Goal: Contribute content: Contribute content

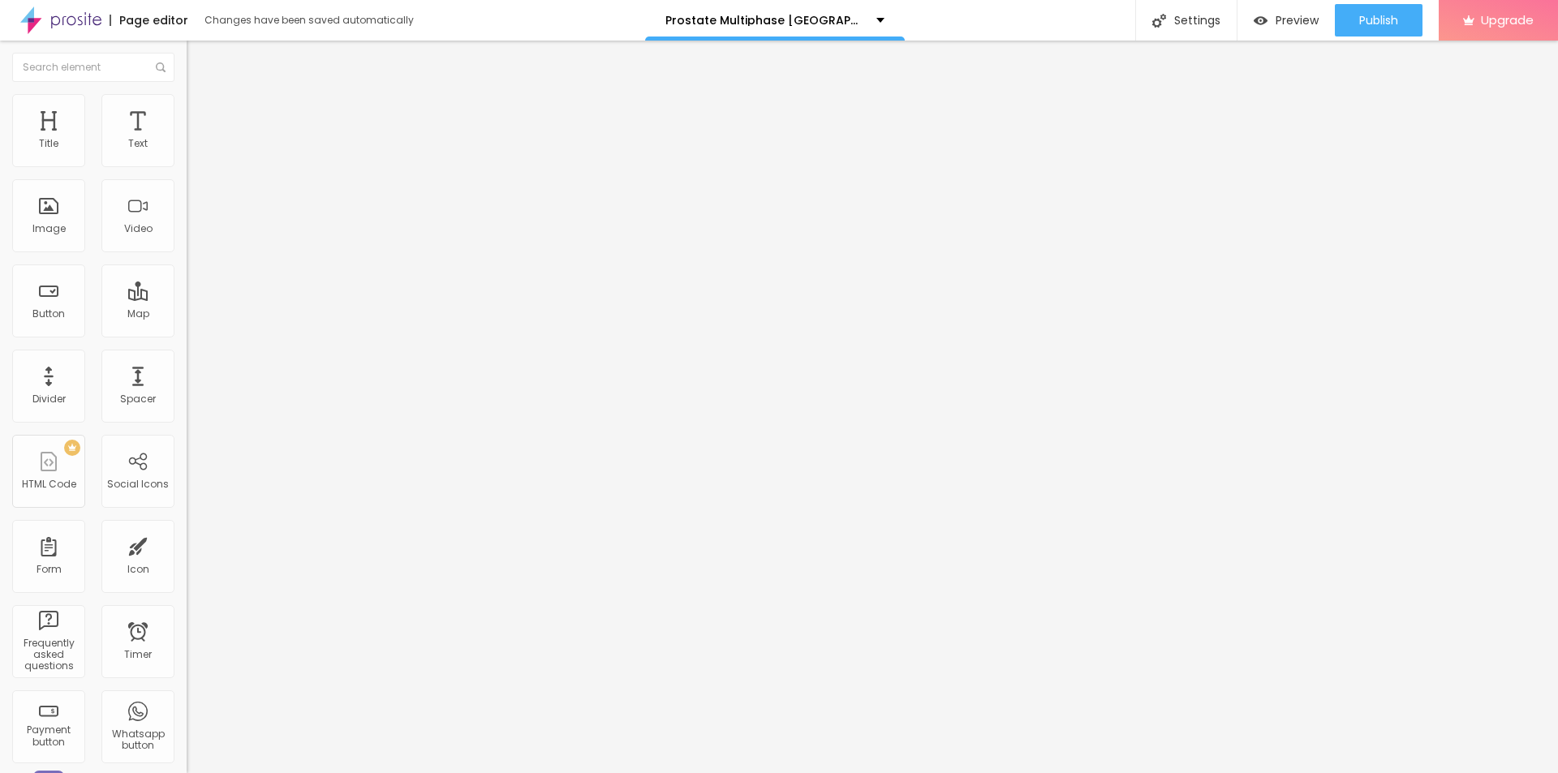
click at [193, 235] on icon "button" at bounding box center [198, 231] width 10 height 10
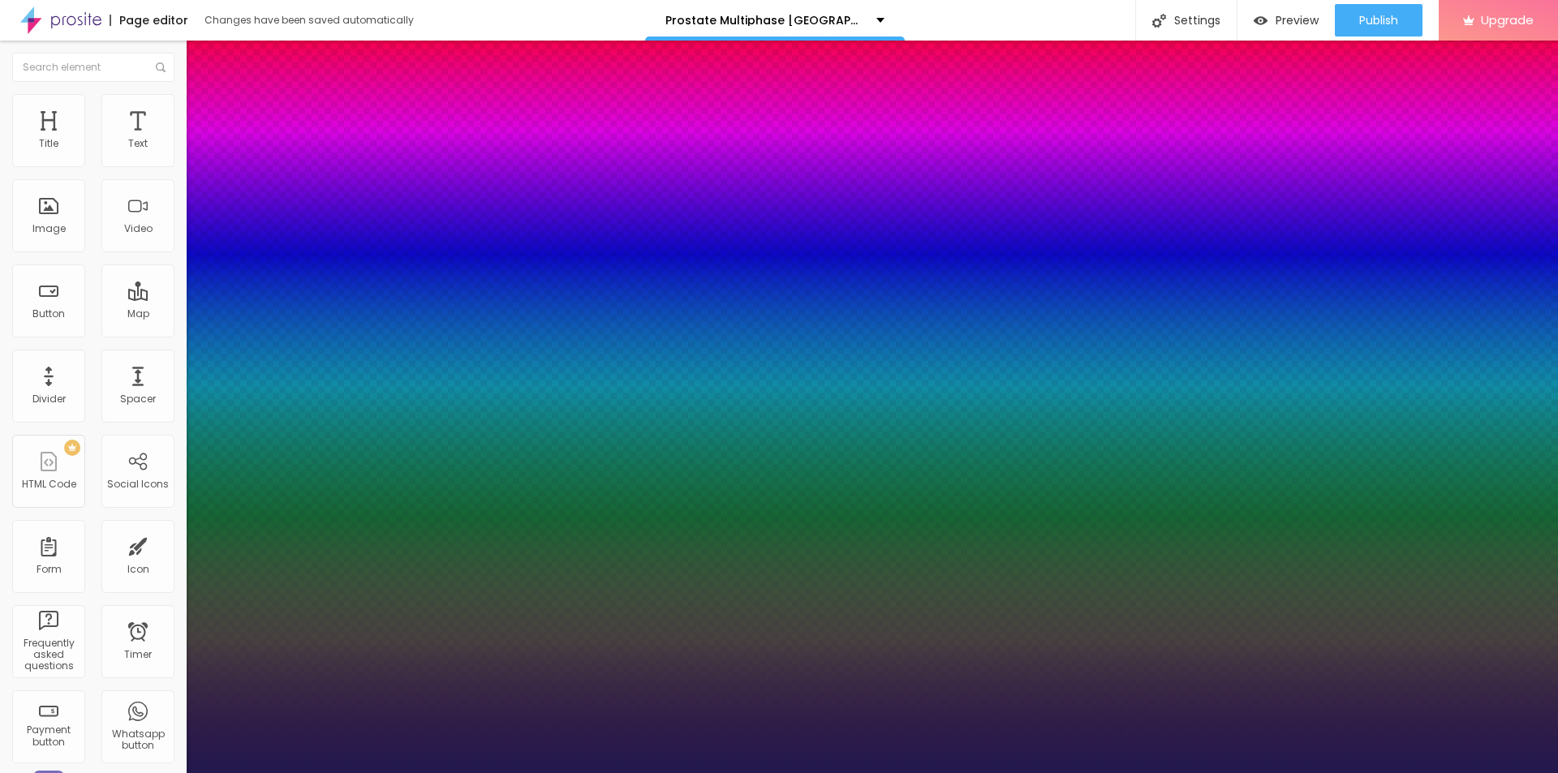
type input "1"
drag, startPoint x: 219, startPoint y: 453, endPoint x: 243, endPoint y: 460, distance: 24.6
type input "35"
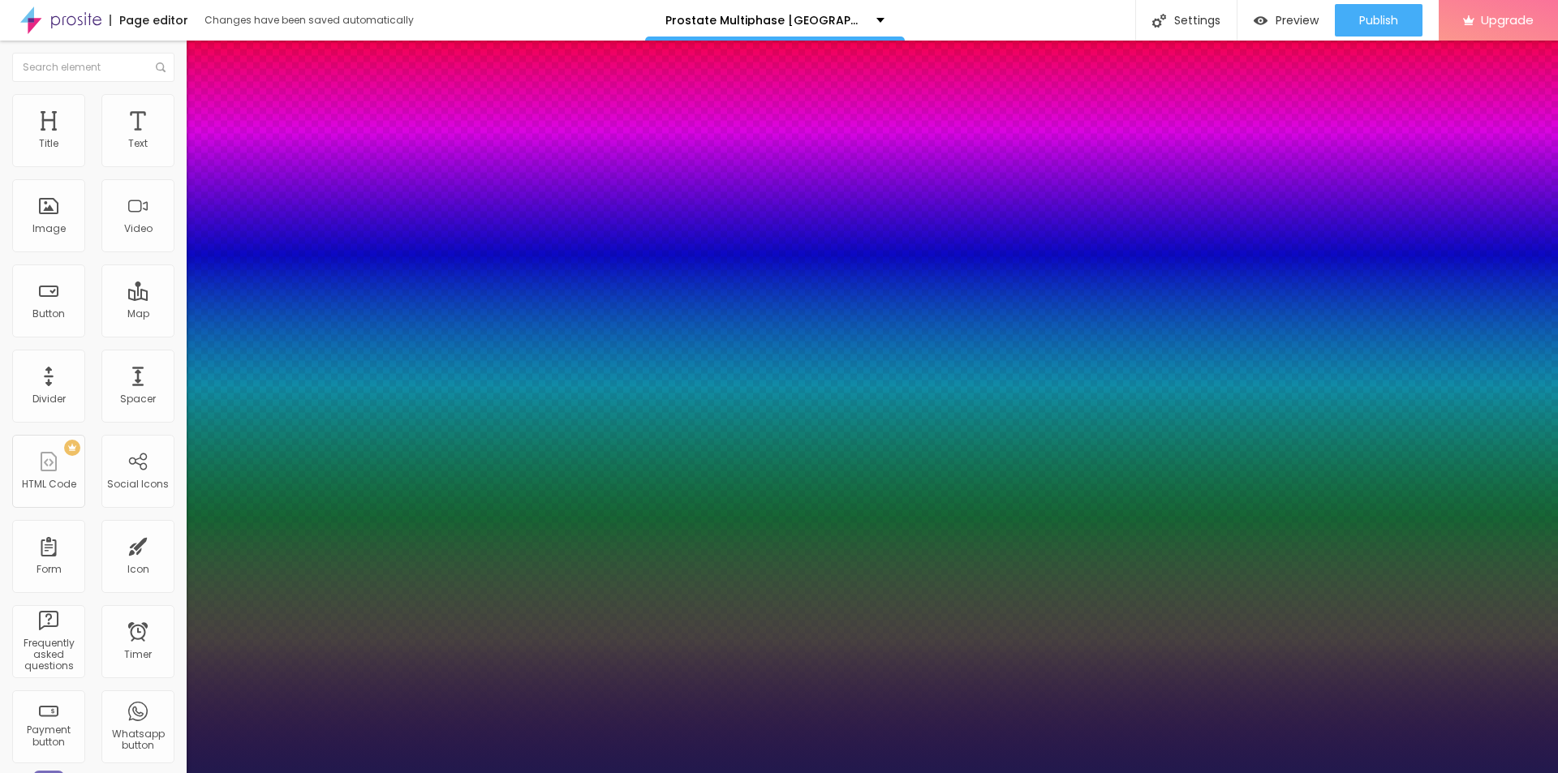
type input "1"
type input "35"
type input "1"
type input "0.5"
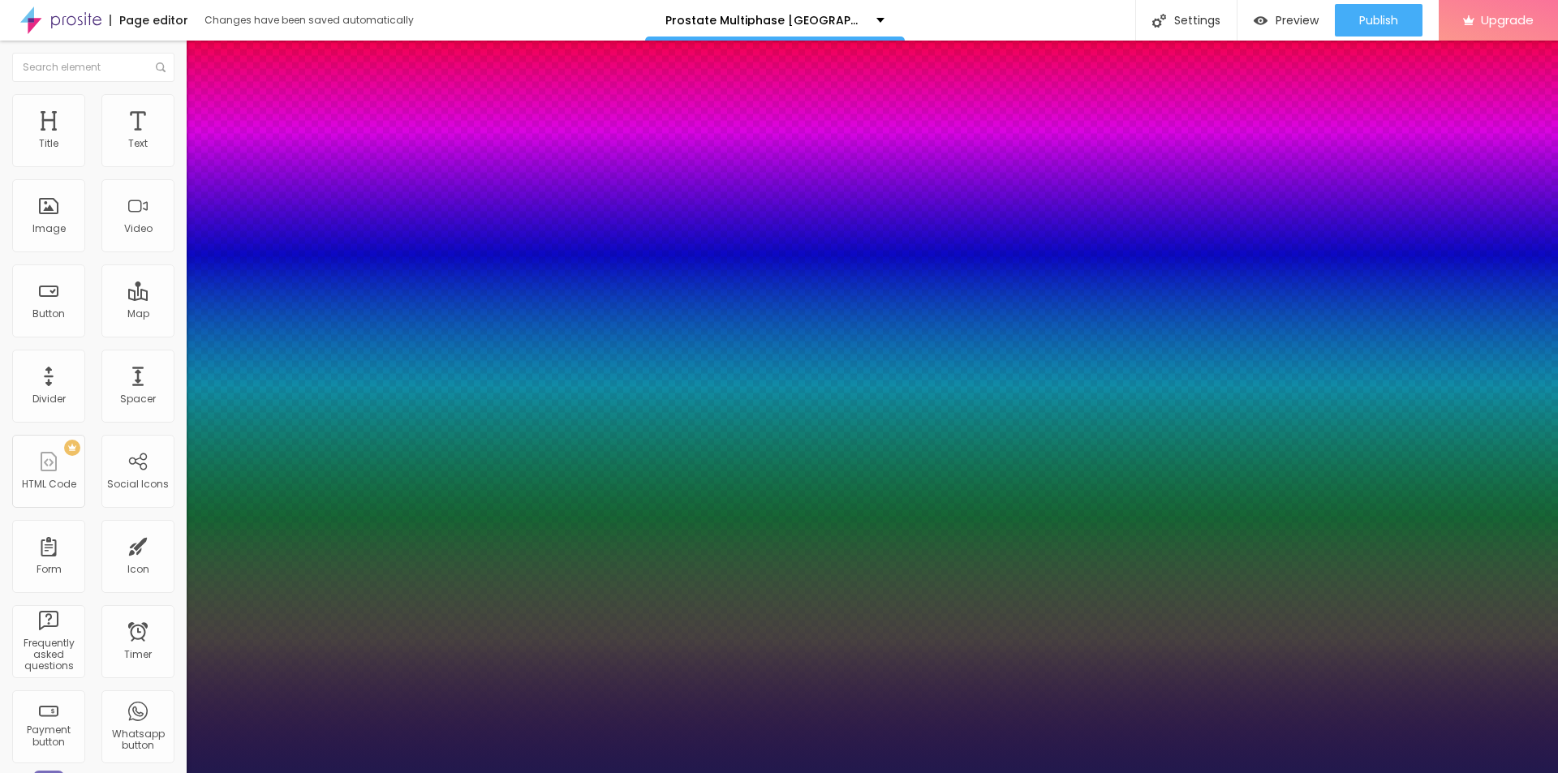
type input "0.5"
type input "1"
type input "1.1"
type input "1"
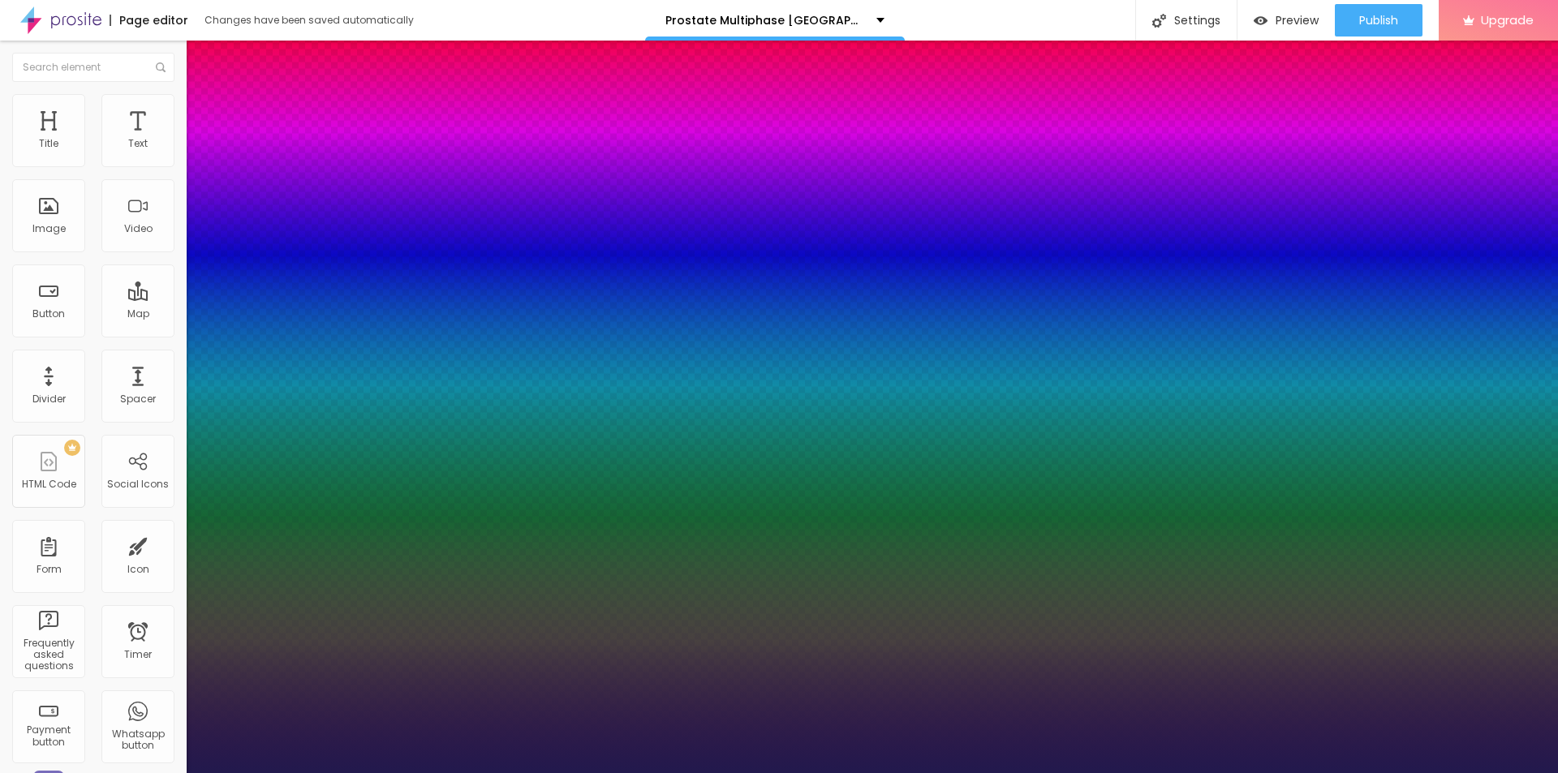
type input "1.3"
type input "1"
drag, startPoint x: 213, startPoint y: 497, endPoint x: 224, endPoint y: 497, distance: 11.4
type input "1.3"
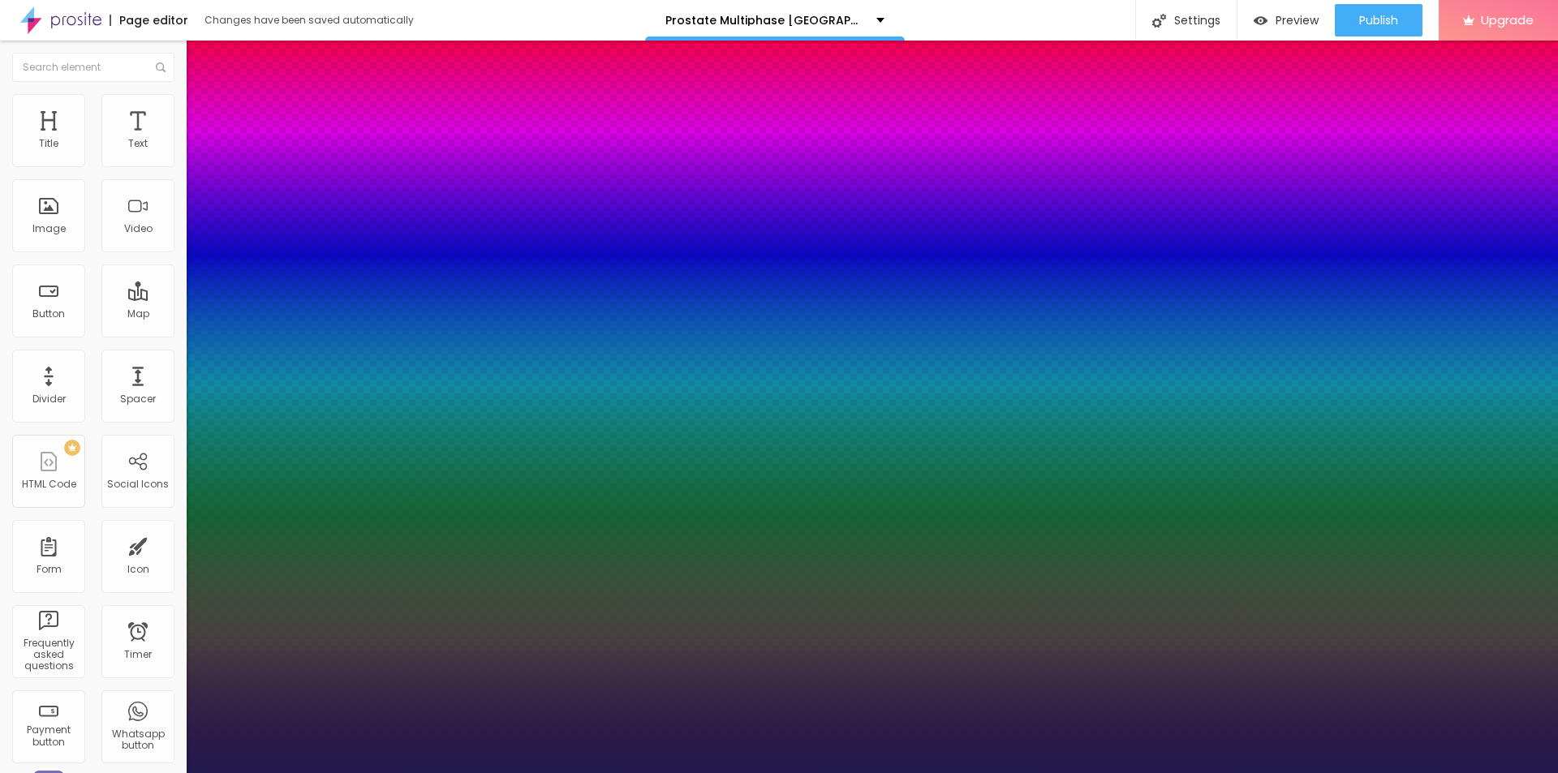
type input "1"
click at [97, 773] on div at bounding box center [779, 773] width 1558 height 0
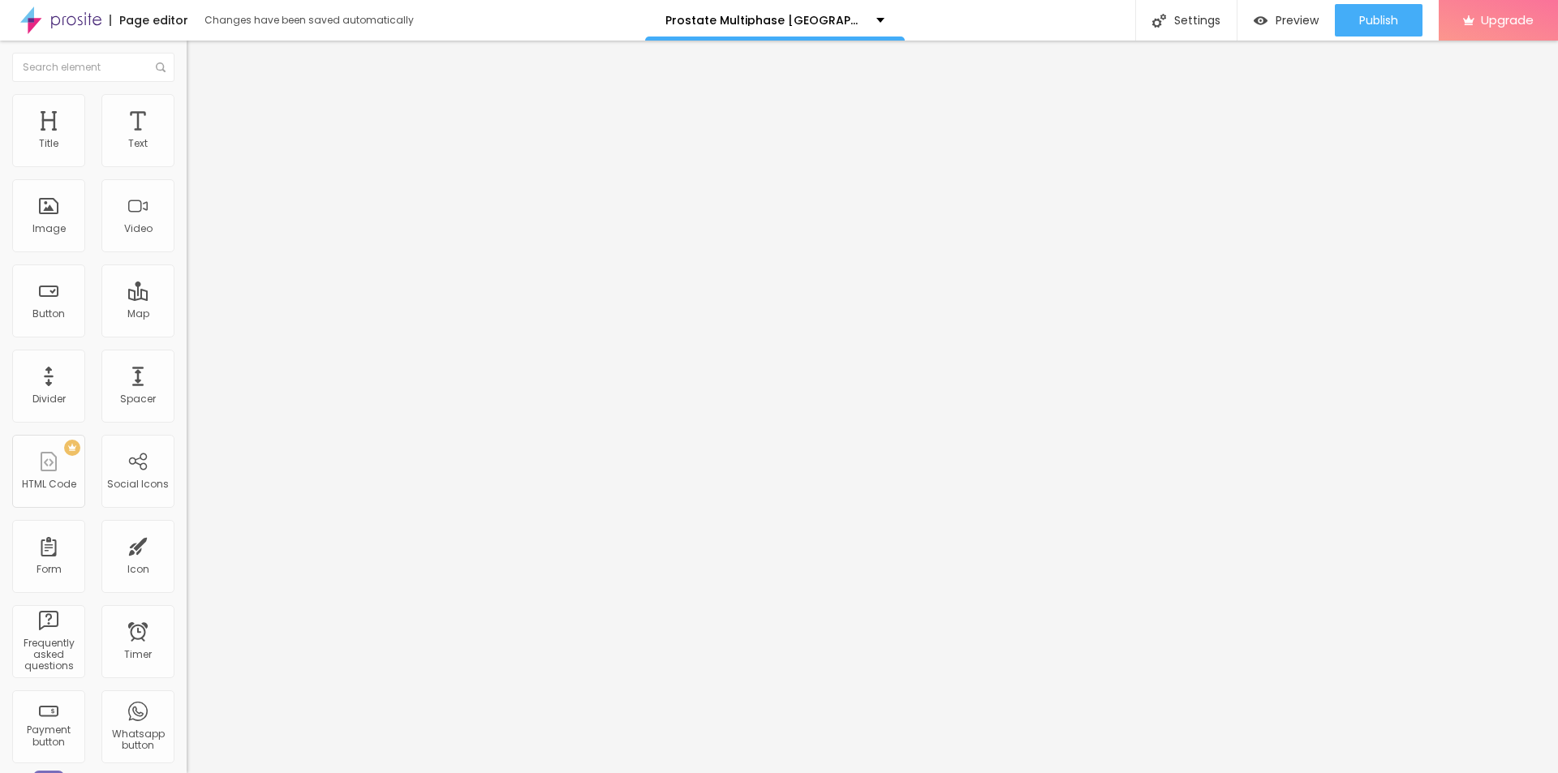
click at [187, 104] on img at bounding box center [194, 101] width 15 height 15
type input "16"
type input "23"
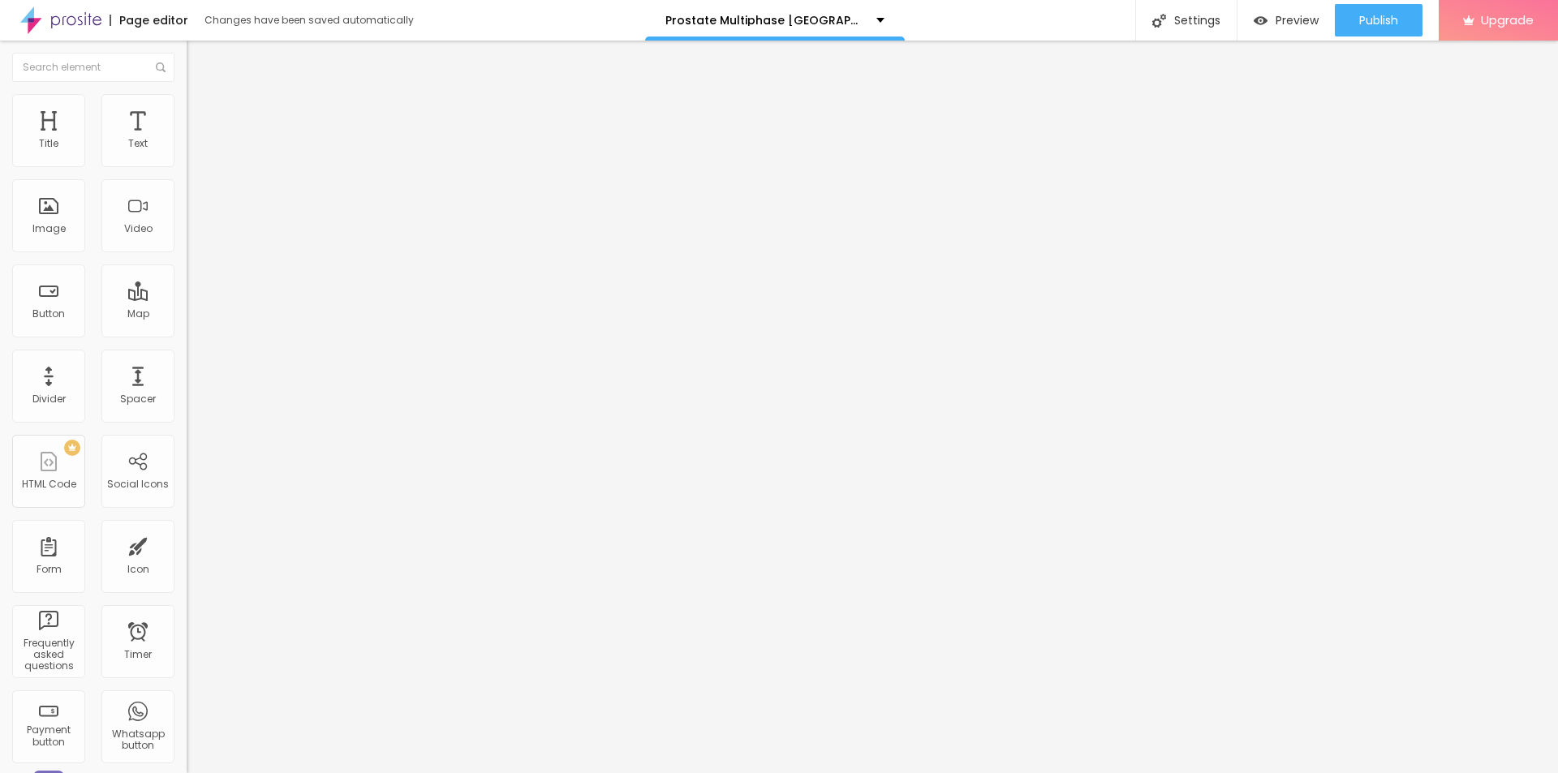
type input "25"
drag, startPoint x: 49, startPoint y: 162, endPoint x: 62, endPoint y: 162, distance: 13.0
type input "25"
click at [187, 299] on input "range" at bounding box center [239, 305] width 105 height 13
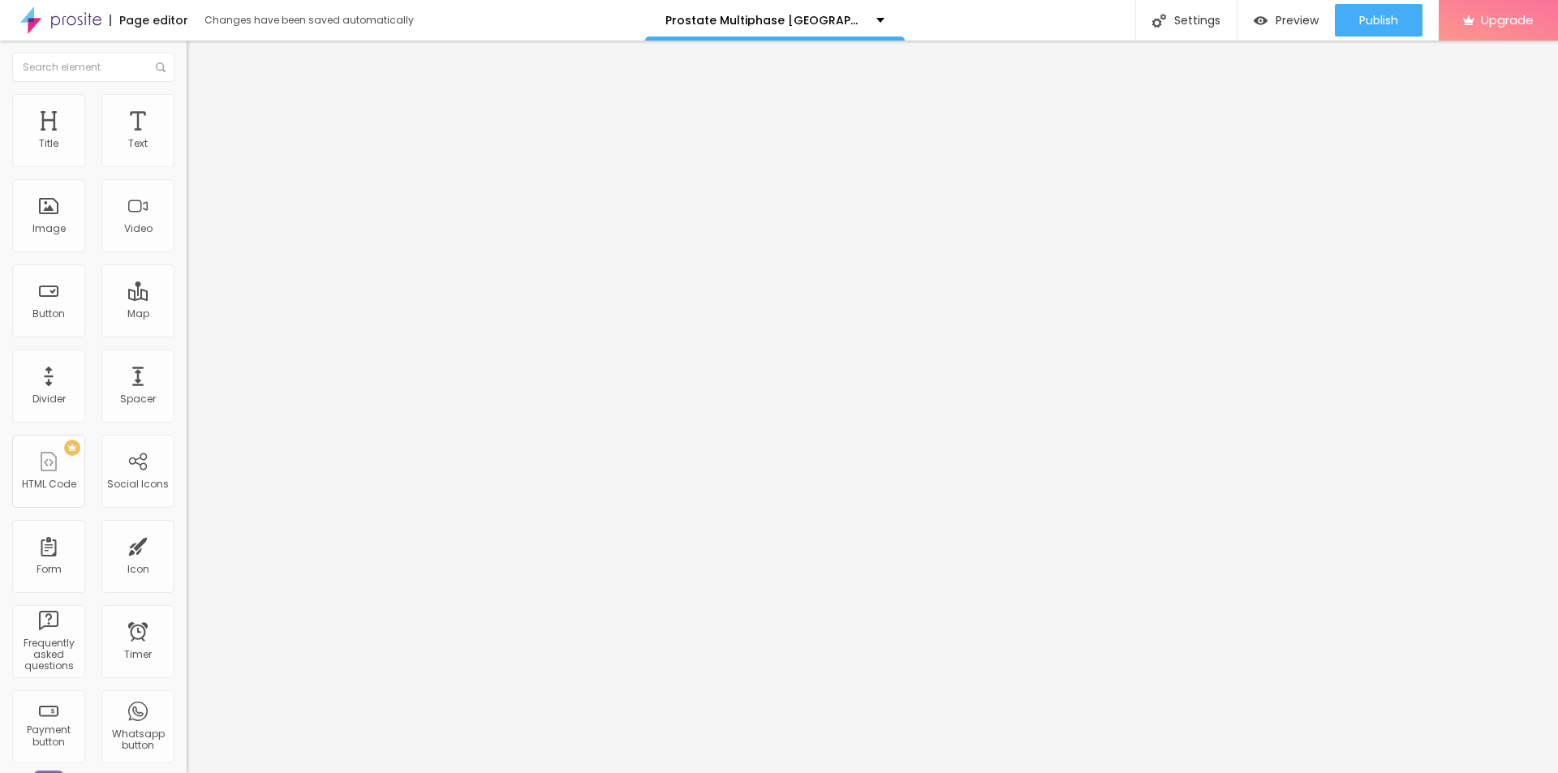
click at [187, 93] on img at bounding box center [194, 85] width 15 height 15
click at [187, 295] on button "button" at bounding box center [198, 286] width 23 height 17
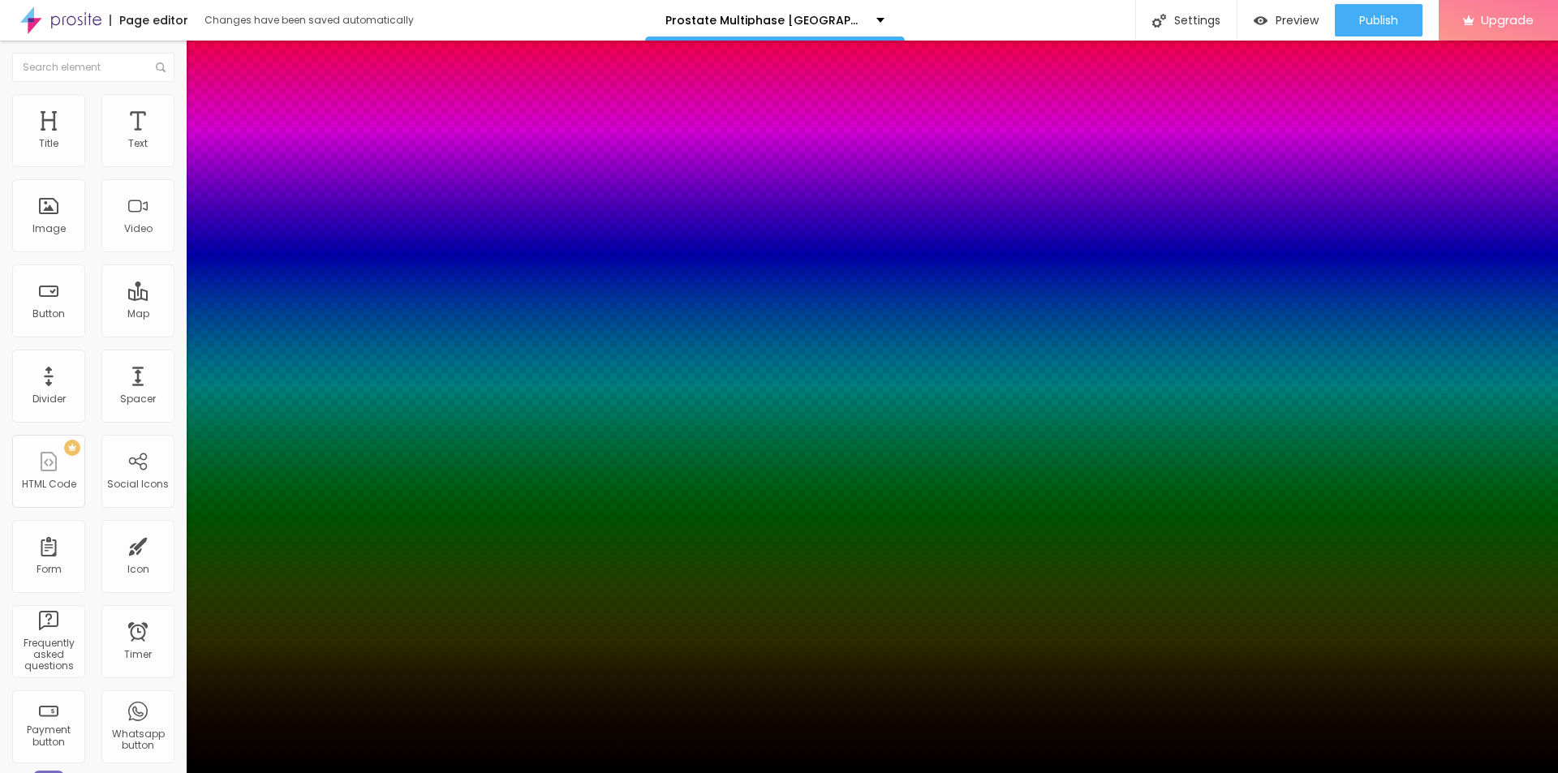
click at [282, 773] on div at bounding box center [779, 783] width 1558 height 0
click at [245, 538] on div at bounding box center [779, 386] width 1558 height 773
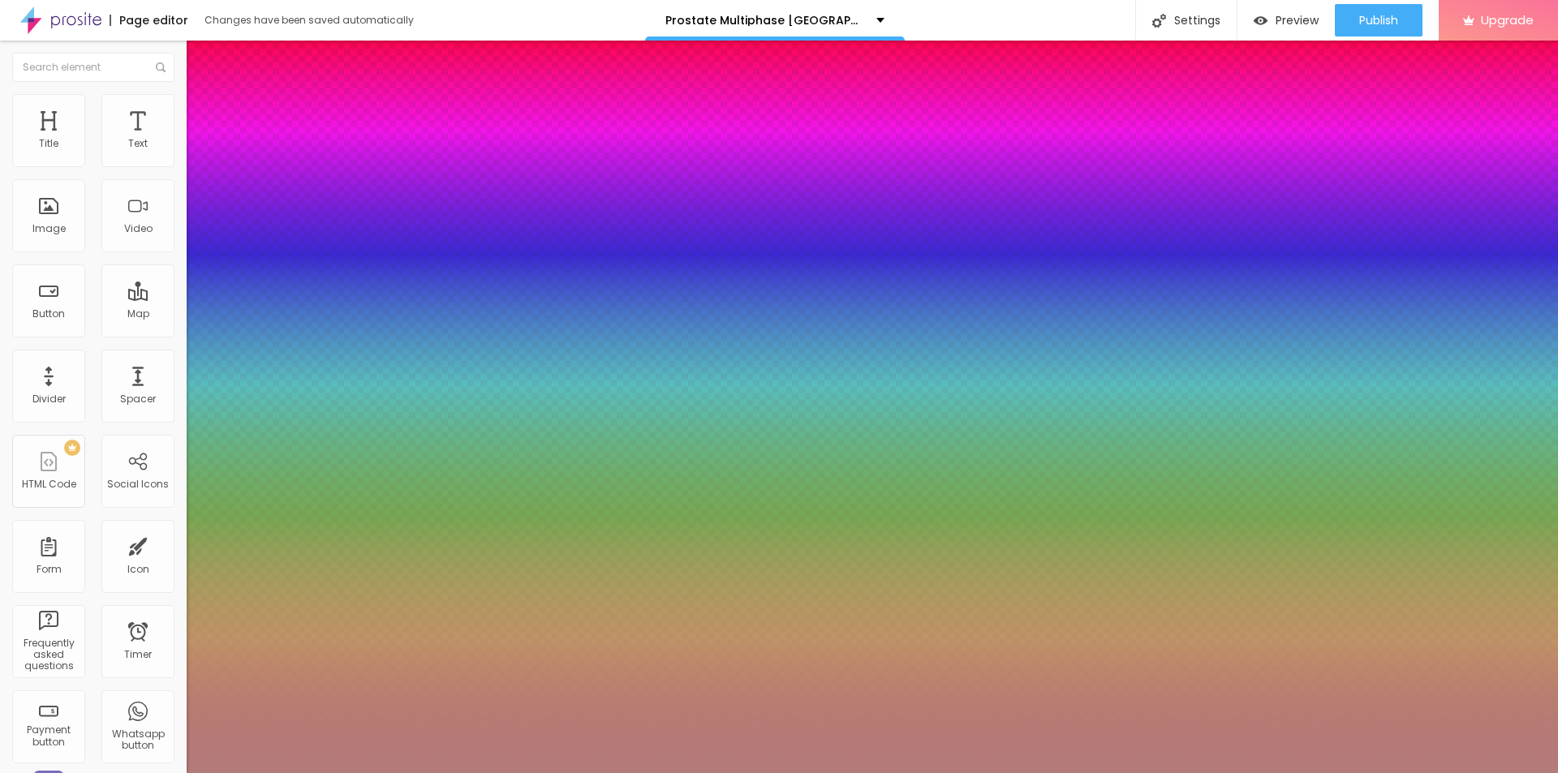
click at [194, 516] on div at bounding box center [779, 386] width 1558 height 773
type input "#B37C7C"
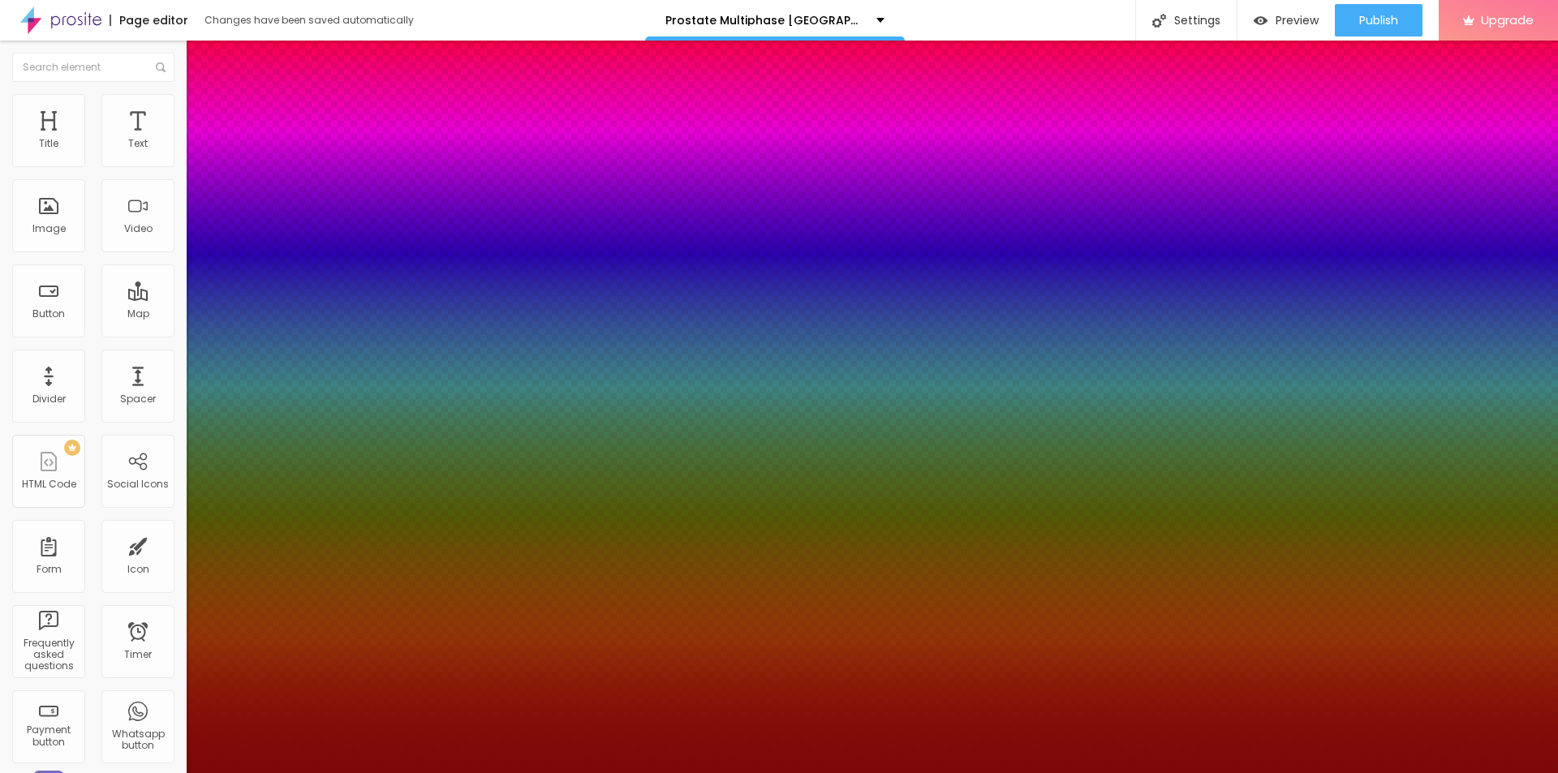
click at [260, 543] on div at bounding box center [779, 386] width 1558 height 773
click at [93, 773] on div at bounding box center [779, 773] width 1558 height 0
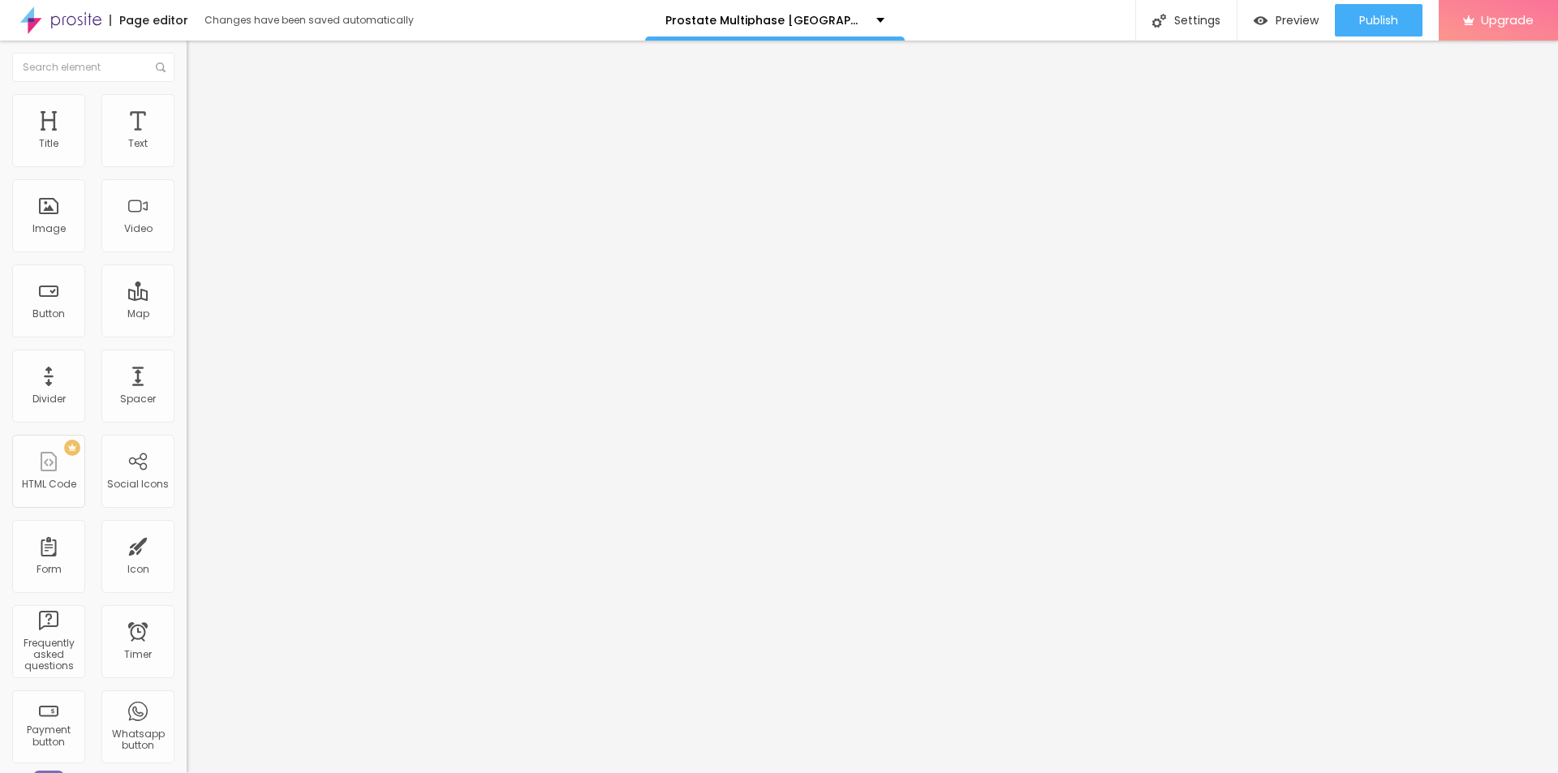
click at [187, 295] on button "button" at bounding box center [198, 286] width 23 height 17
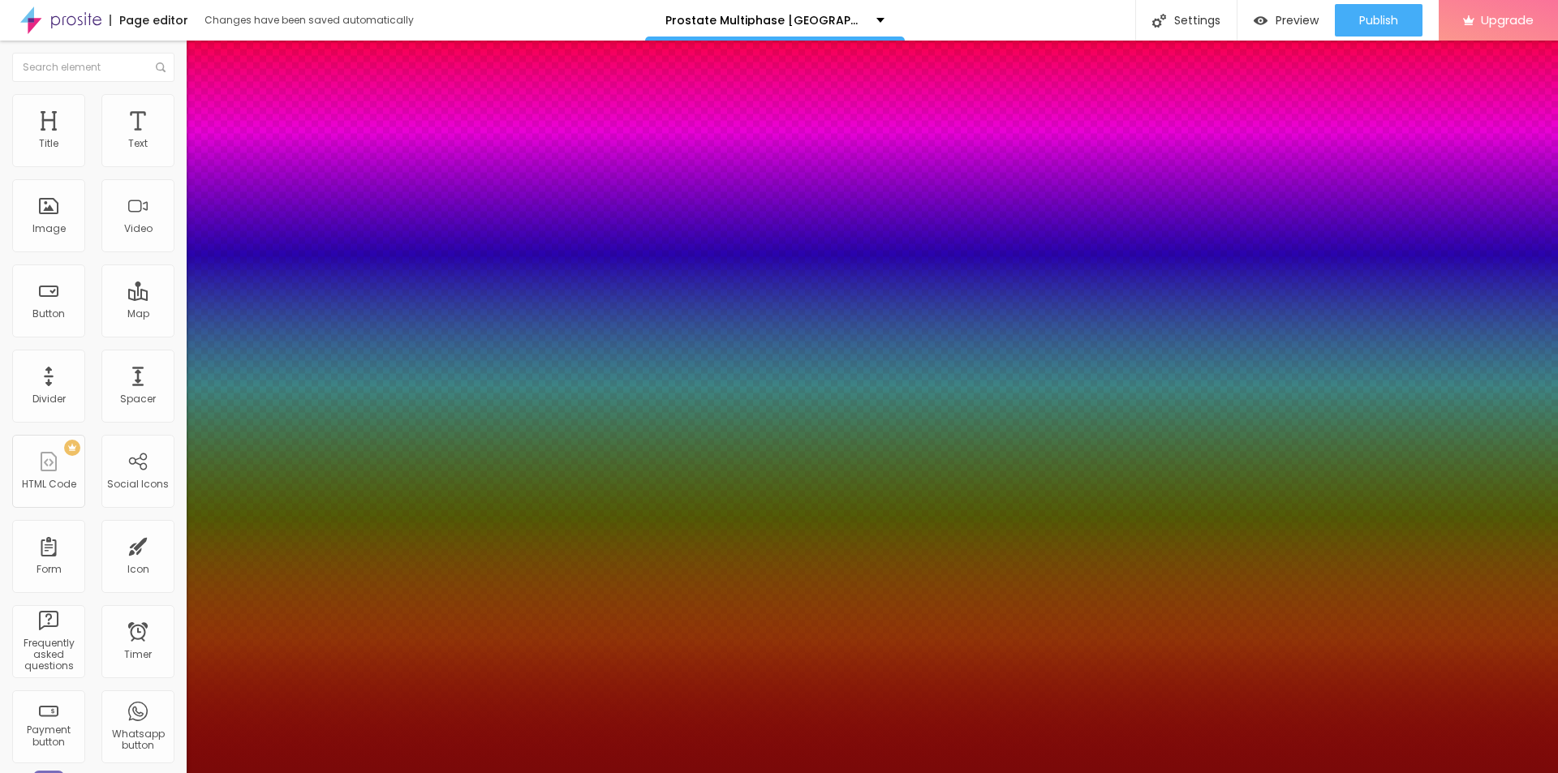
type input "19"
type input "79"
type input "81"
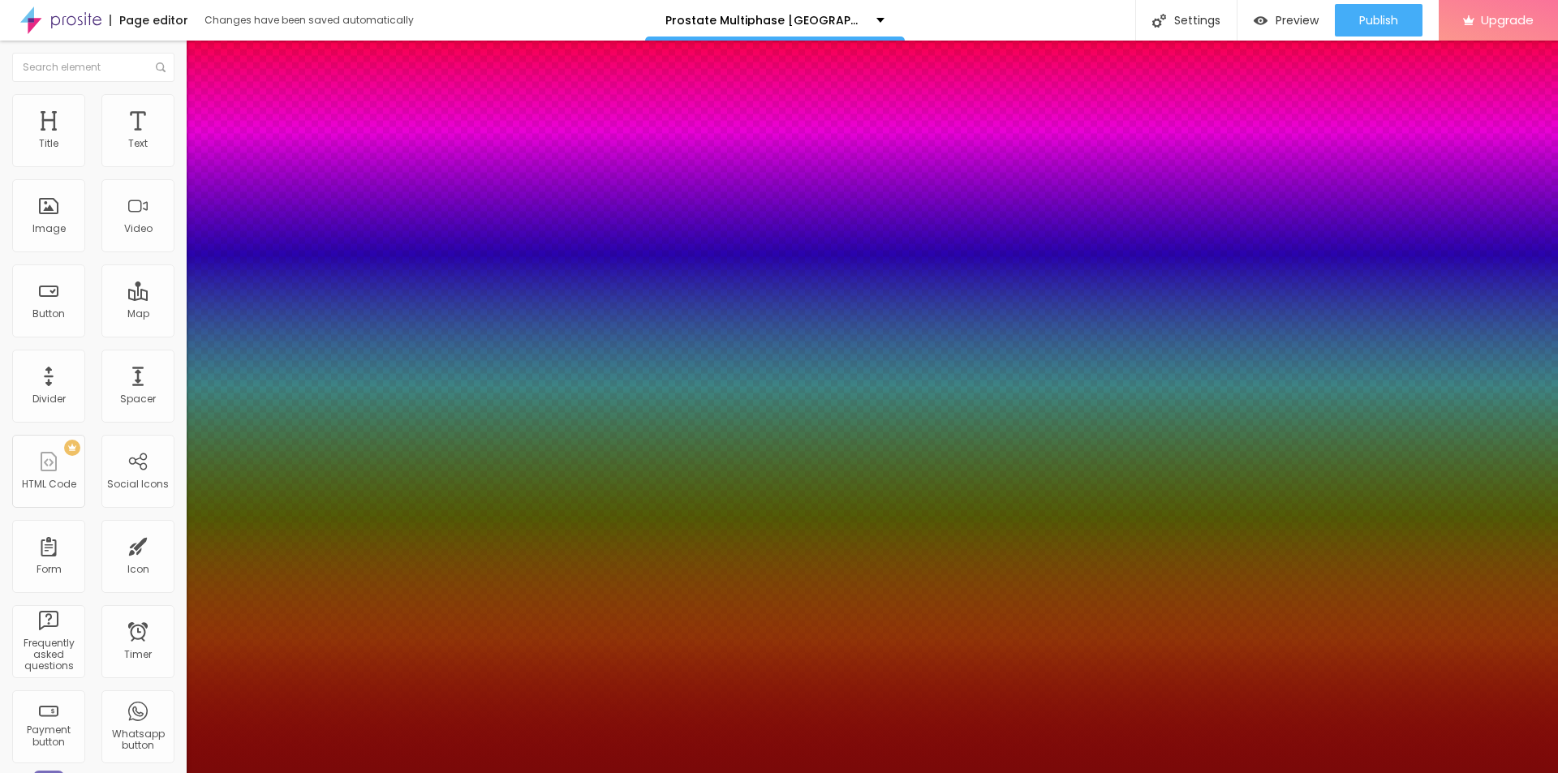
type input "81"
type input "86"
type input "99"
drag, startPoint x: 272, startPoint y: 555, endPoint x: 305, endPoint y: 557, distance: 33.4
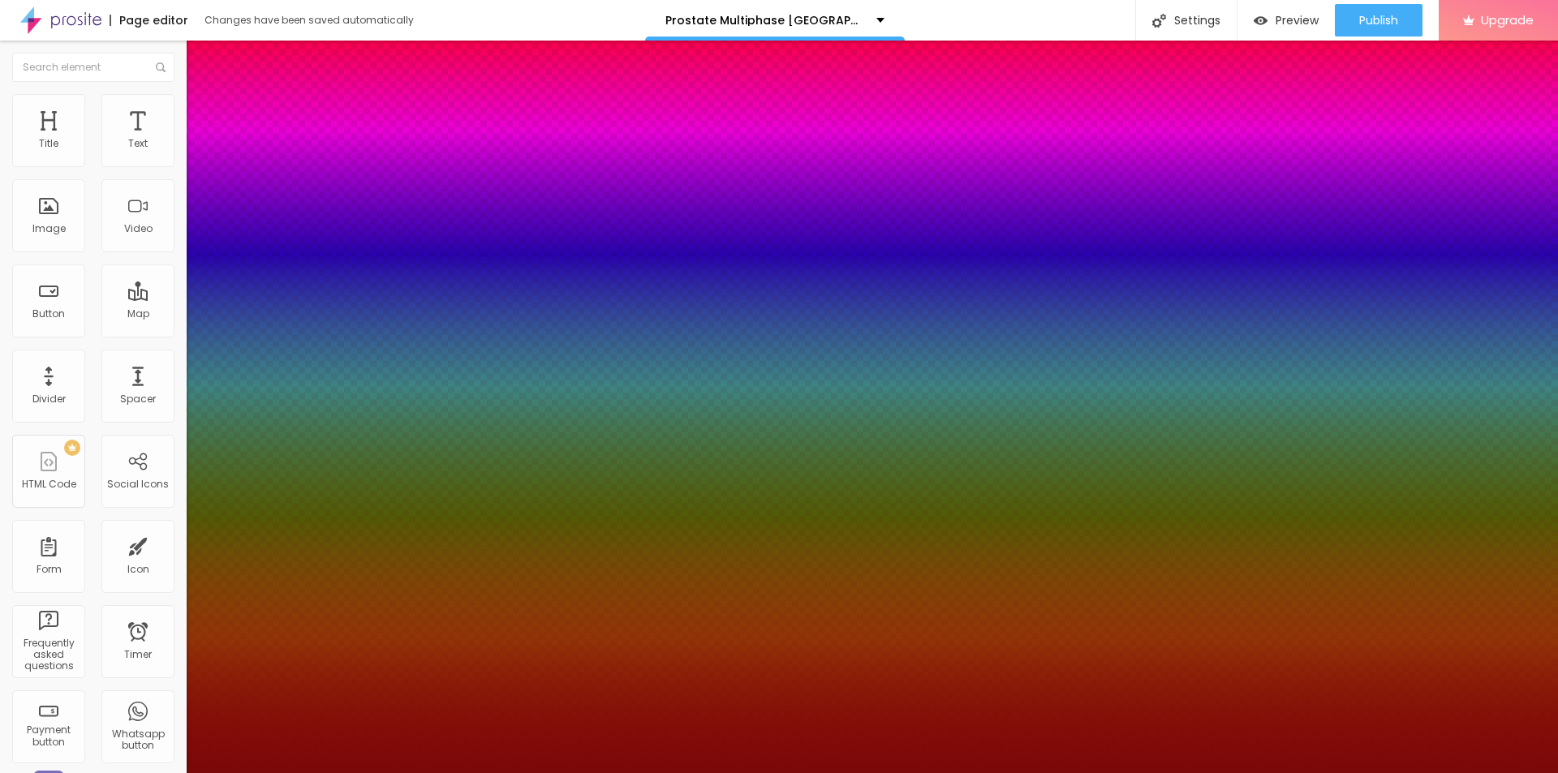
type input "100"
click at [0, 773] on div at bounding box center [779, 773] width 1558 height 0
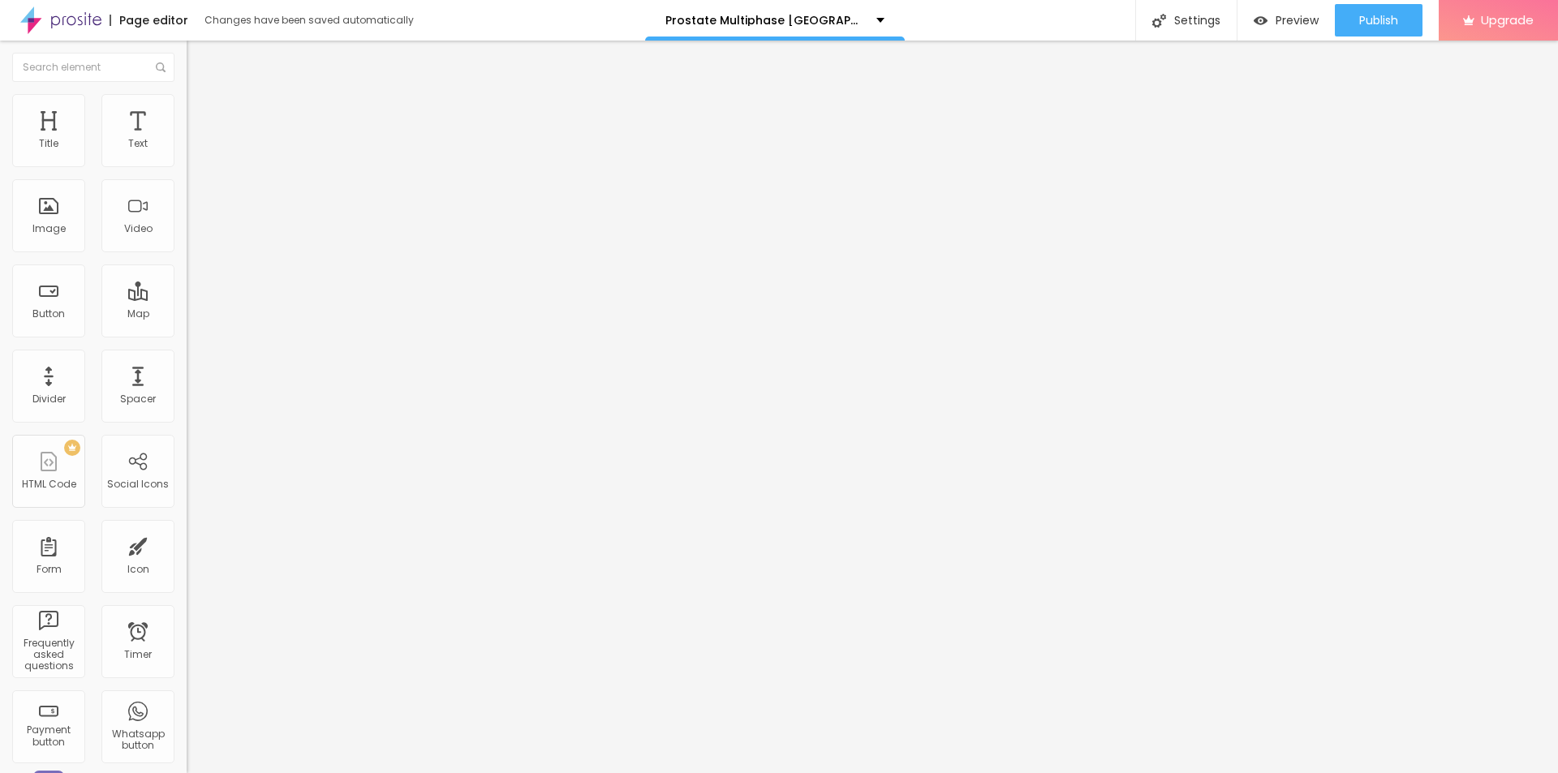
click at [193, 290] on icon "button" at bounding box center [198, 285] width 10 height 10
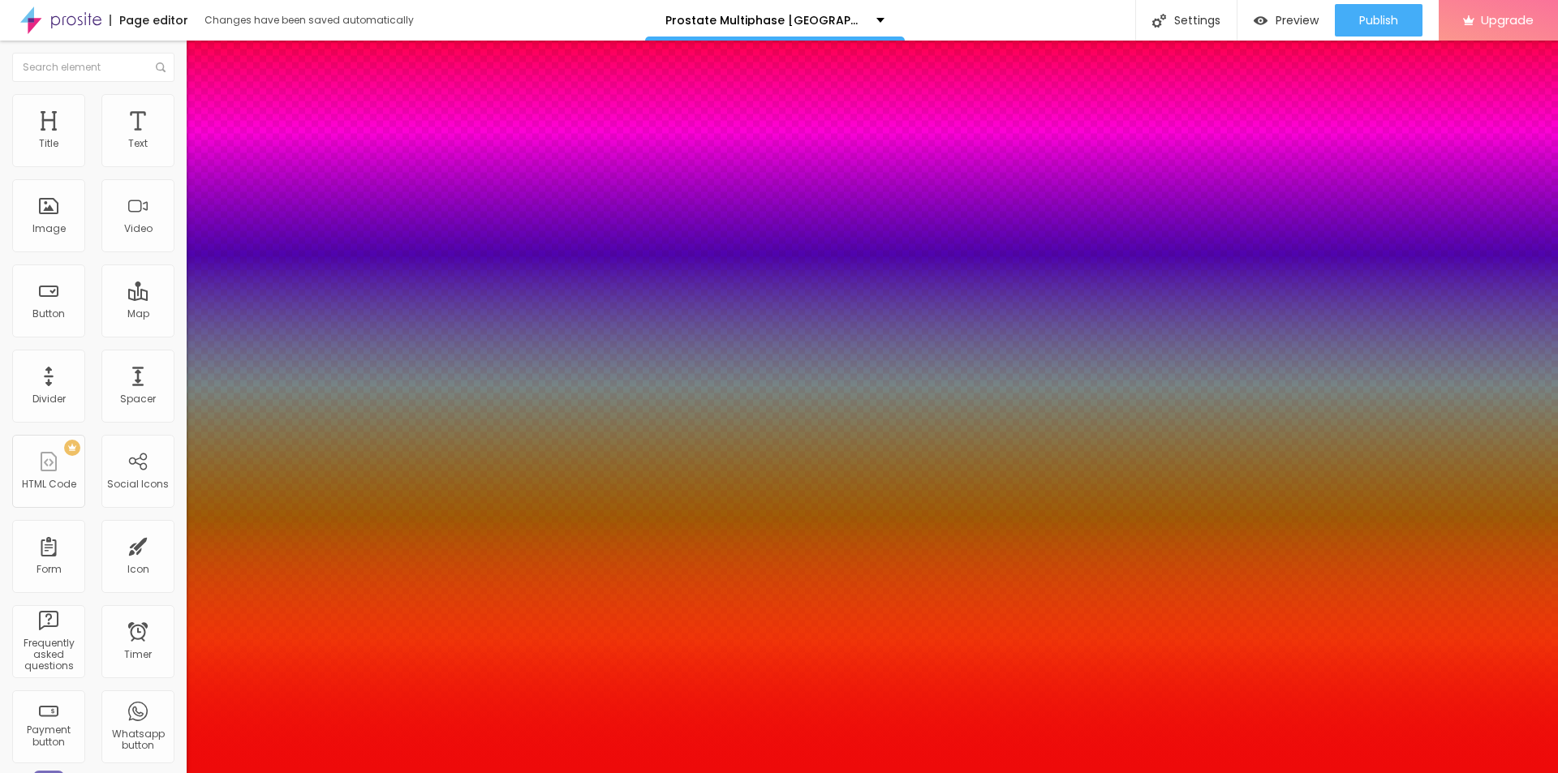
click at [263, 488] on div at bounding box center [779, 386] width 1558 height 773
click at [247, 484] on div at bounding box center [779, 386] width 1558 height 773
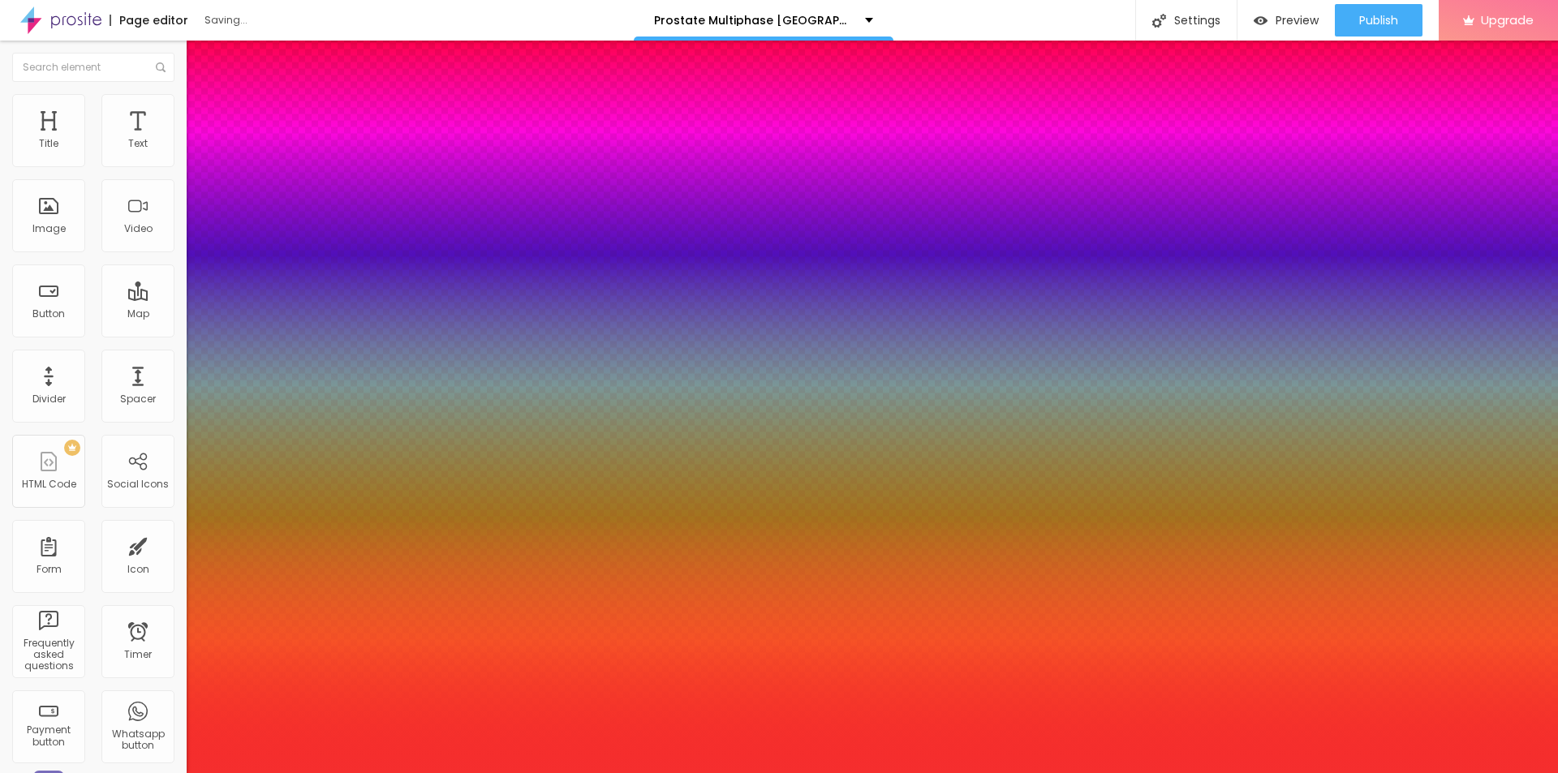
type input "#F52E2E"
click at [302, 596] on div at bounding box center [779, 386] width 1558 height 773
click at [59, 773] on div at bounding box center [779, 773] width 1558 height 0
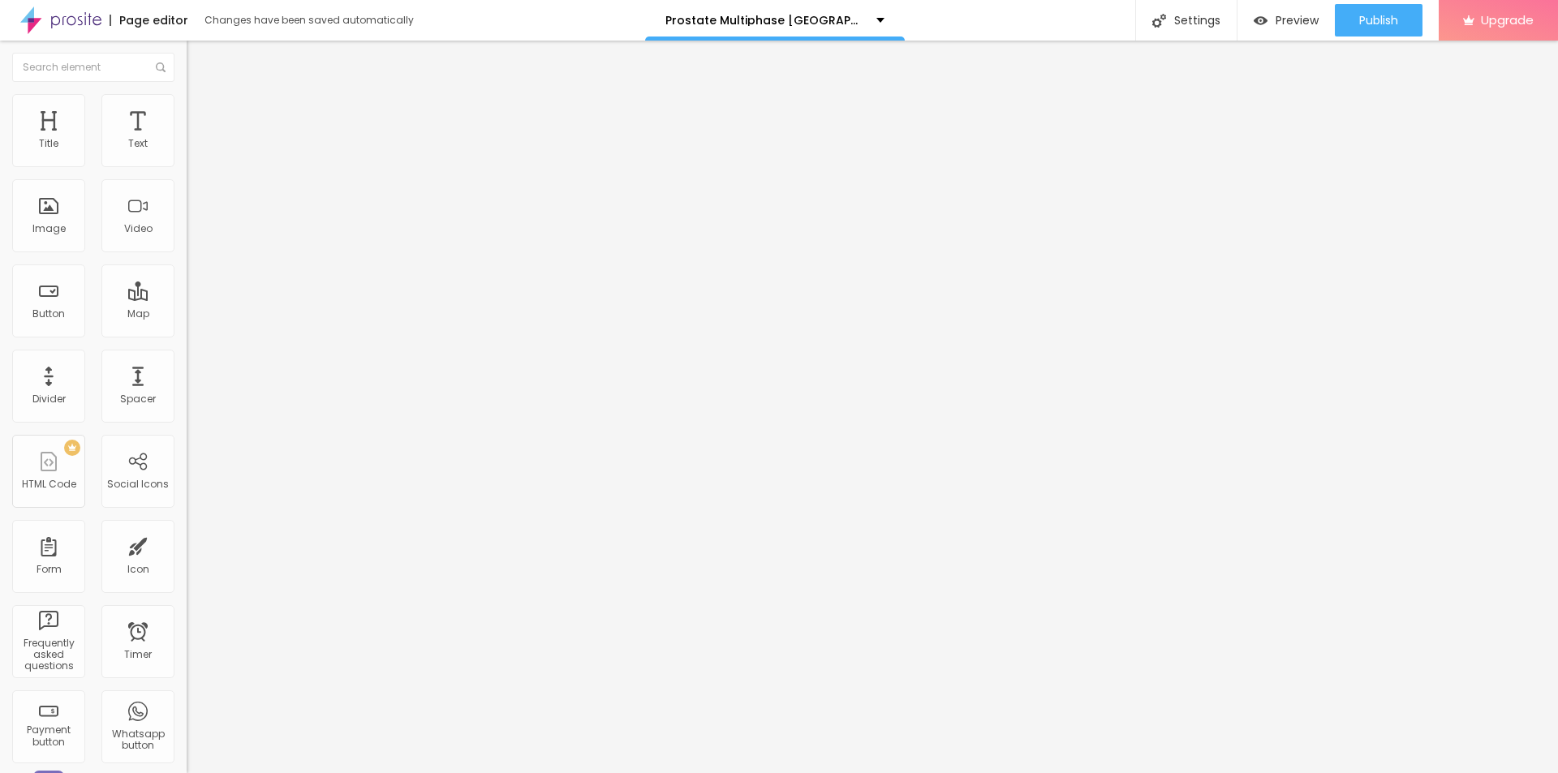
click at [187, 52] on button "Edit Title" at bounding box center [280, 59] width 187 height 37
click at [187, 140] on span "Add image" at bounding box center [220, 133] width 67 height 14
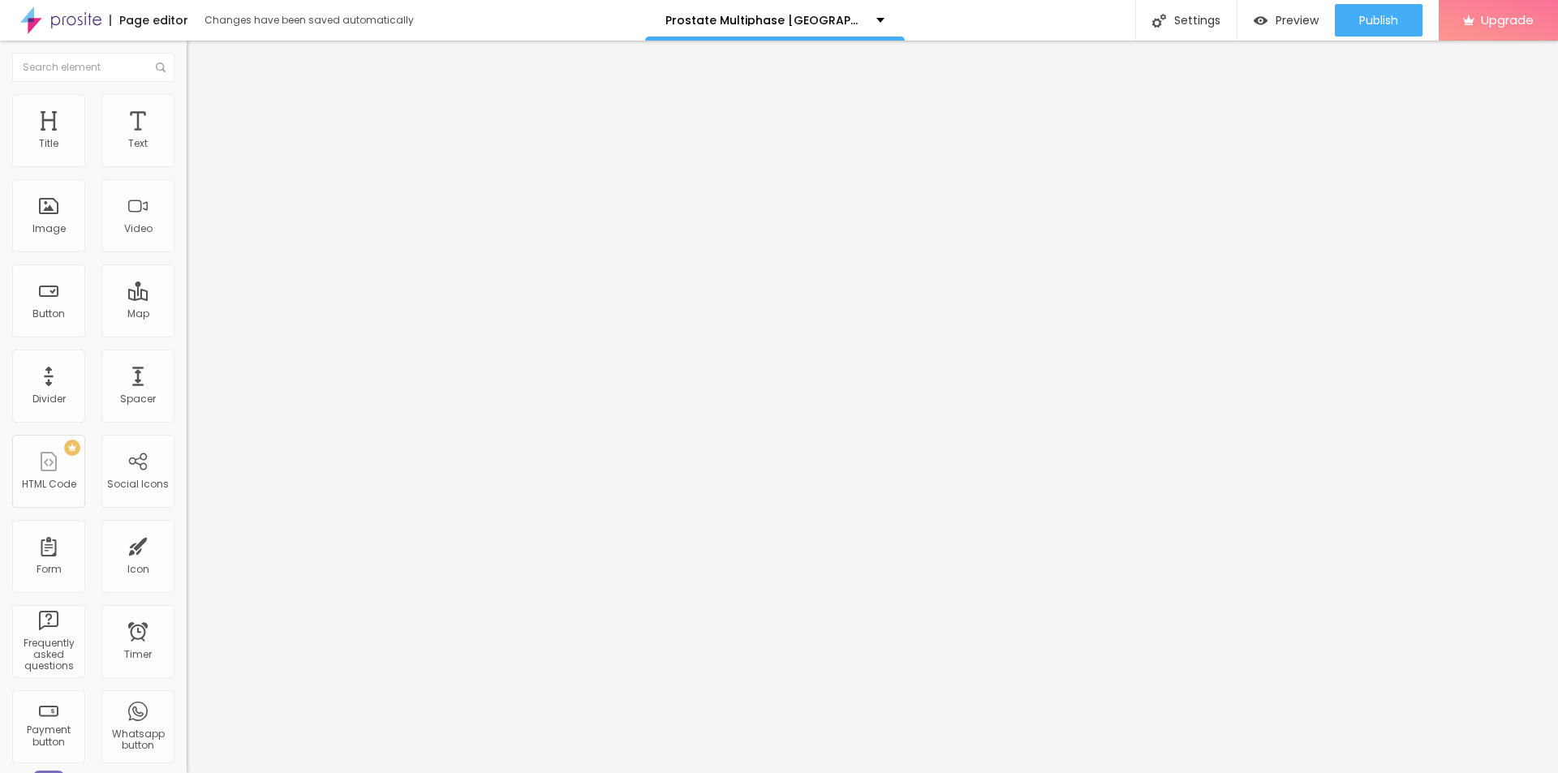
drag, startPoint x: 727, startPoint y: 312, endPoint x: 200, endPoint y: 177, distance: 544.6
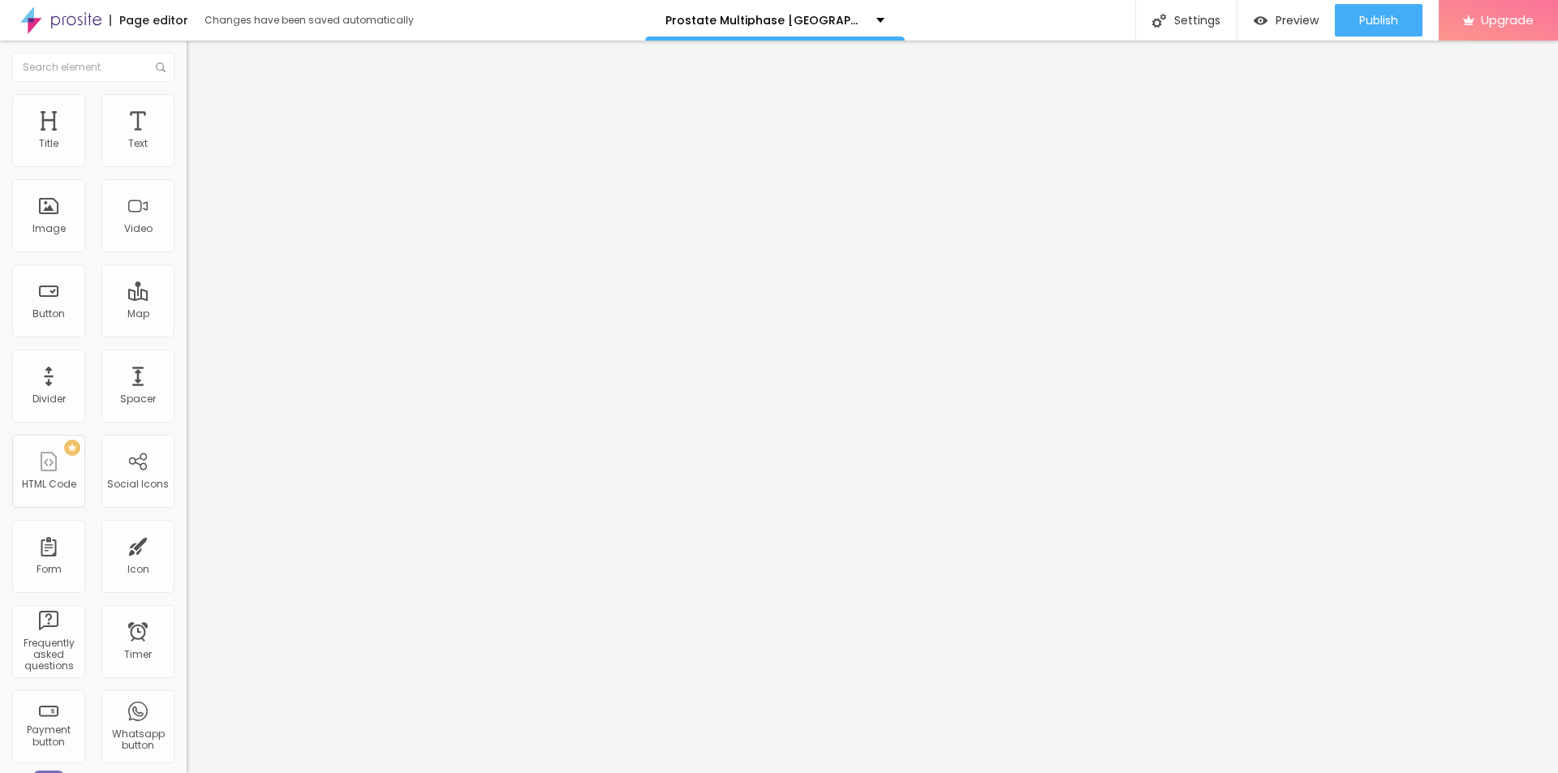
click at [187, 101] on img at bounding box center [194, 101] width 15 height 15
type input "30"
type input "10"
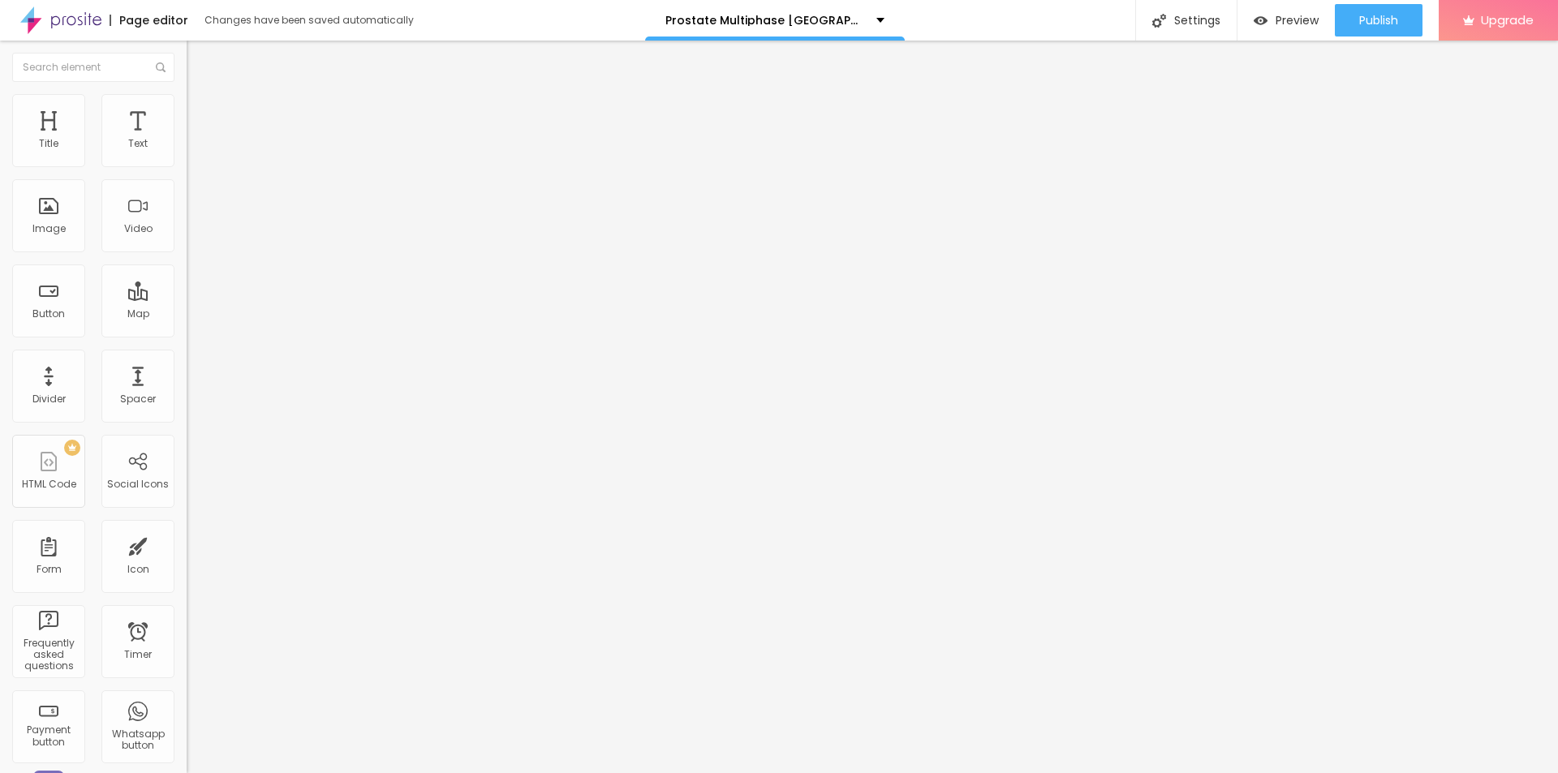
drag, startPoint x: 167, startPoint y: 173, endPoint x: 12, endPoint y: 174, distance: 155.0
type input "10"
click at [187, 166] on input "range" at bounding box center [239, 159] width 105 height 13
click at [187, 205] on img at bounding box center [192, 199] width 11 height 11
click at [187, 346] on div "URL https://" at bounding box center [280, 327] width 187 height 40
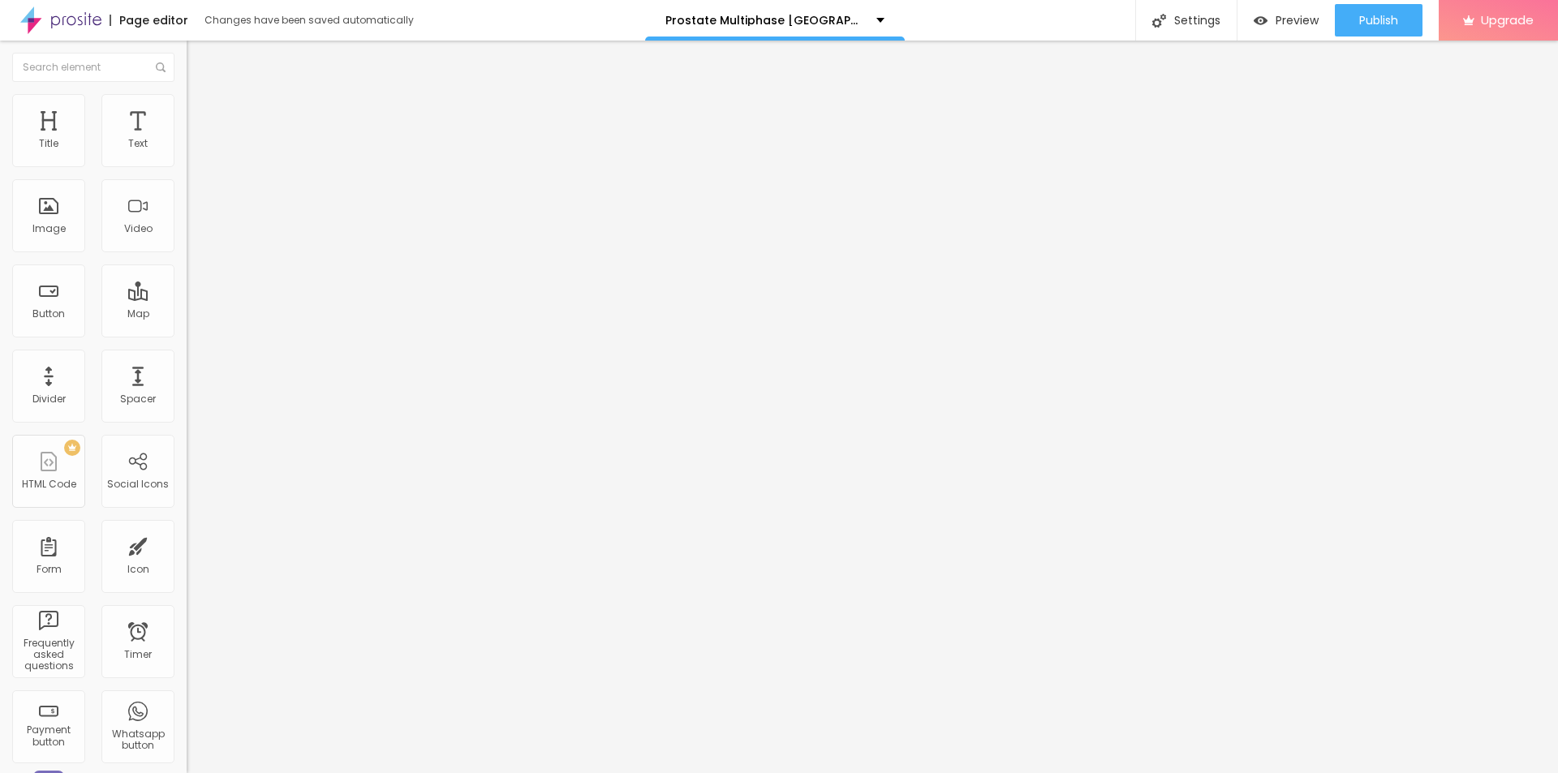
click at [187, 333] on input "https://" at bounding box center [284, 324] width 195 height 16
paste input "[DOMAIN_NAME][URL]"
type input "[URL][DOMAIN_NAME]"
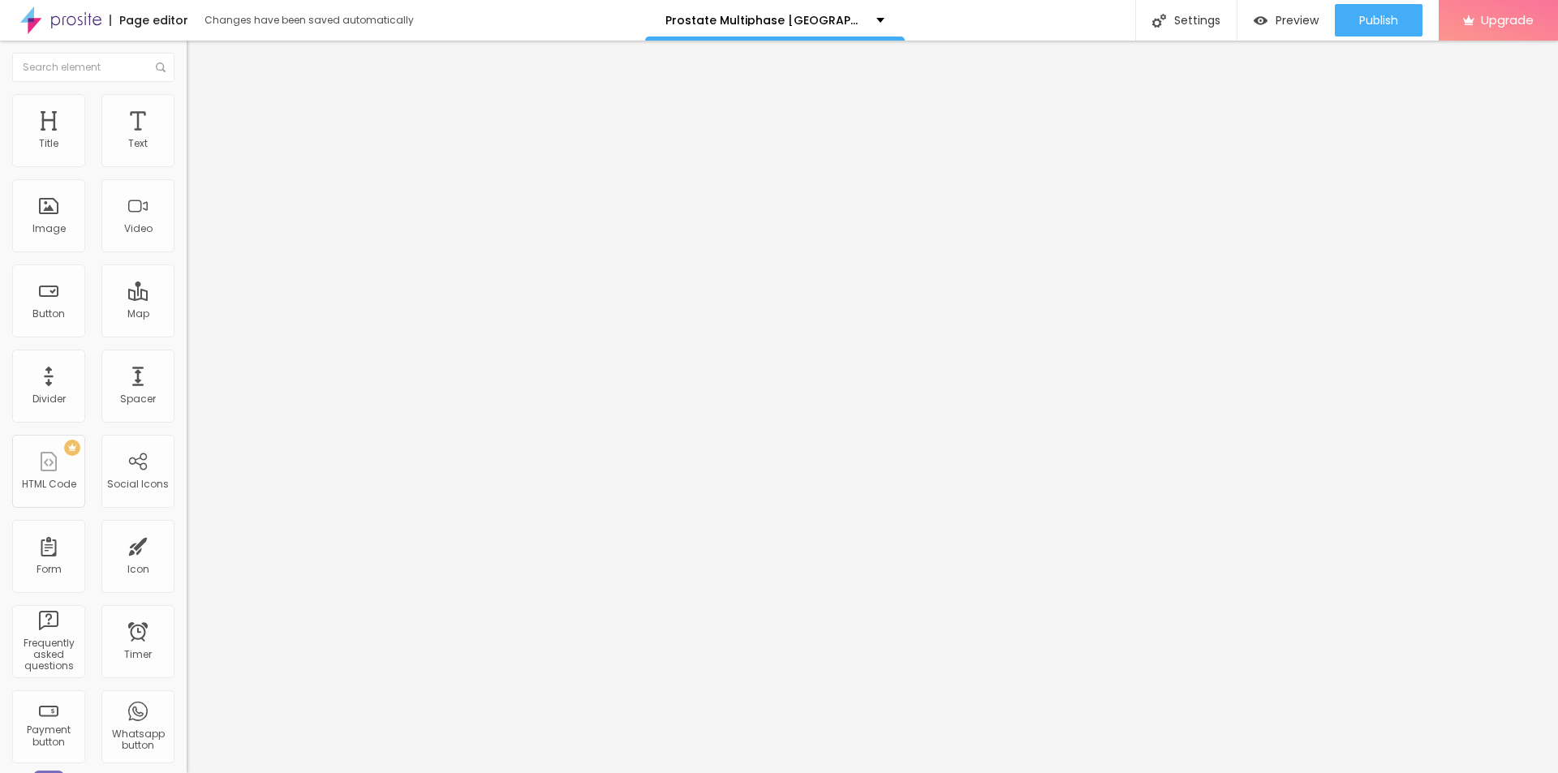
click at [187, 164] on input "text" at bounding box center [284, 156] width 195 height 16
paste input "Prostate Multiphase UK"
type input "Prostate Multiphase UK"
click at [199, 55] on img "button" at bounding box center [205, 59] width 13 height 13
click at [199, 59] on div "Edit Coluna" at bounding box center [243, 59] width 89 height 13
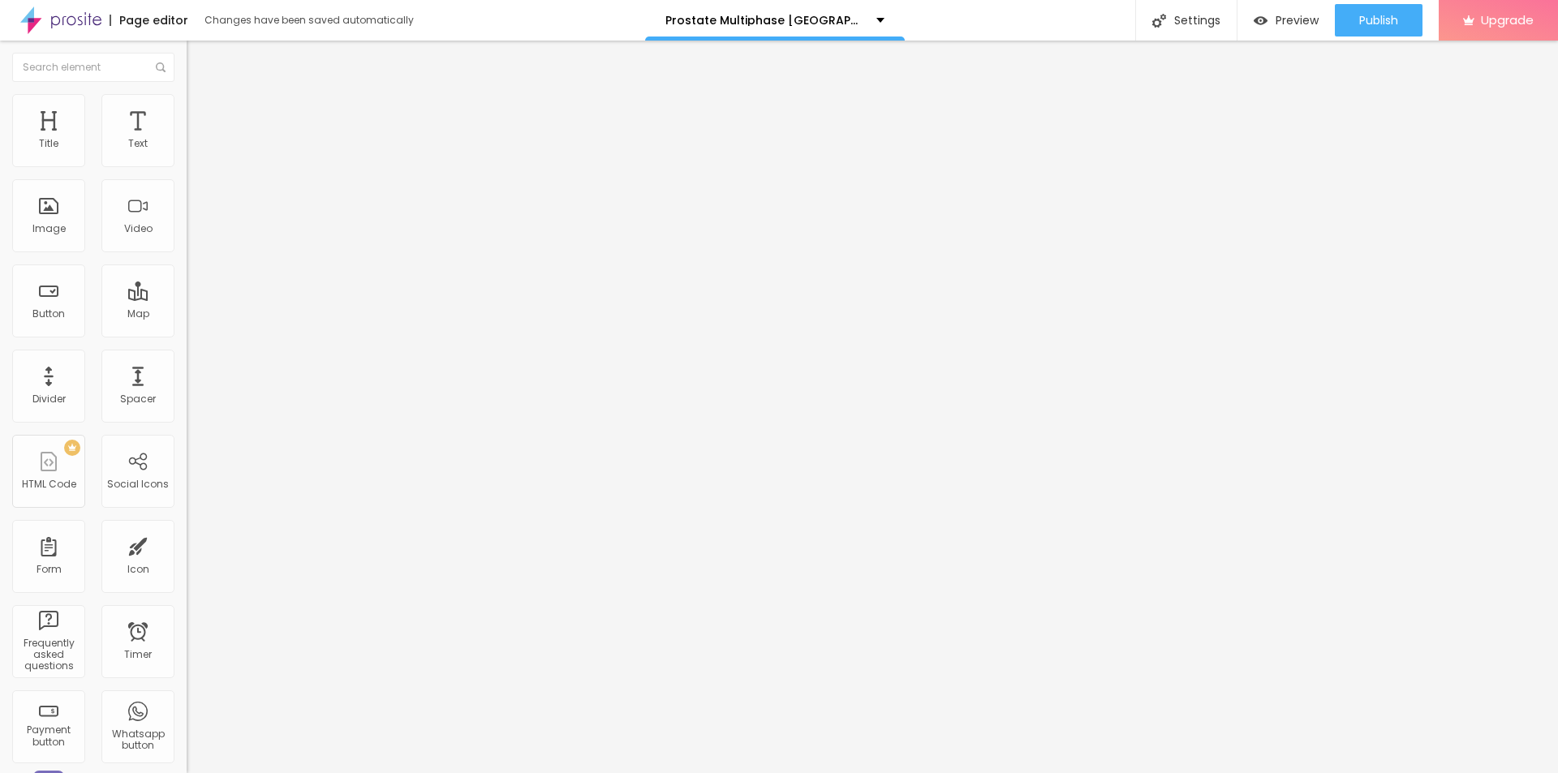
click at [199, 58] on img "button" at bounding box center [205, 59] width 13 height 13
click at [187, 286] on div "Edit Coluna Content Style Advanced Align" at bounding box center [280, 407] width 187 height 733
drag, startPoint x: 32, startPoint y: 75, endPoint x: 24, endPoint y: 64, distance: 13.5
click at [187, 75] on button "Edit Coluna" at bounding box center [280, 59] width 187 height 37
click at [199, 64] on img "button" at bounding box center [205, 59] width 13 height 13
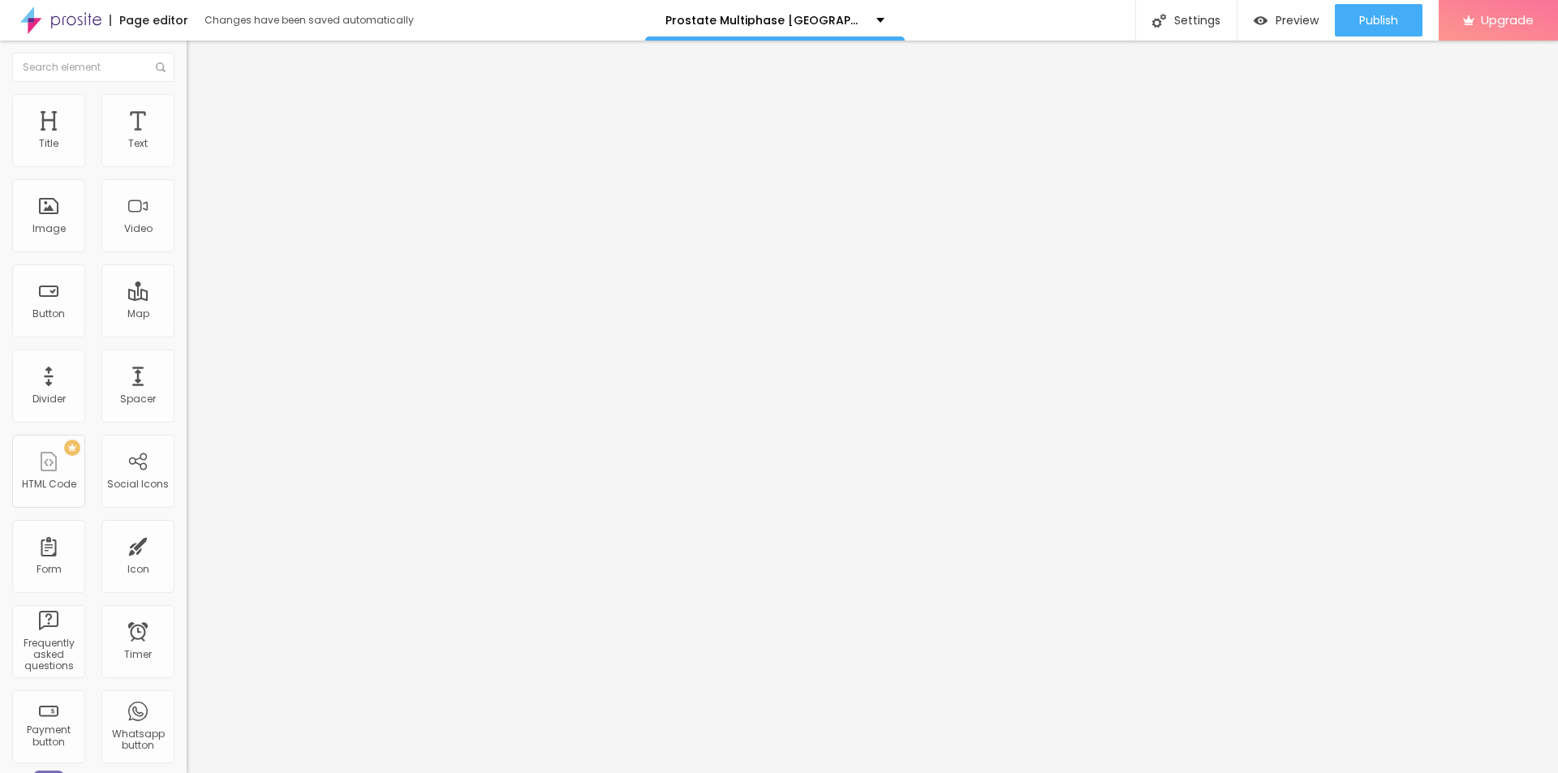
click at [199, 64] on img "button" at bounding box center [205, 59] width 13 height 13
click at [187, 254] on span "Original" at bounding box center [206, 247] width 39 height 14
click at [187, 283] on span "Square" at bounding box center [205, 276] width 37 height 14
click at [187, 273] on span "Default" at bounding box center [204, 267] width 35 height 14
click at [187, 264] on span "Cinema" at bounding box center [207, 257] width 41 height 14
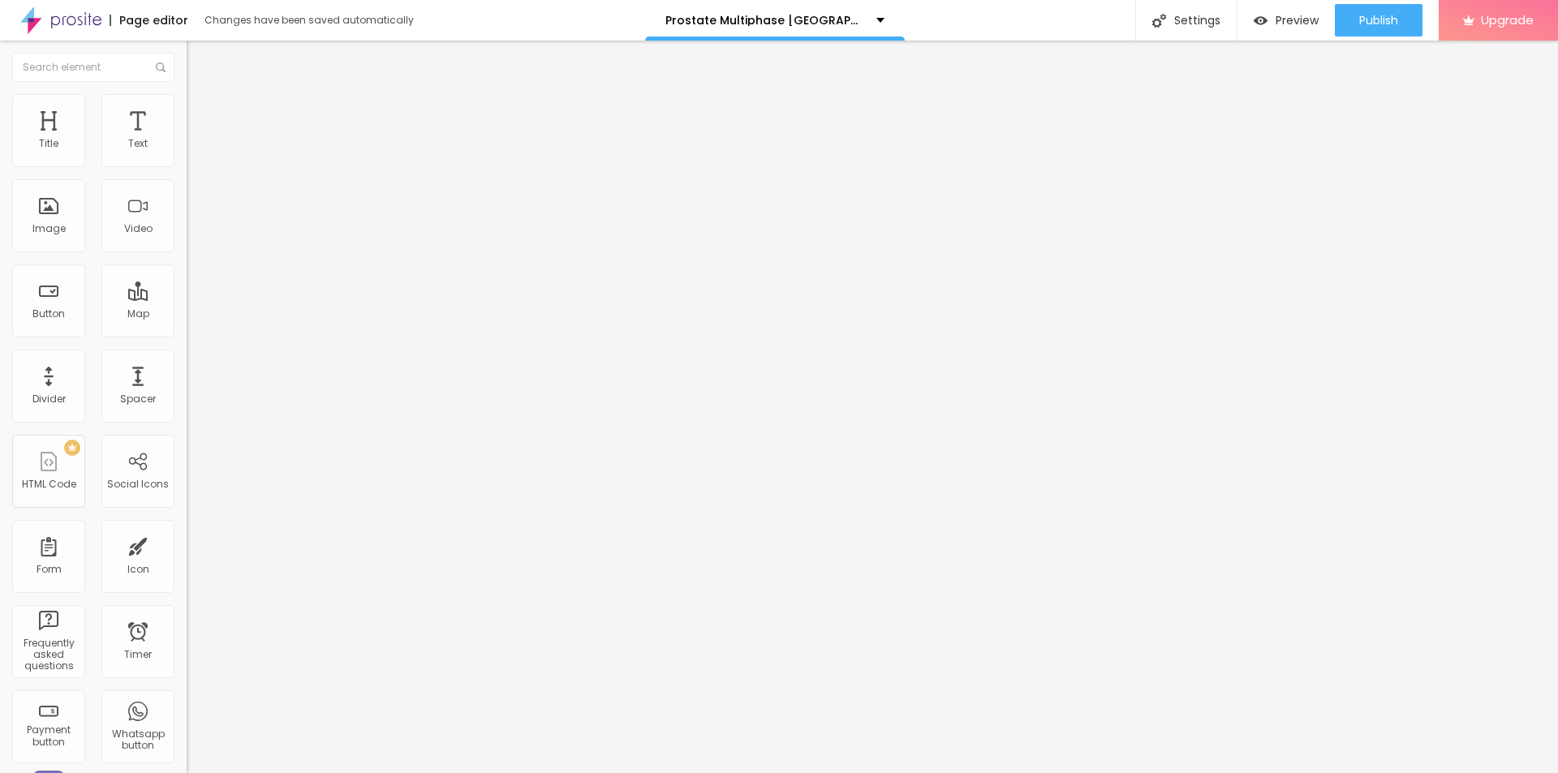
click at [187, 299] on span "Original" at bounding box center [206, 292] width 39 height 14
click at [201, 112] on span "Style" at bounding box center [213, 105] width 24 height 14
type input "3"
type input "11"
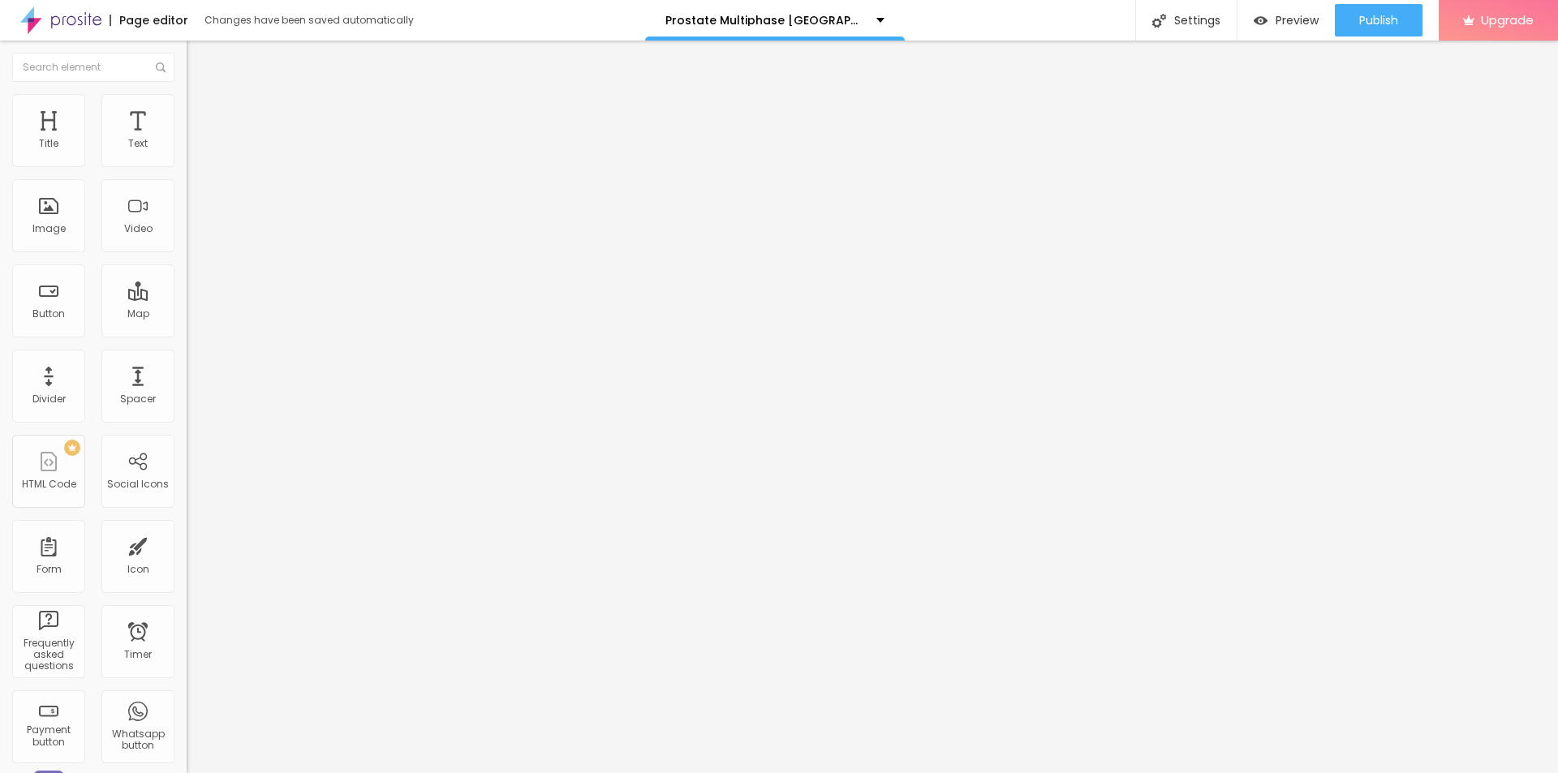
type input "11"
type input "39"
type input "44"
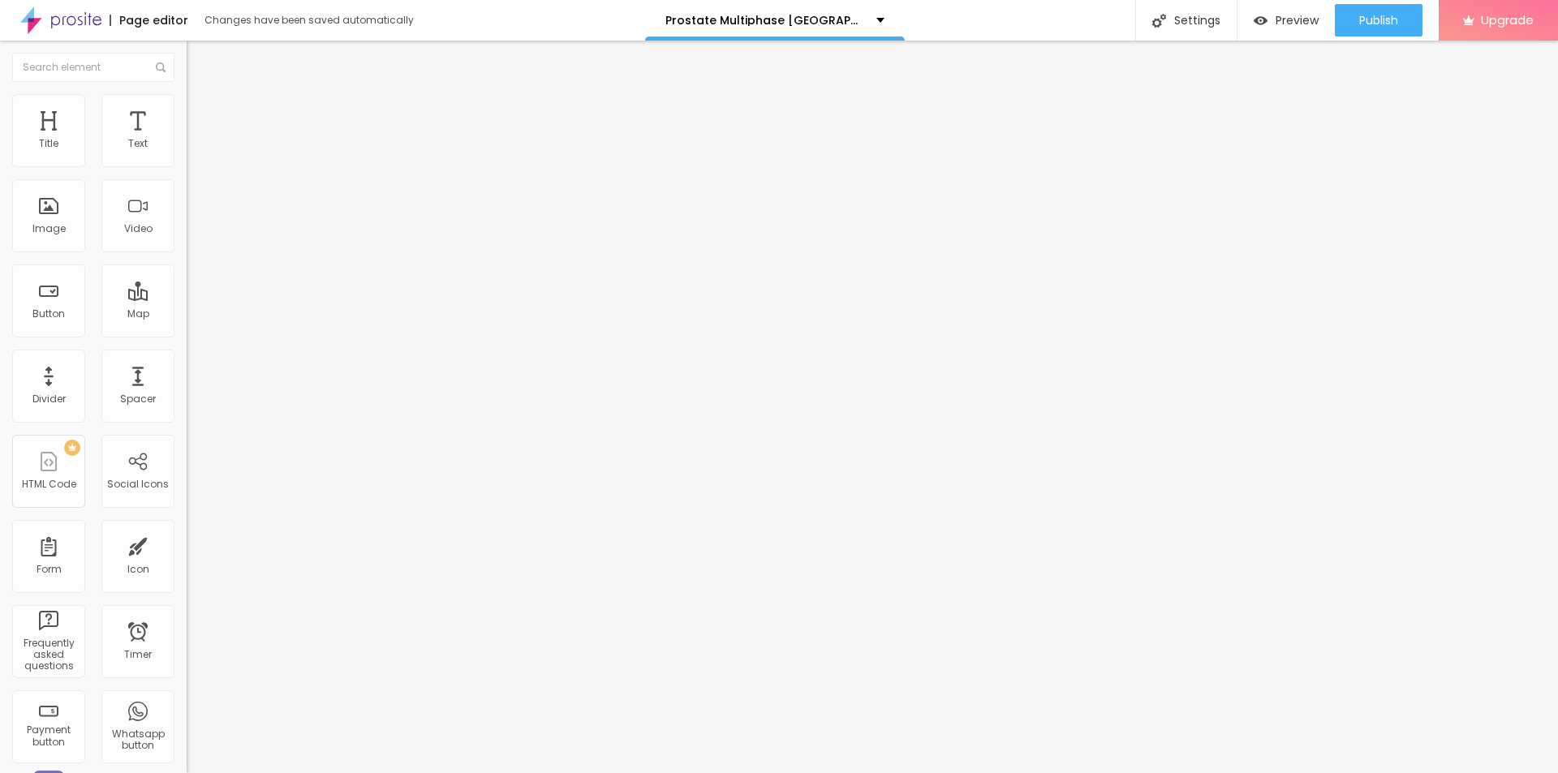
type input "48"
type input "49"
type input "51"
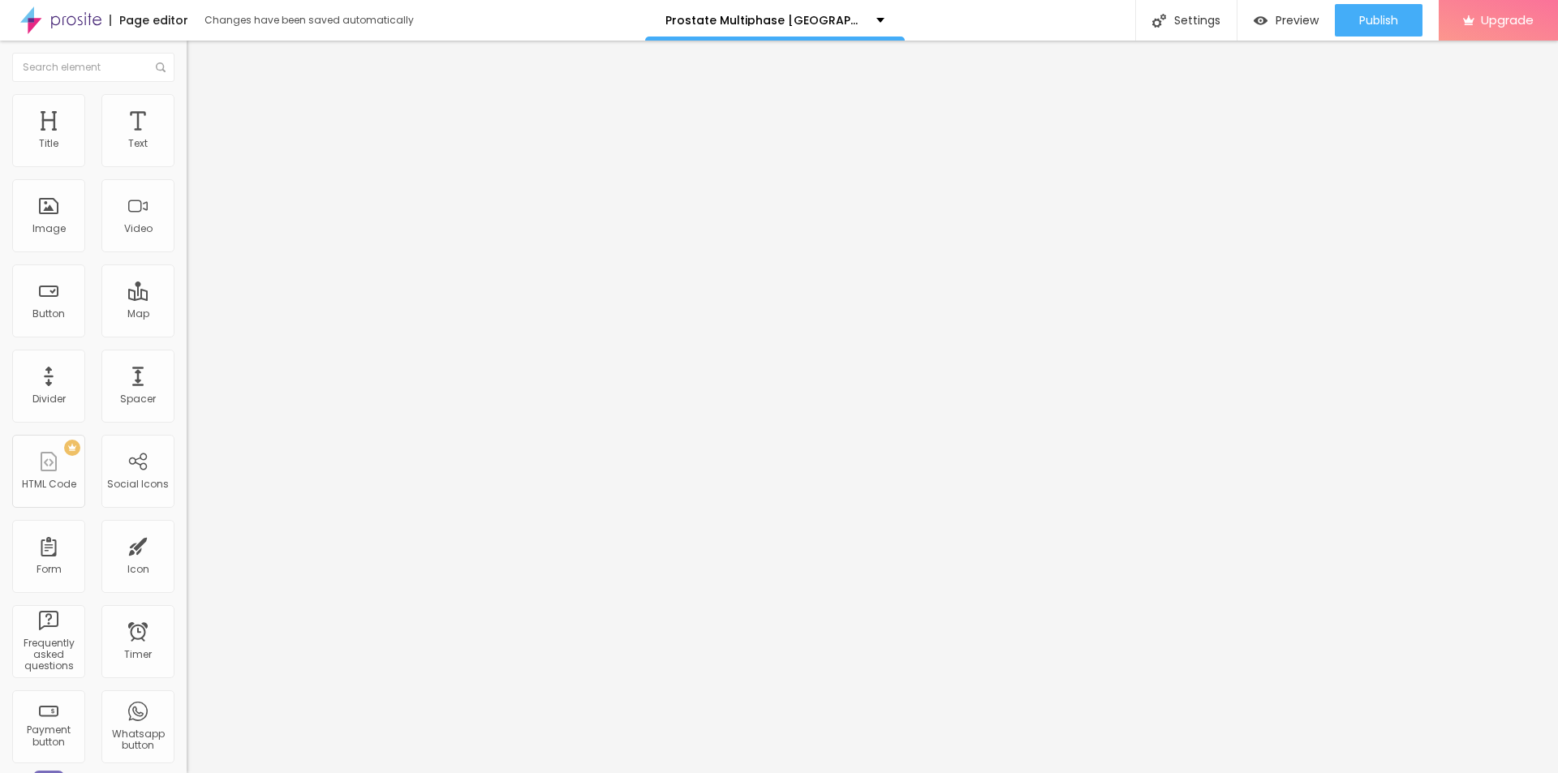
type input "51"
type input "53"
type input "58"
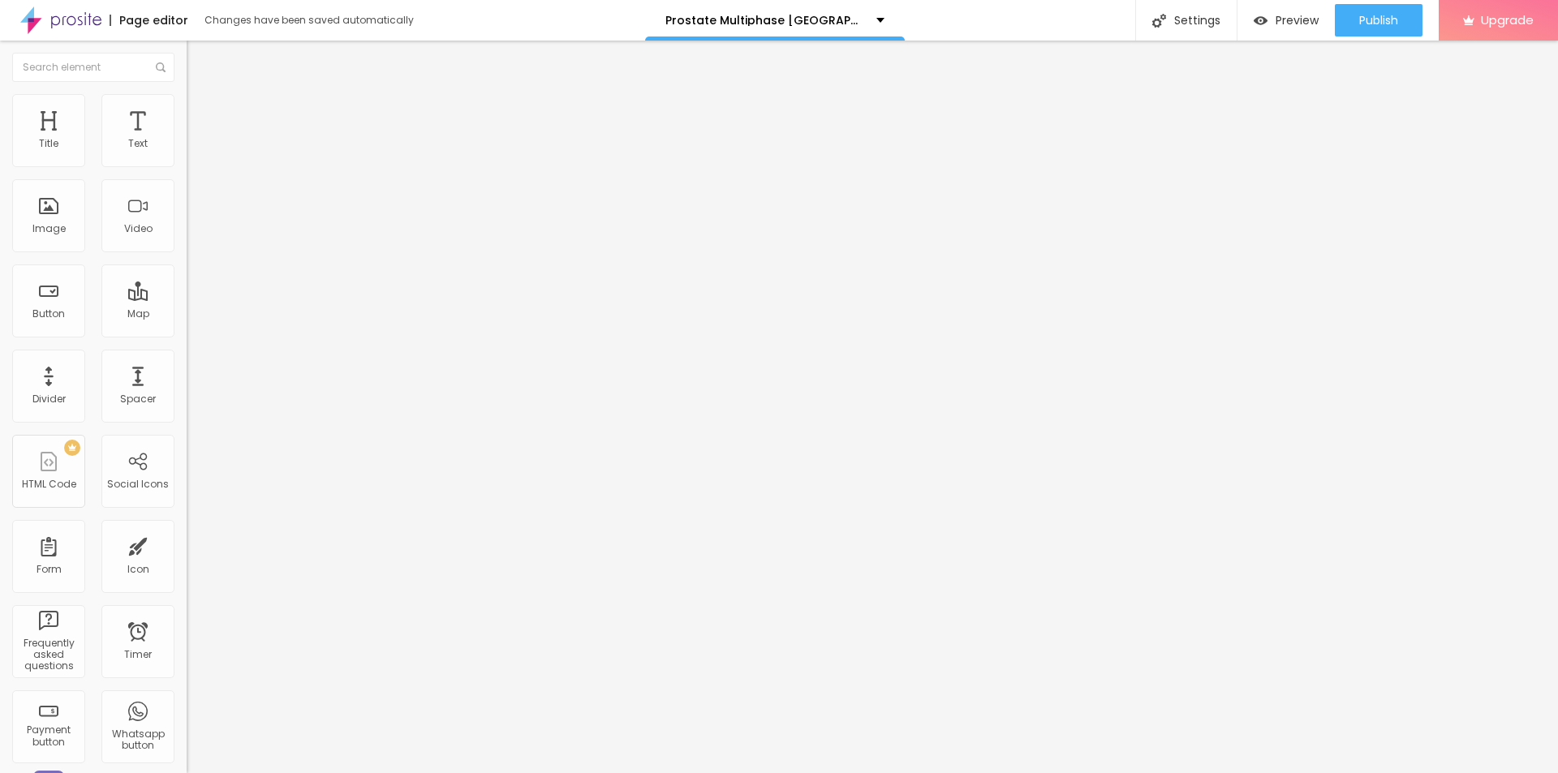
type input "59"
type input "61"
type input "69"
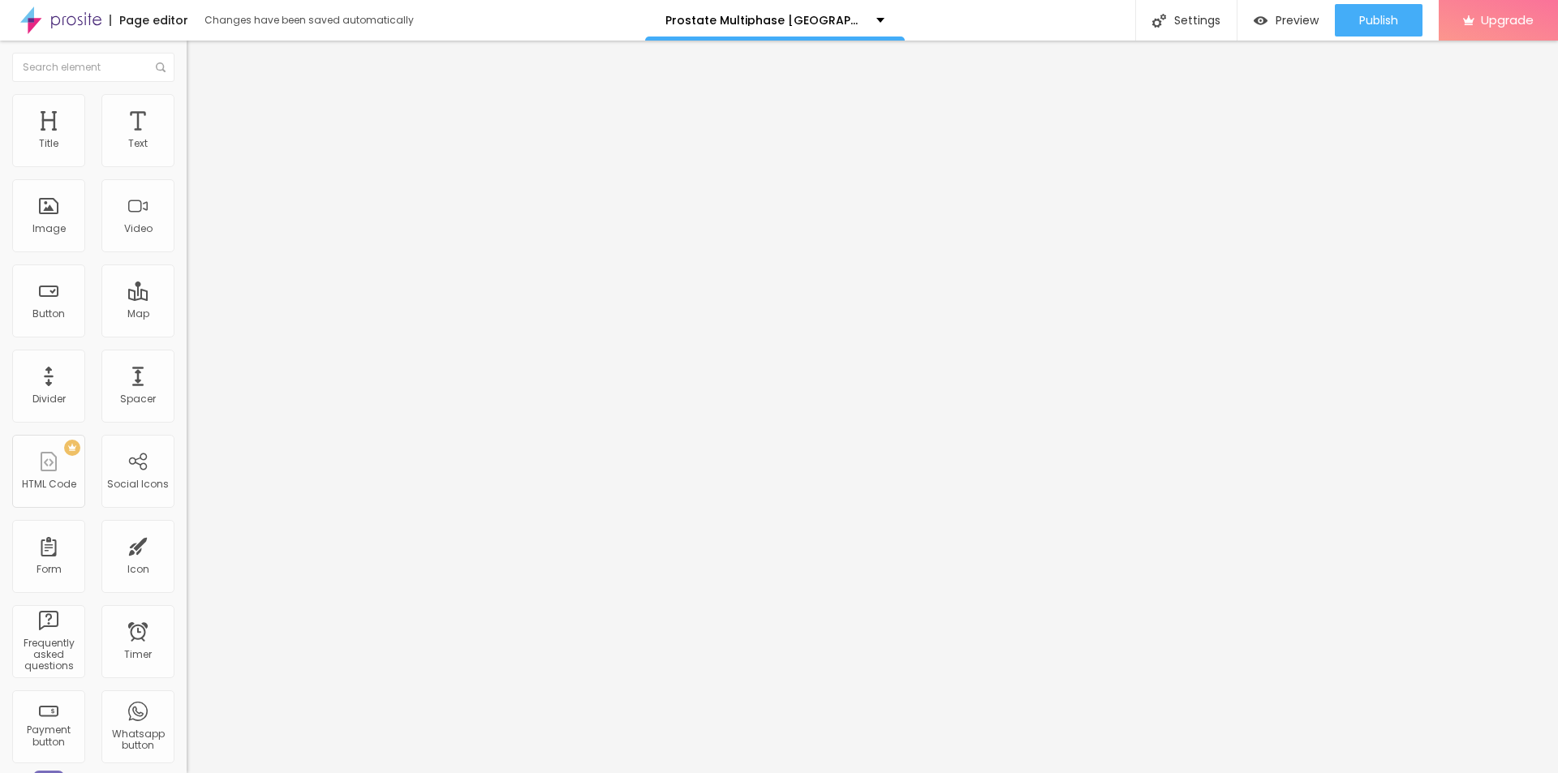
type input "69"
type input "72"
type input "74"
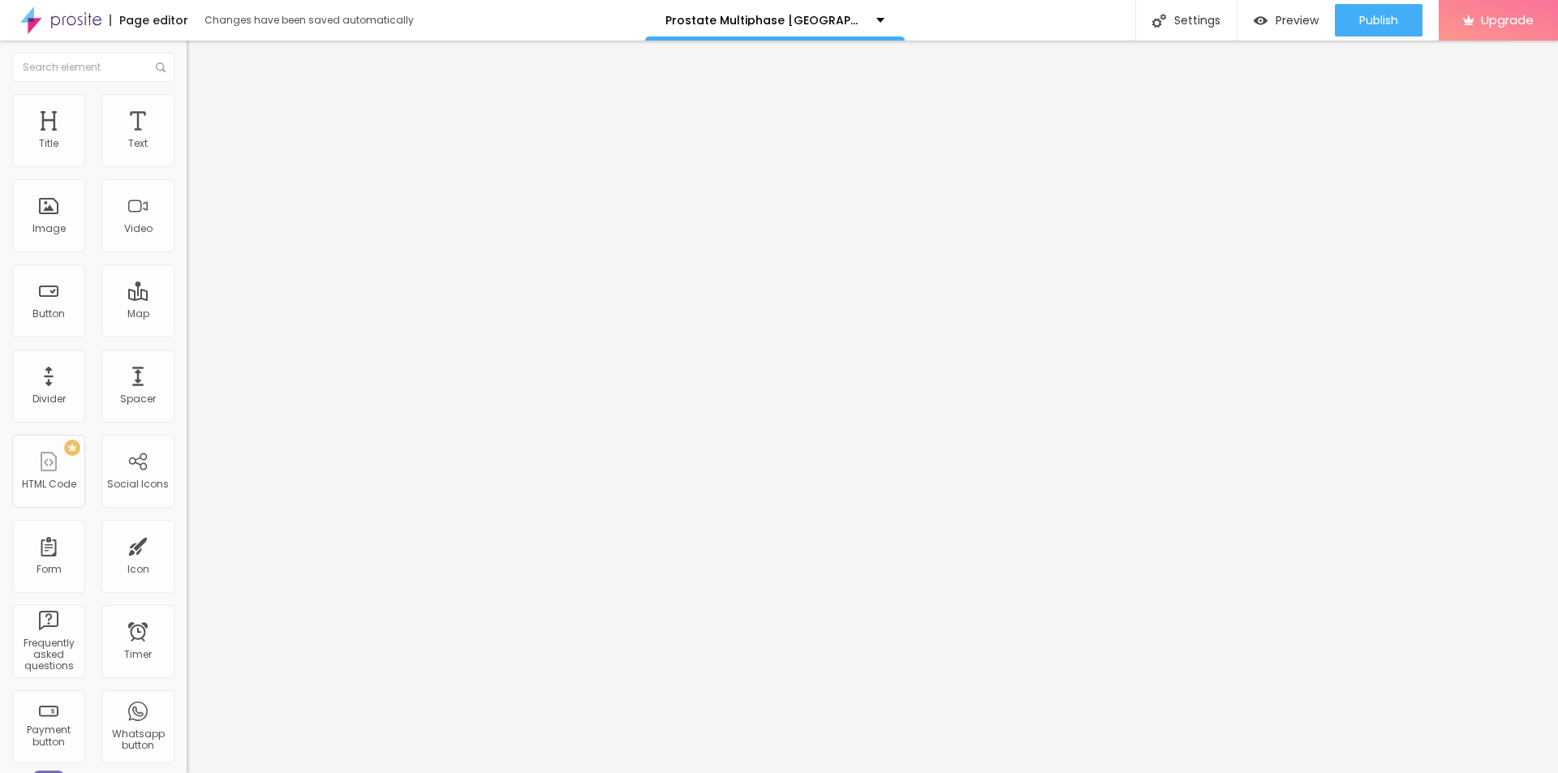
type input "77"
type input "81"
type input "82"
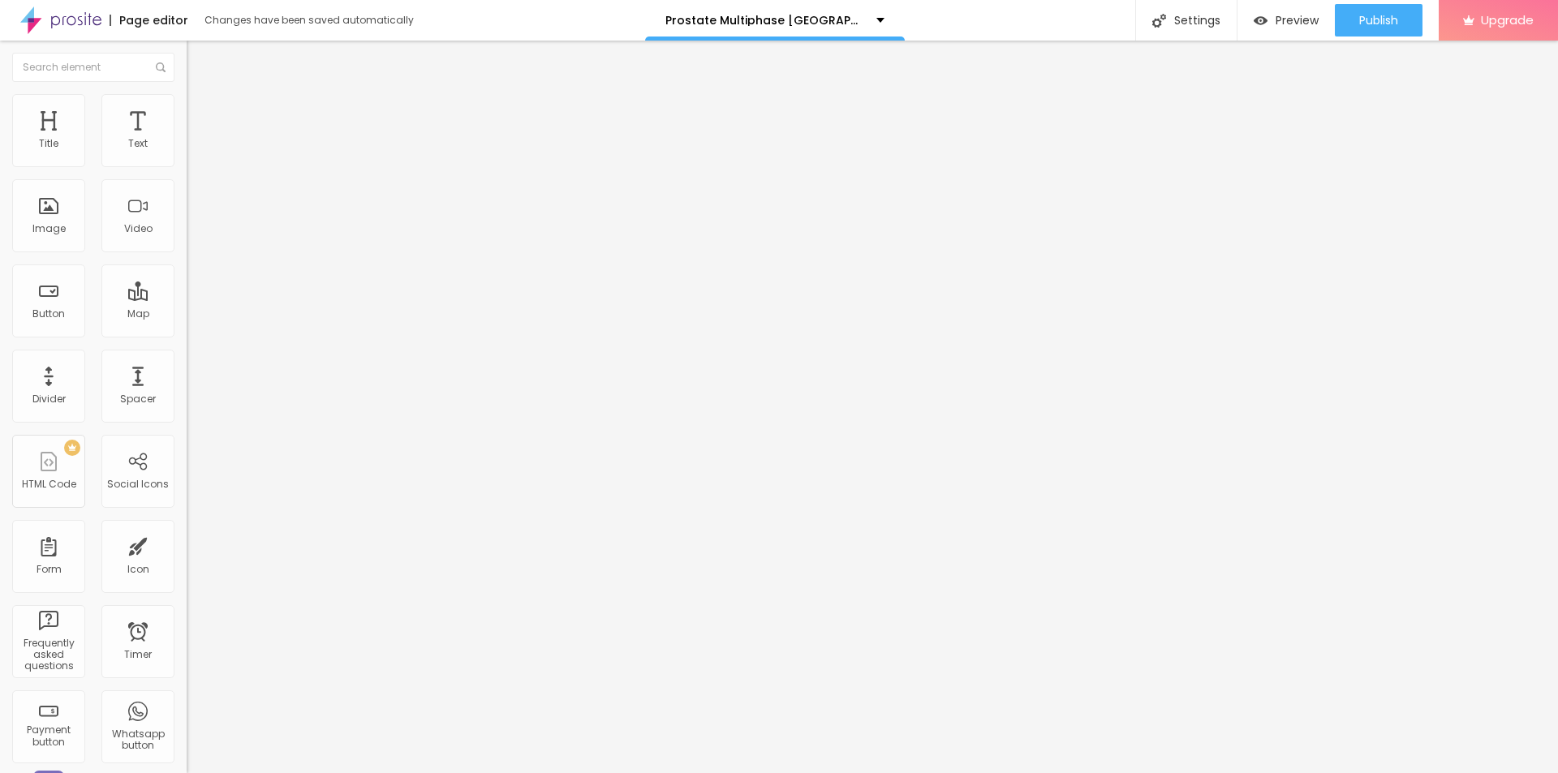
type input "82"
type input "84"
type input "89"
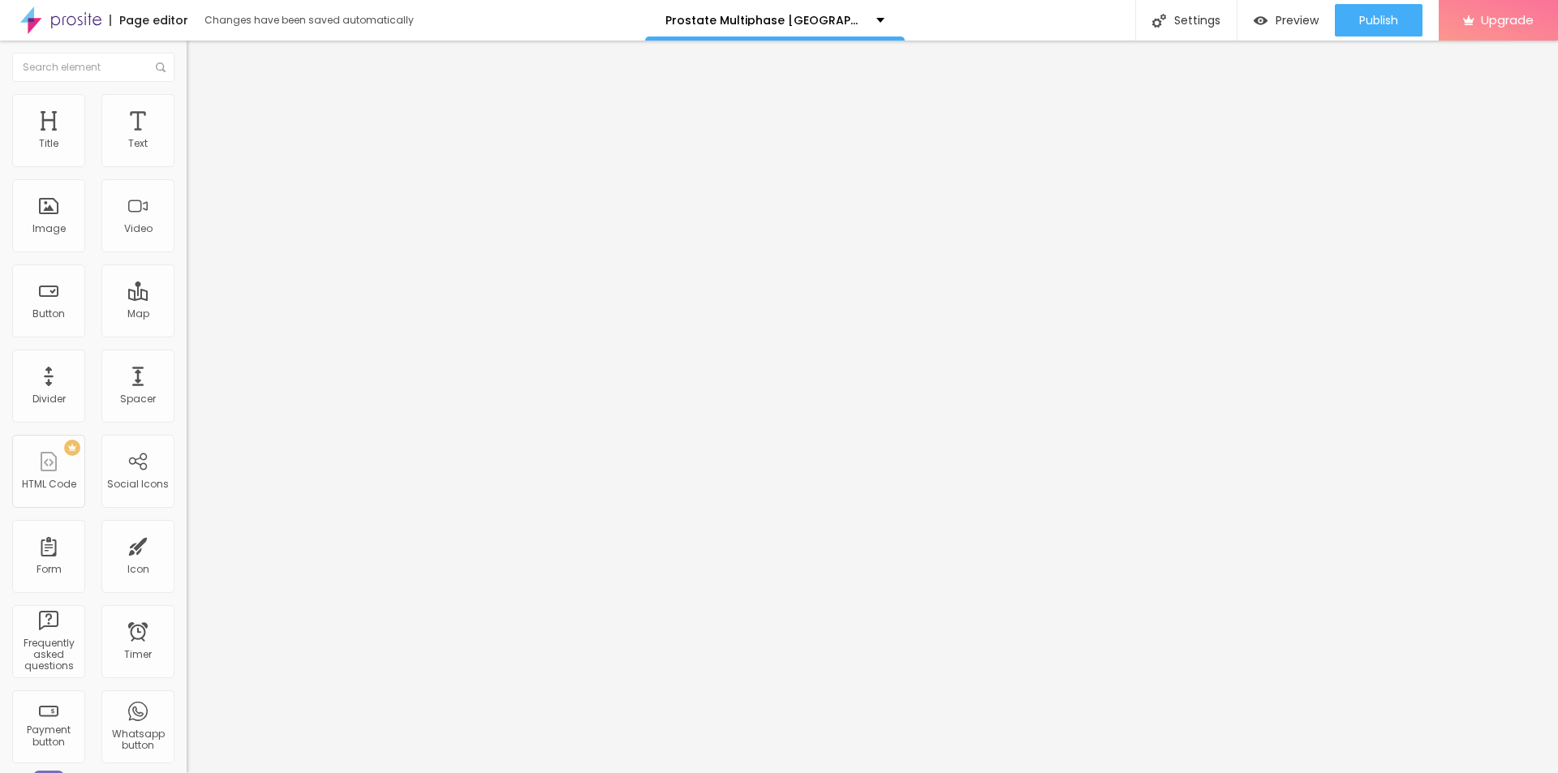
type input "91"
type input "94"
type input "104"
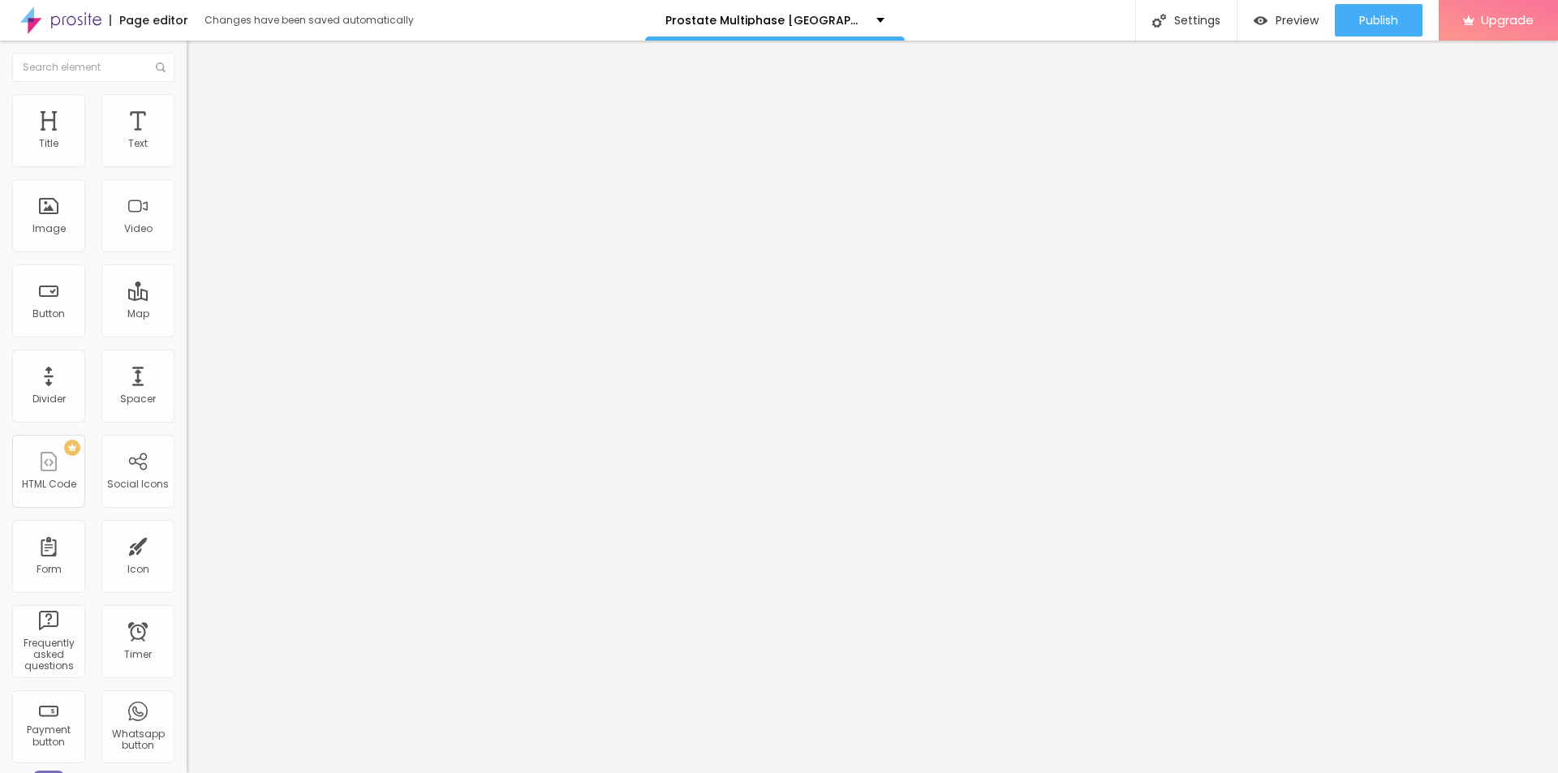
type input "104"
type input "107"
type input "94"
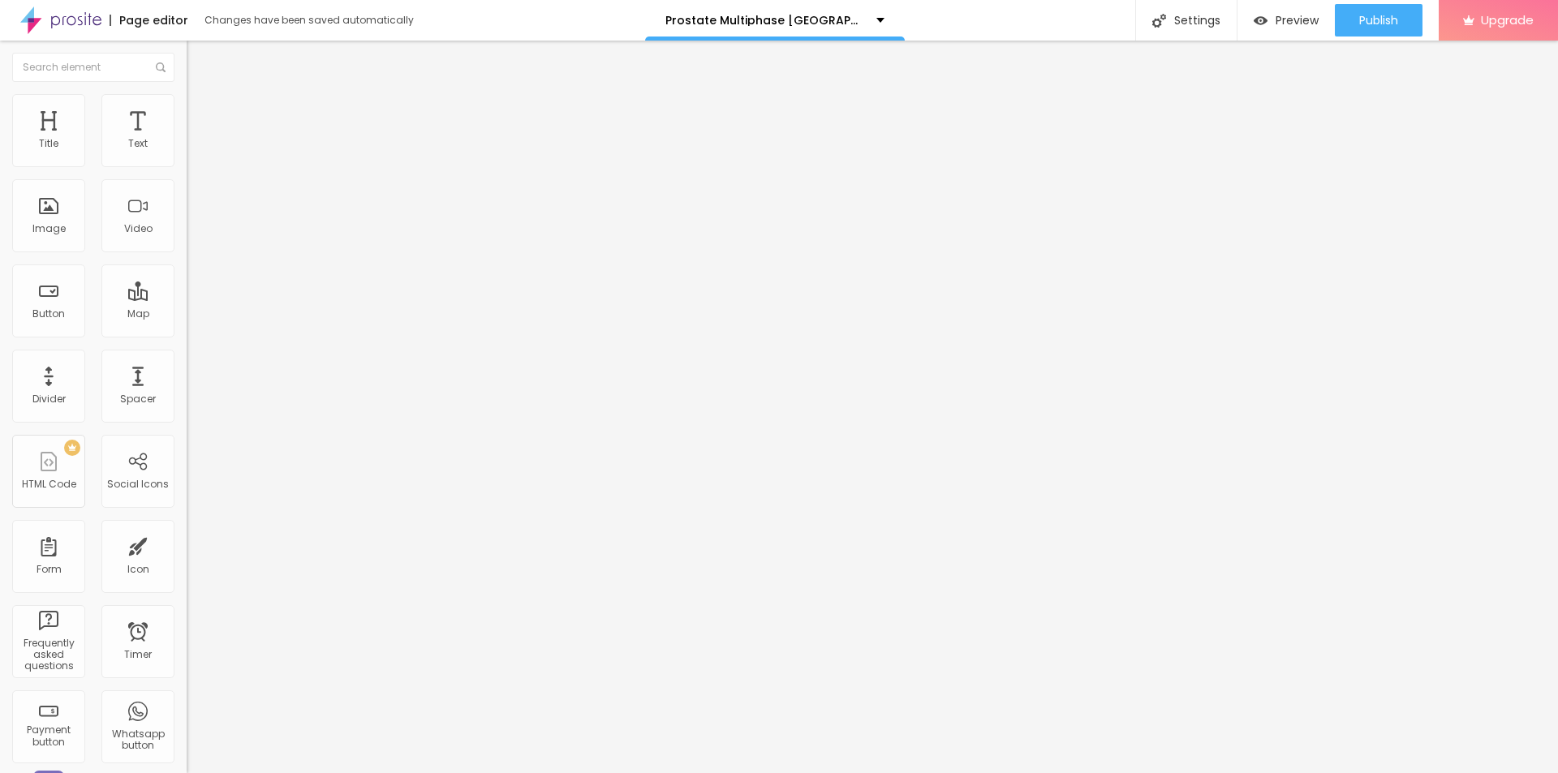
type input "91"
type input "86"
type input "38"
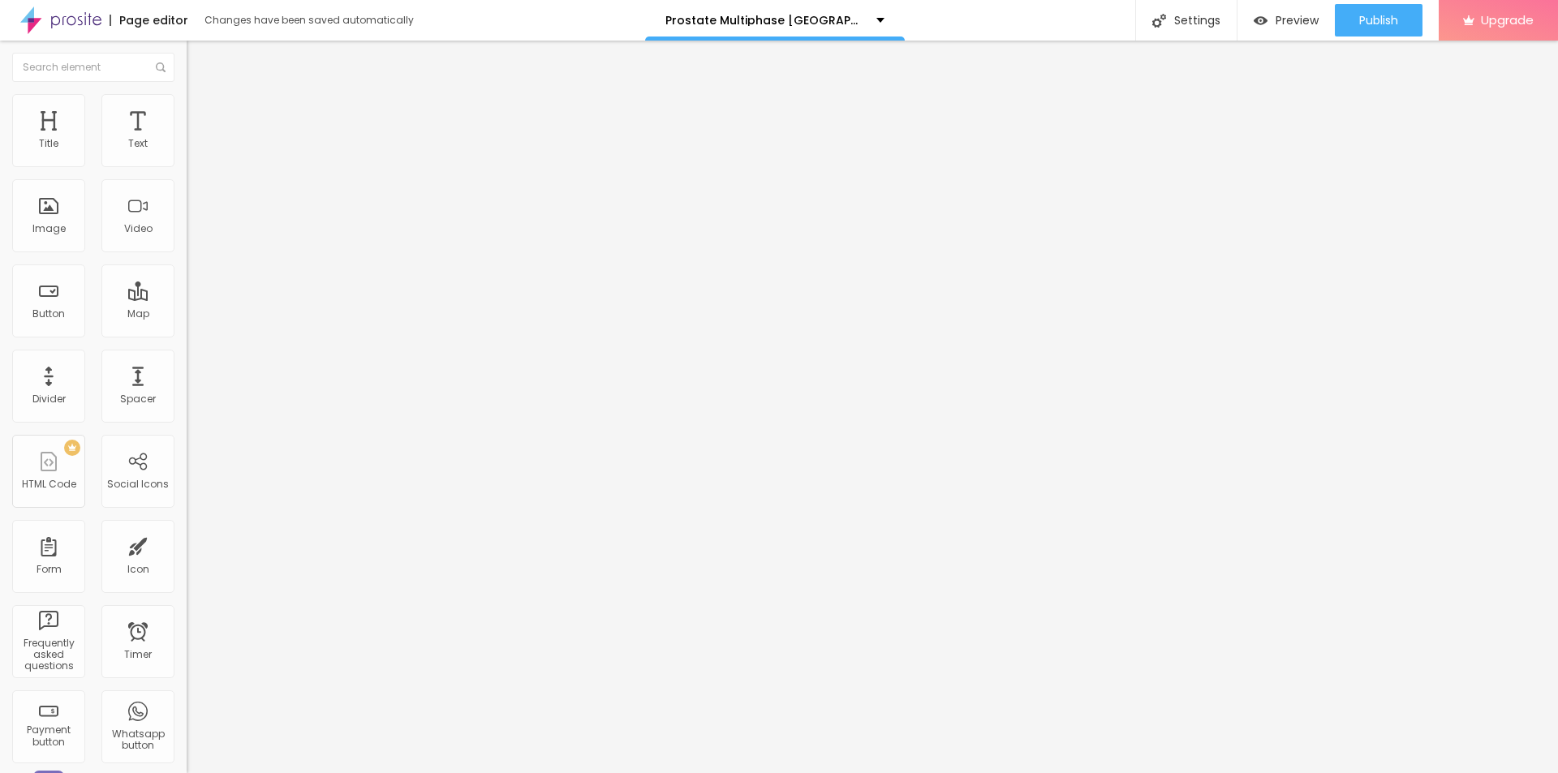
type input "38"
type input "25"
type input "15"
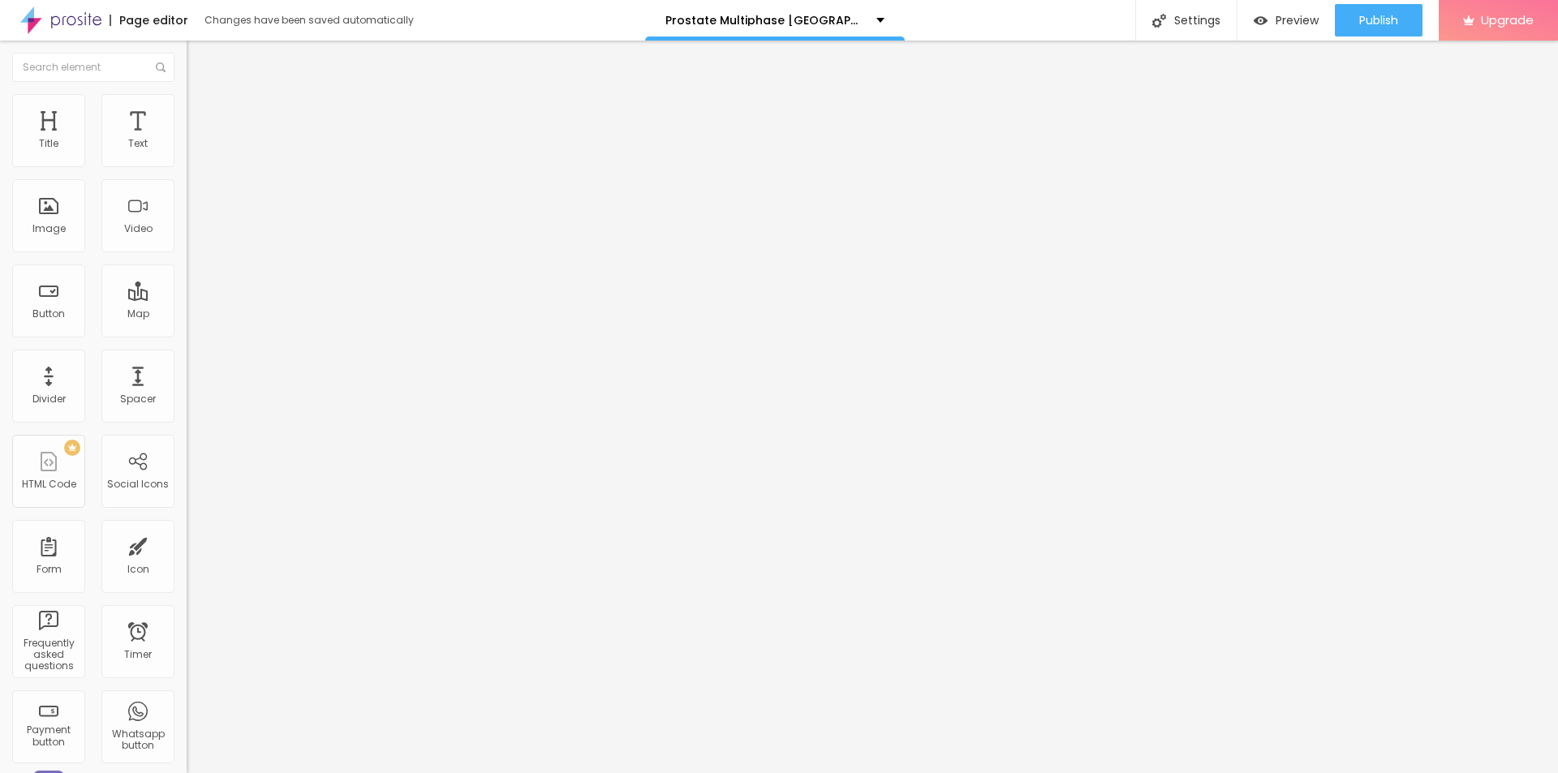
type input "8"
type input "2"
type input "0"
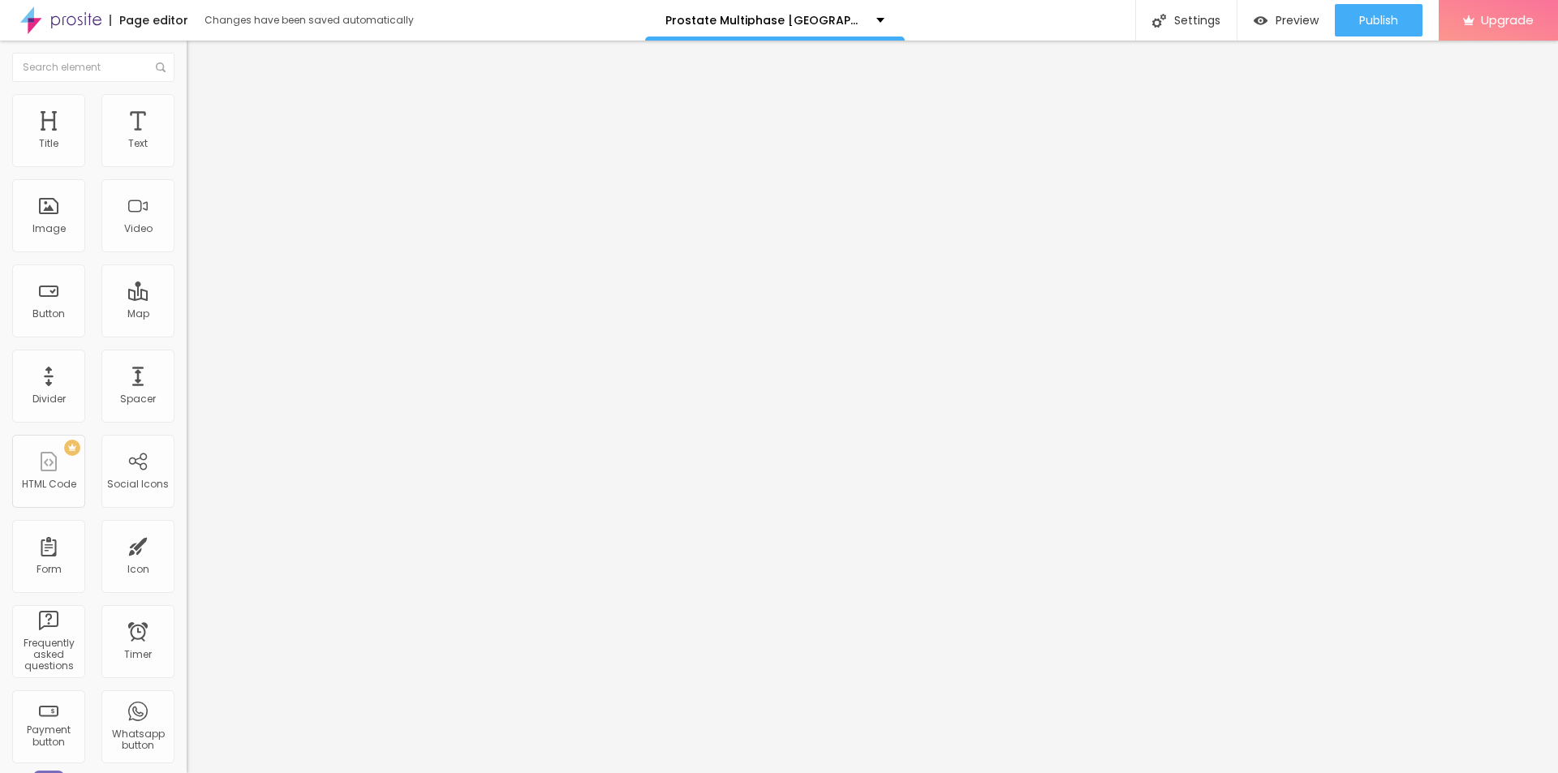
type input "0"
type input "8"
type input "56"
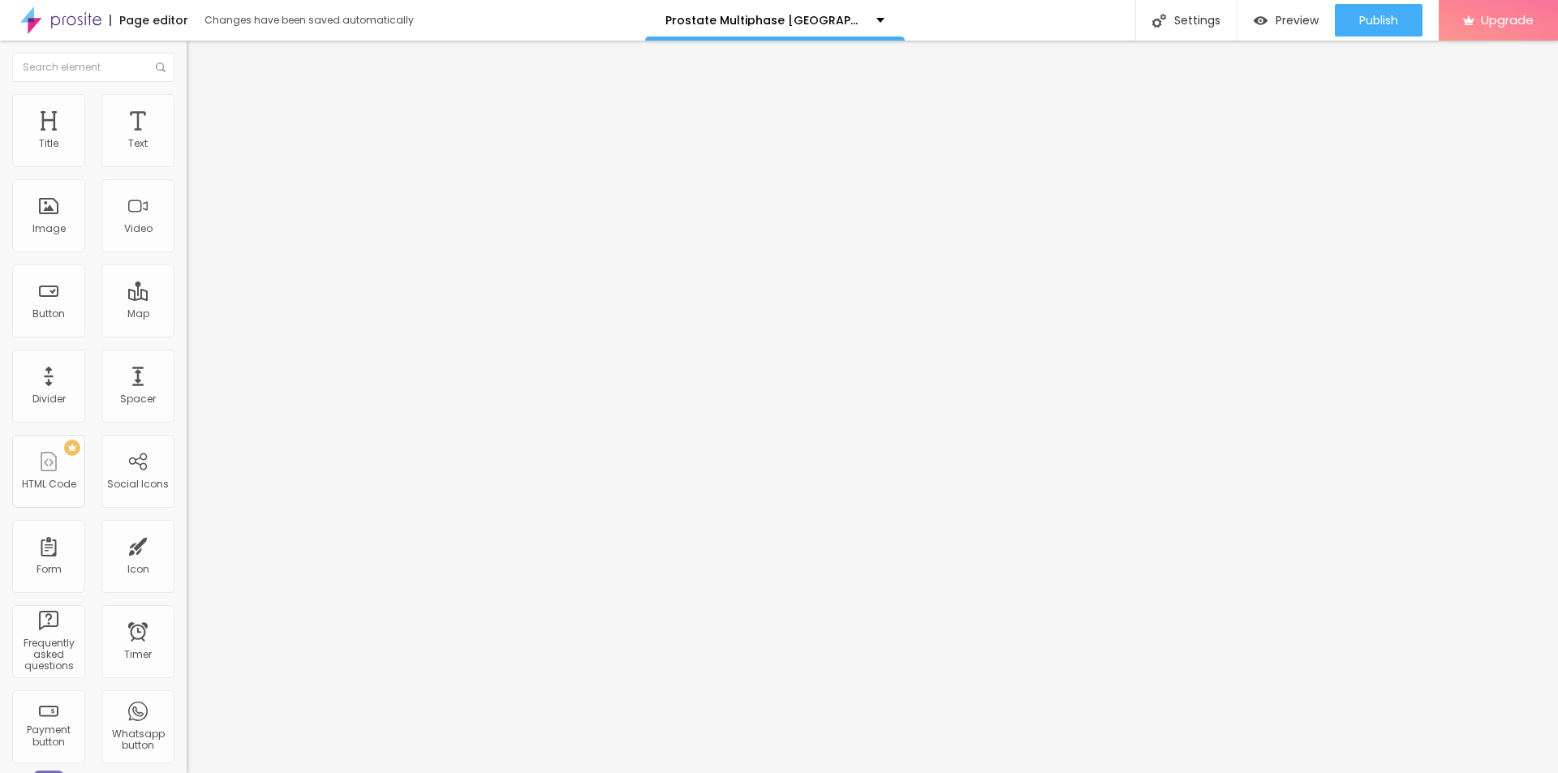
type input "89"
type input "92"
type input "95"
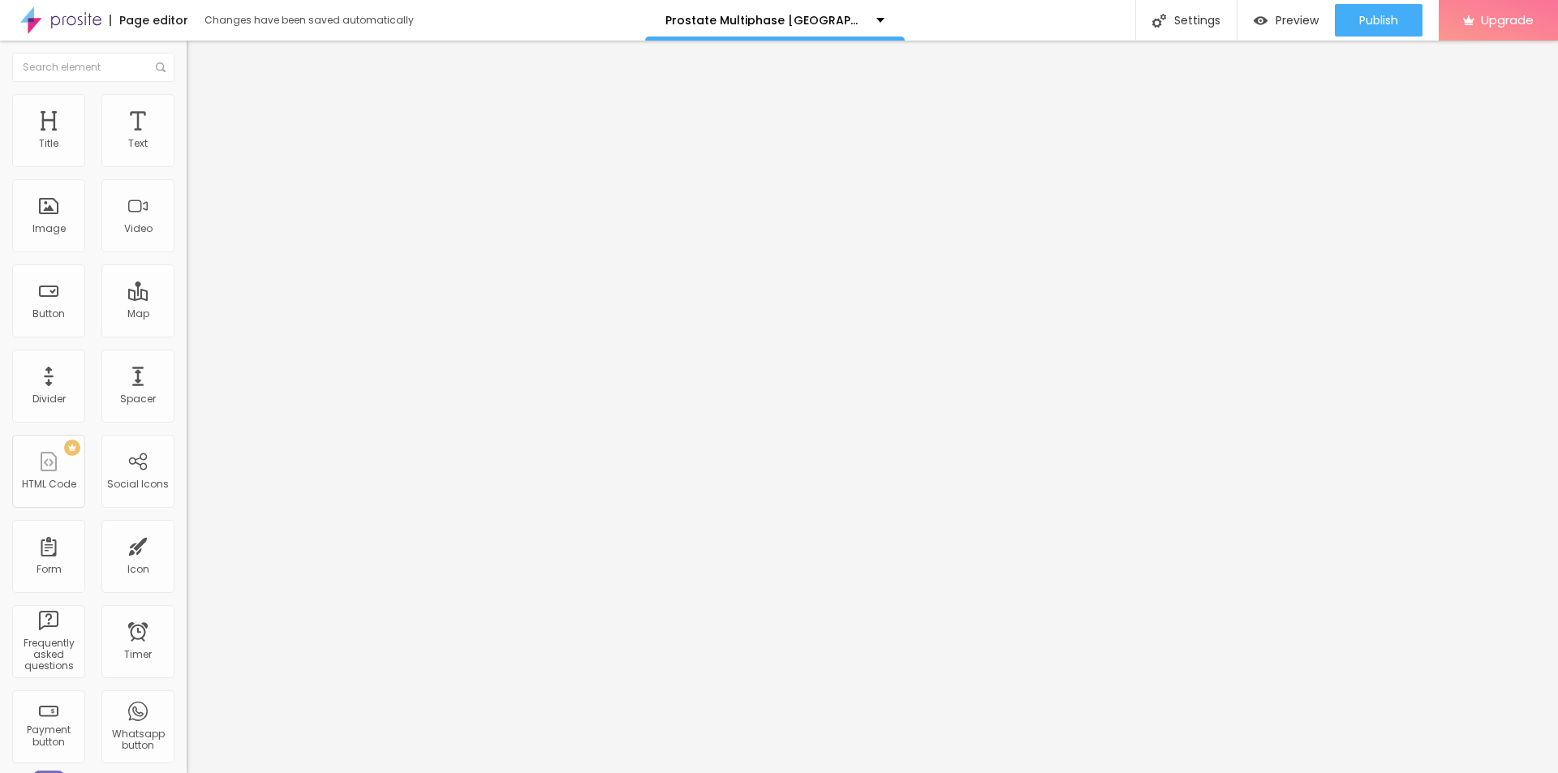
type input "95"
type input "97"
type input "100"
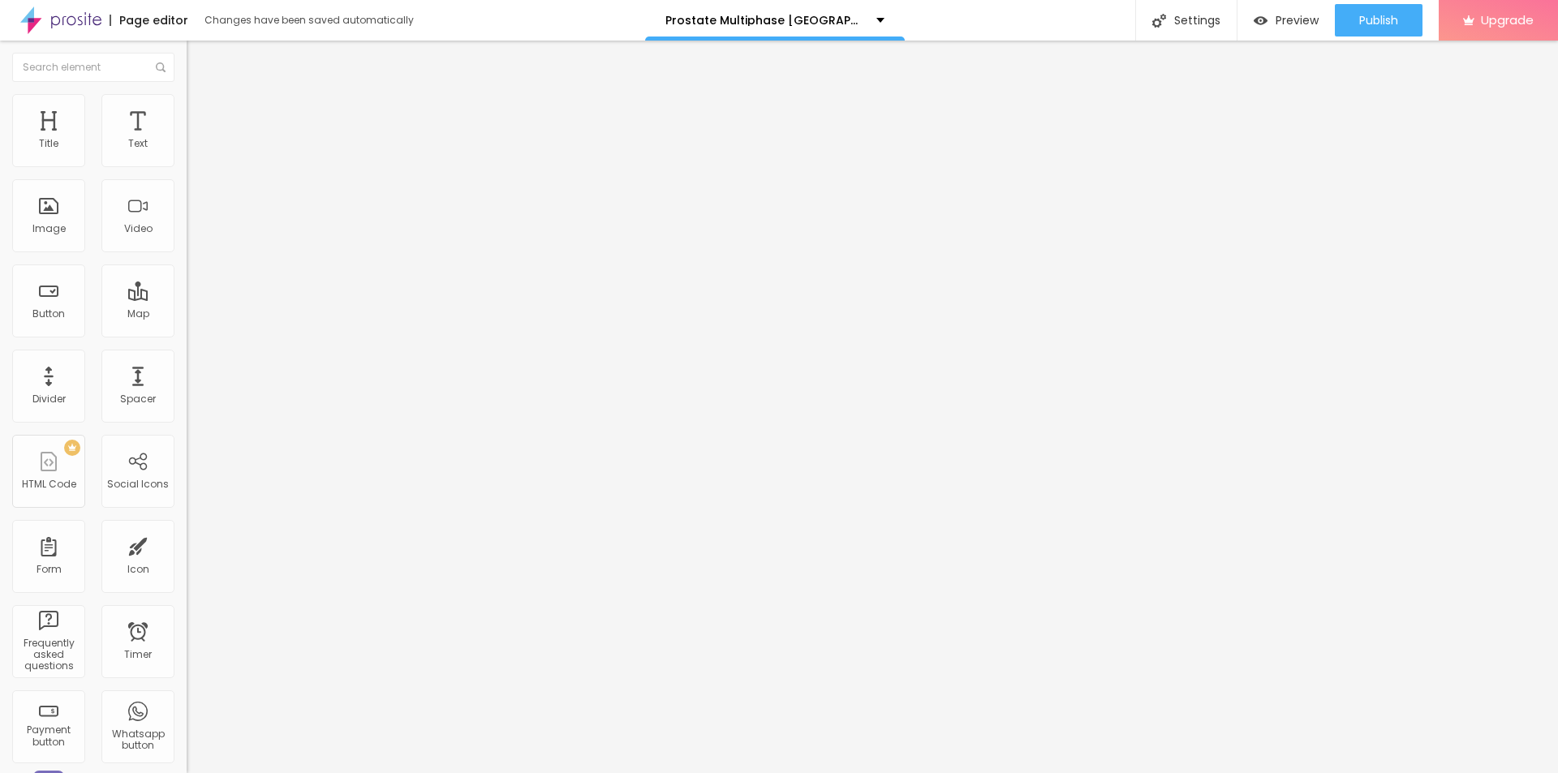
type input "105"
type input "110"
type input "114"
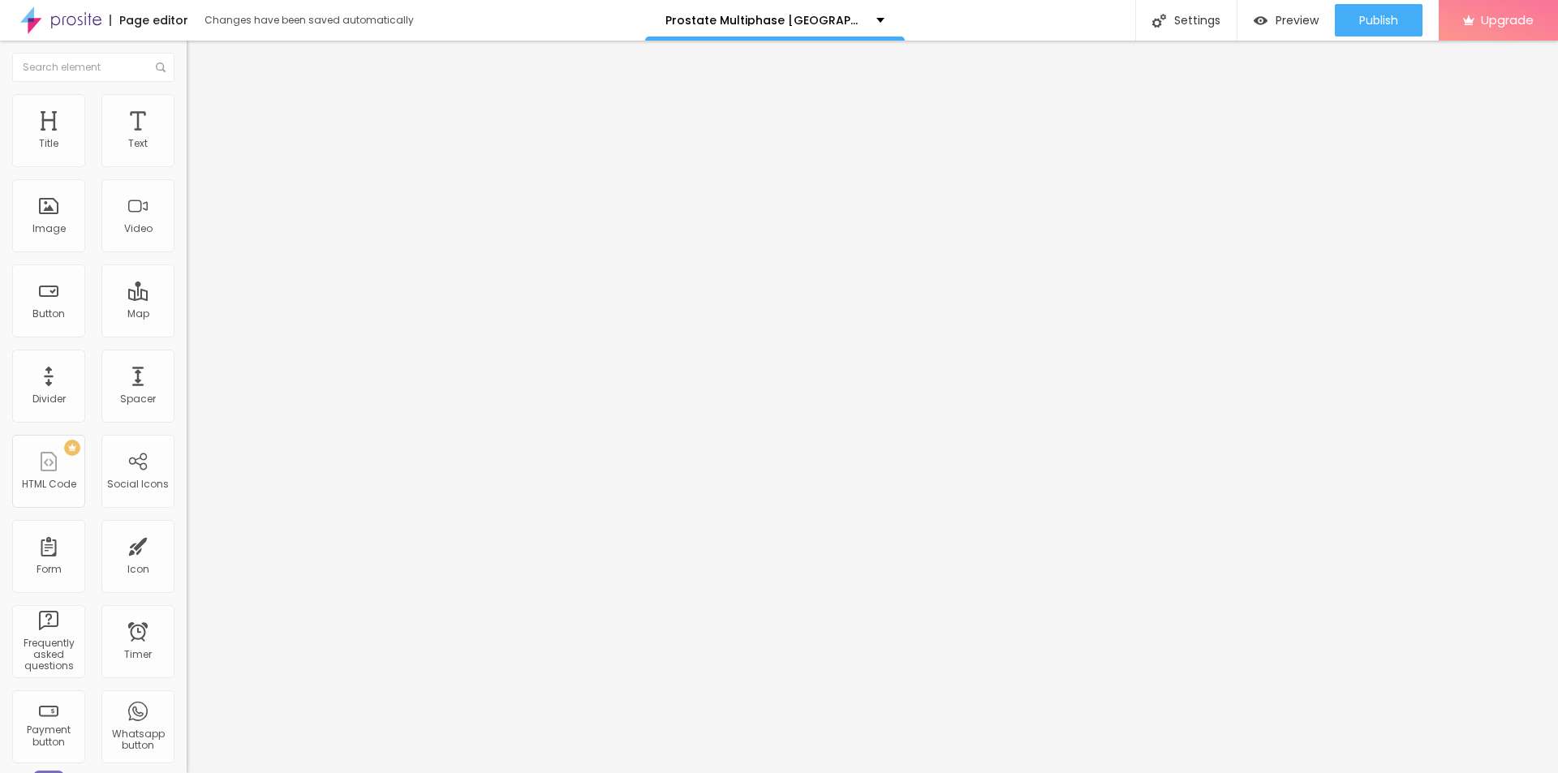
type input "114"
type input "115"
drag, startPoint x: 34, startPoint y: 204, endPoint x: 95, endPoint y: 211, distance: 61.3
click at [187, 356] on input "range" at bounding box center [239, 362] width 105 height 13
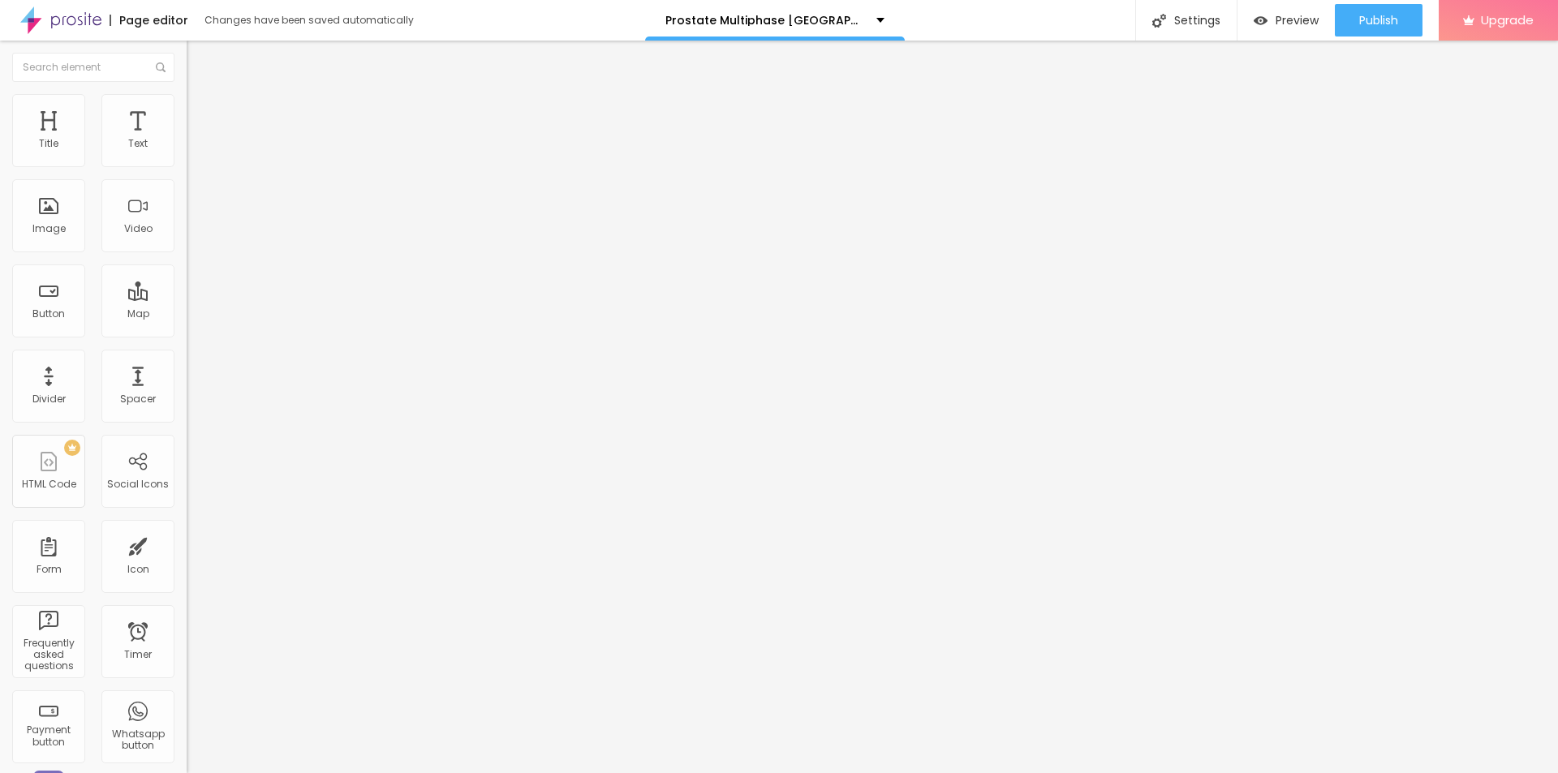
click at [187, 436] on button "button" at bounding box center [198, 444] width 23 height 17
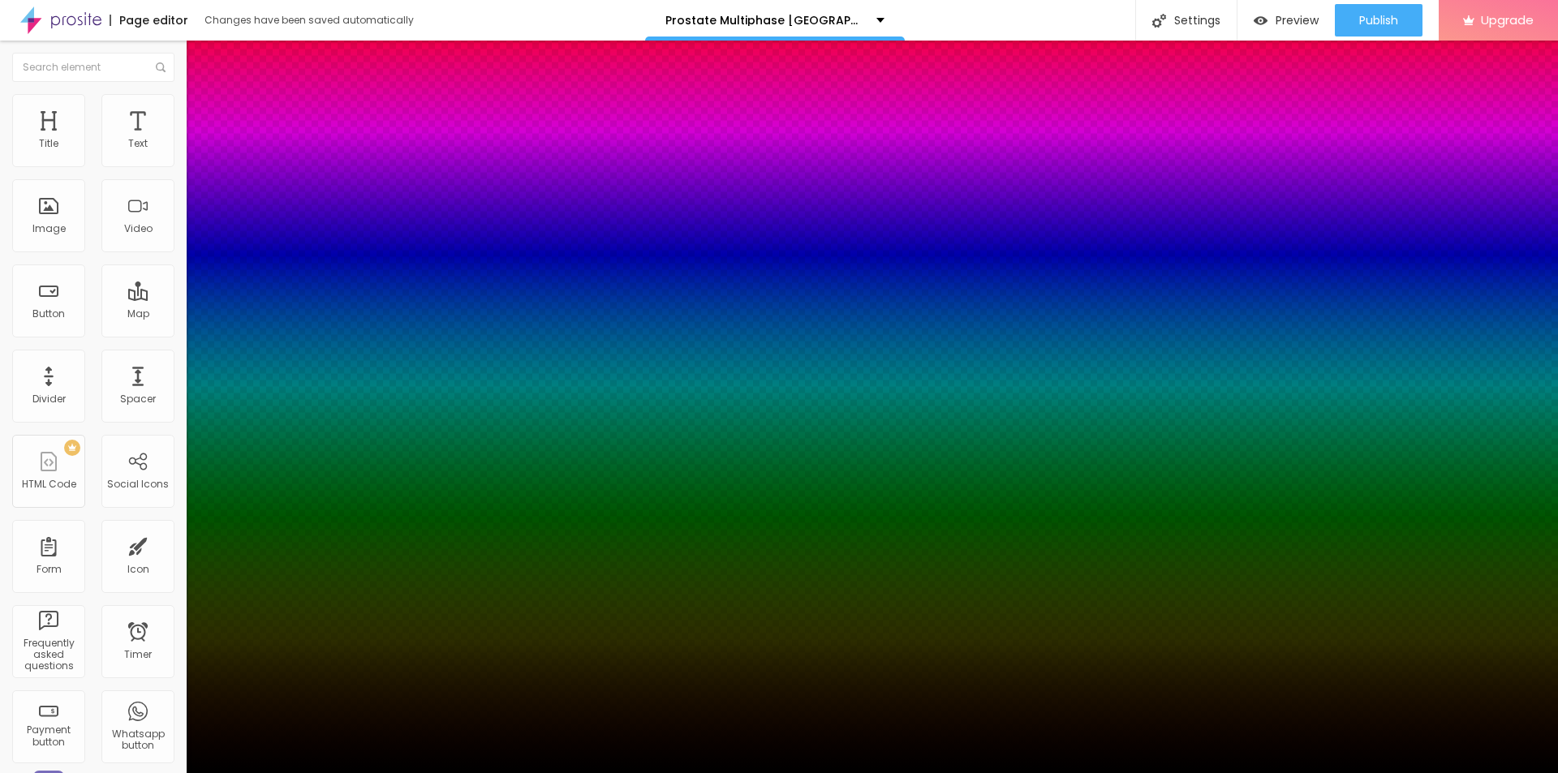
click at [292, 773] on div at bounding box center [779, 783] width 1558 height 0
drag, startPoint x: 26, startPoint y: 178, endPoint x: 36, endPoint y: 176, distance: 9.9
click at [36, 773] on div at bounding box center [779, 773] width 1558 height 0
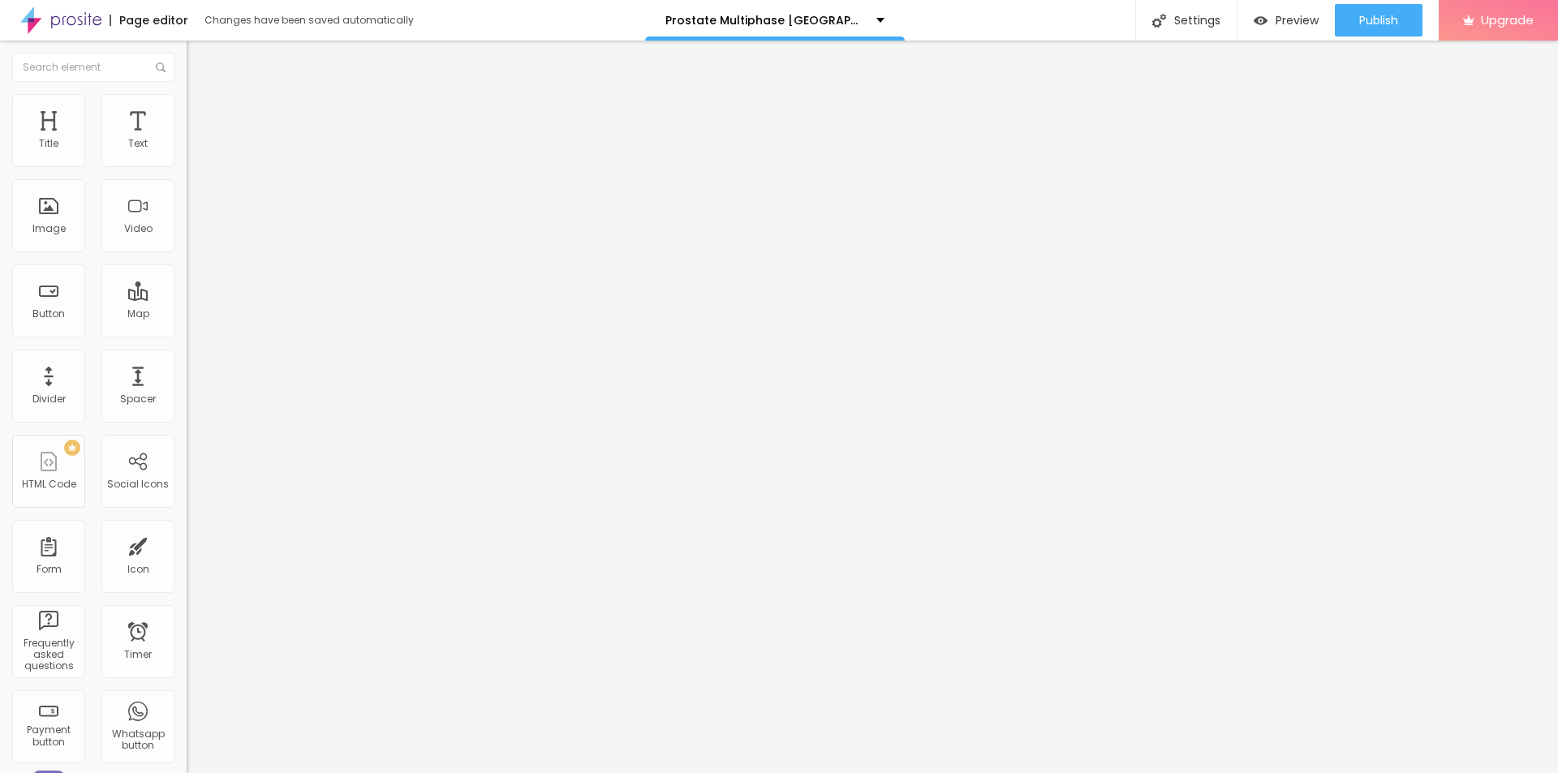
type input "112"
type input "107"
type input "100"
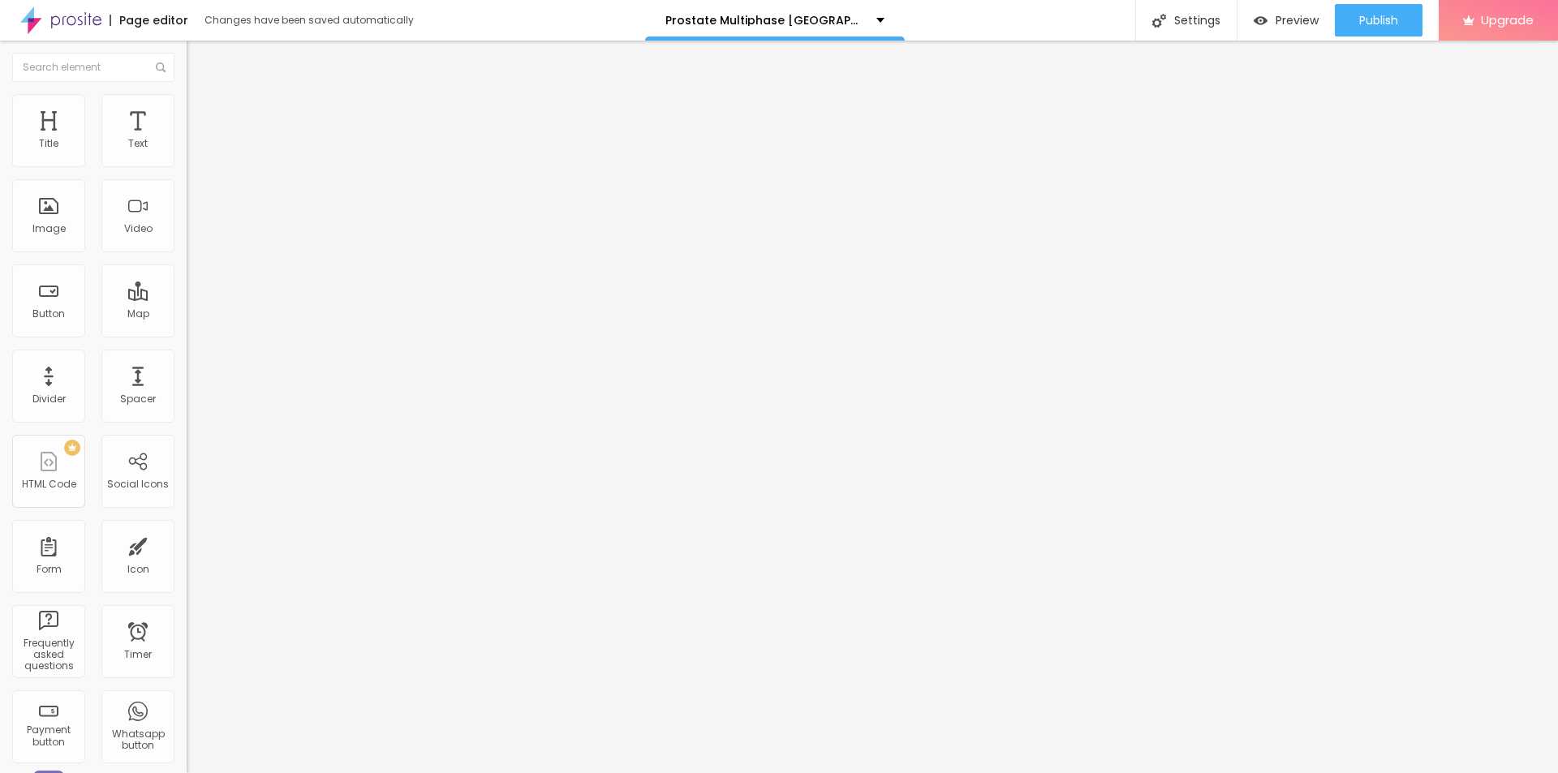
type input "100"
type input "92"
type input "81"
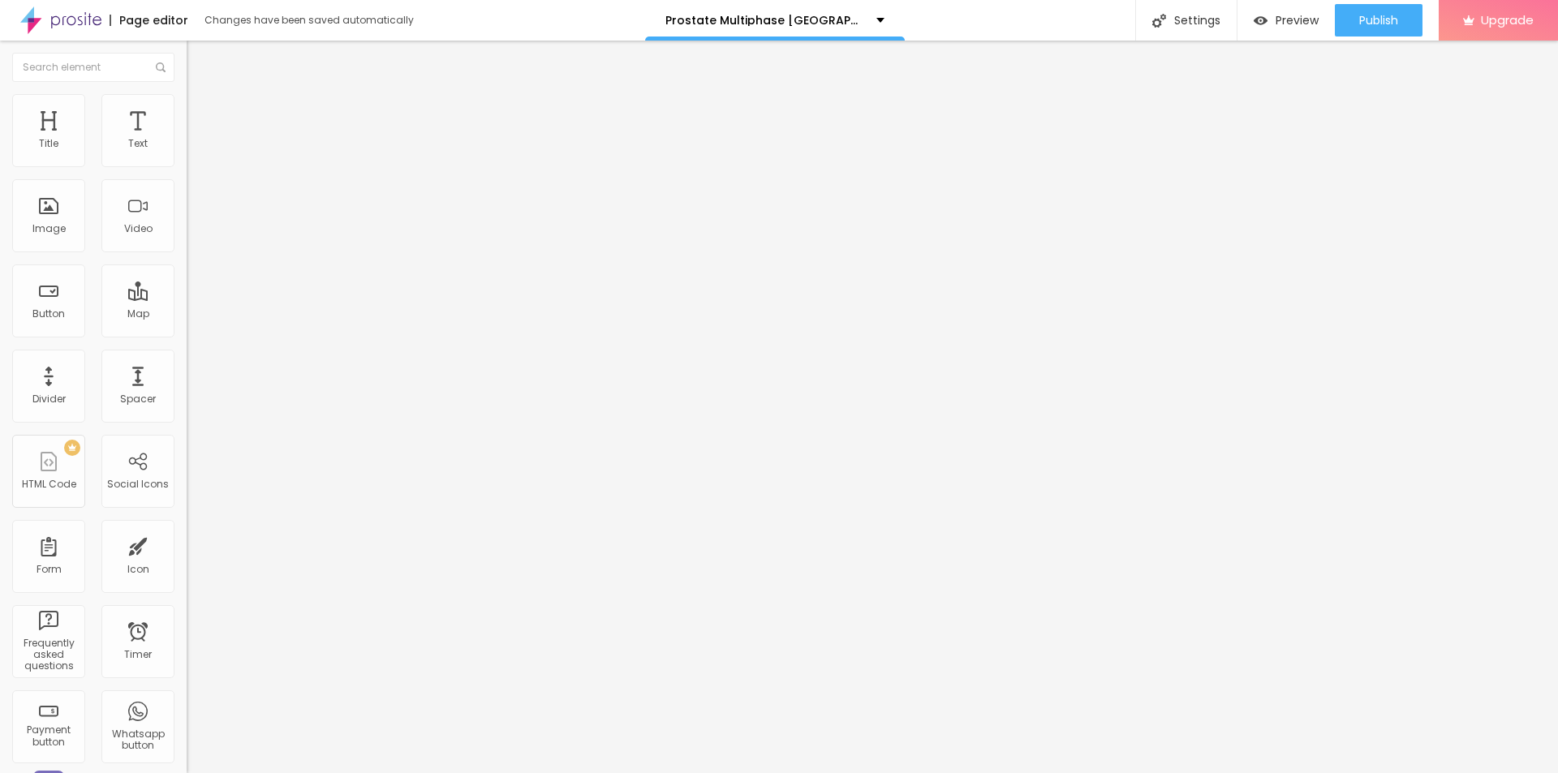
type input "71"
type input "64"
type input "58"
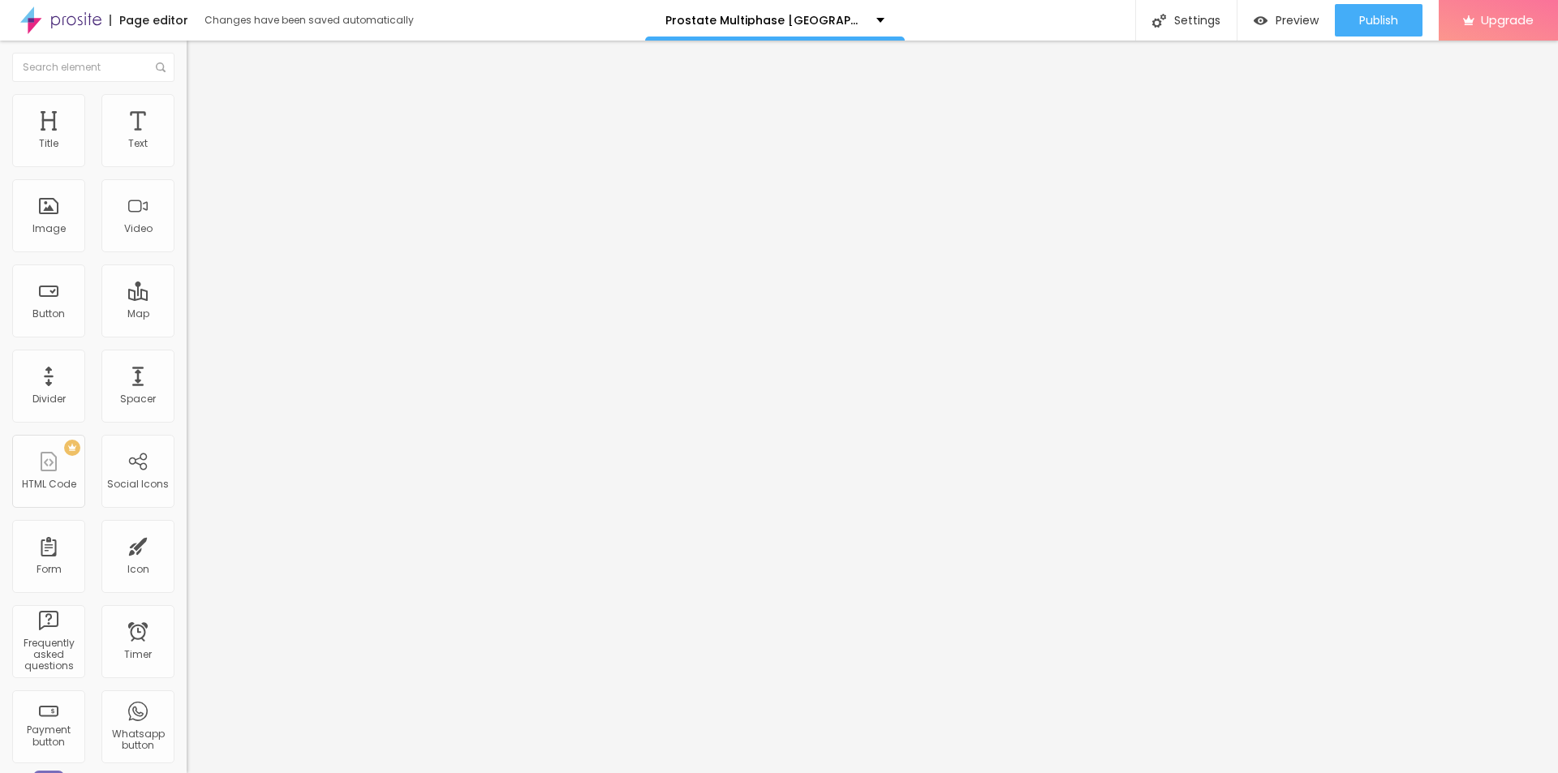
type input "58"
type input "54"
type input "48"
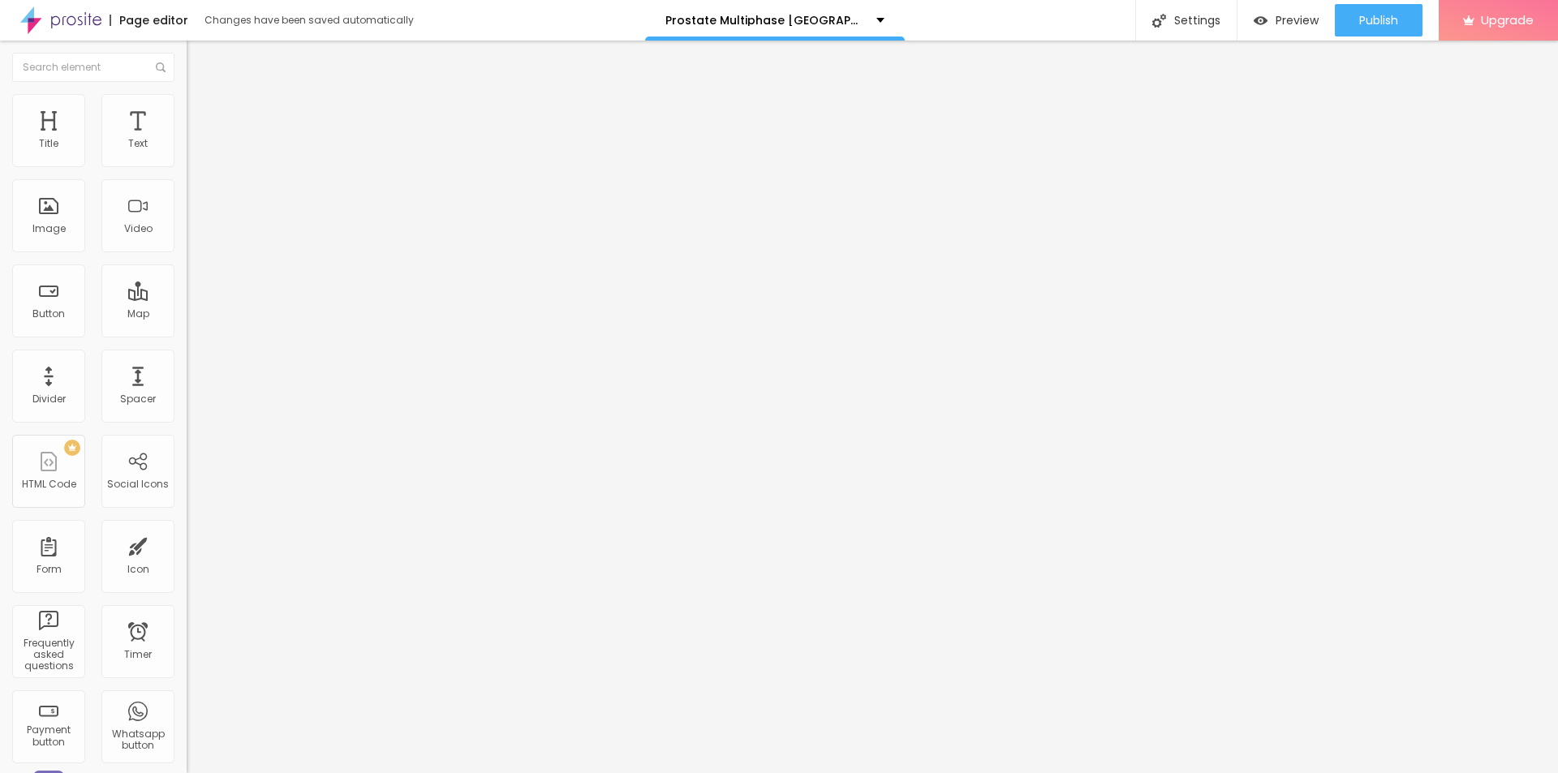
type input "46"
type input "43"
type input "36"
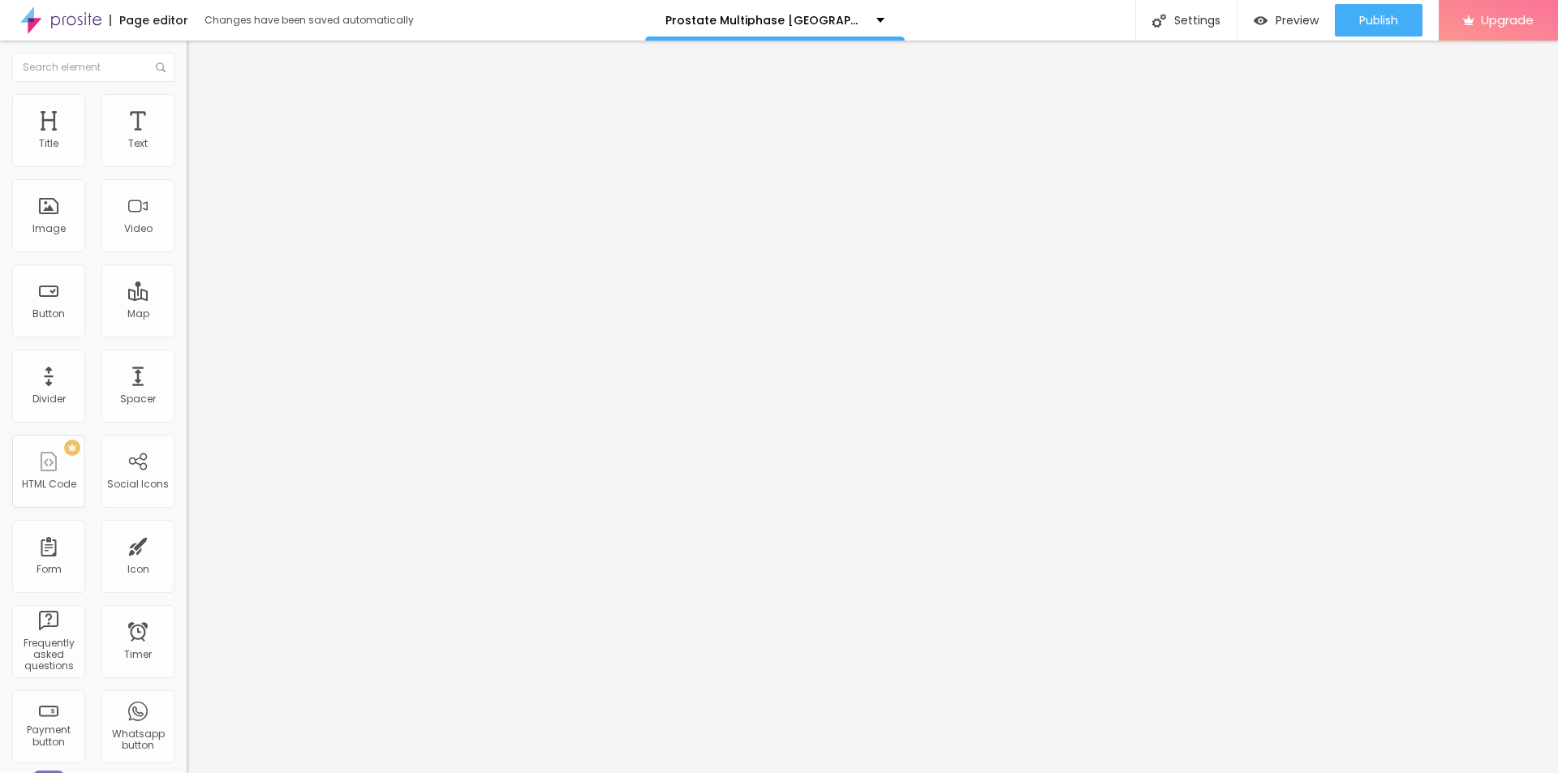
type input "36"
type input "28"
type input "18"
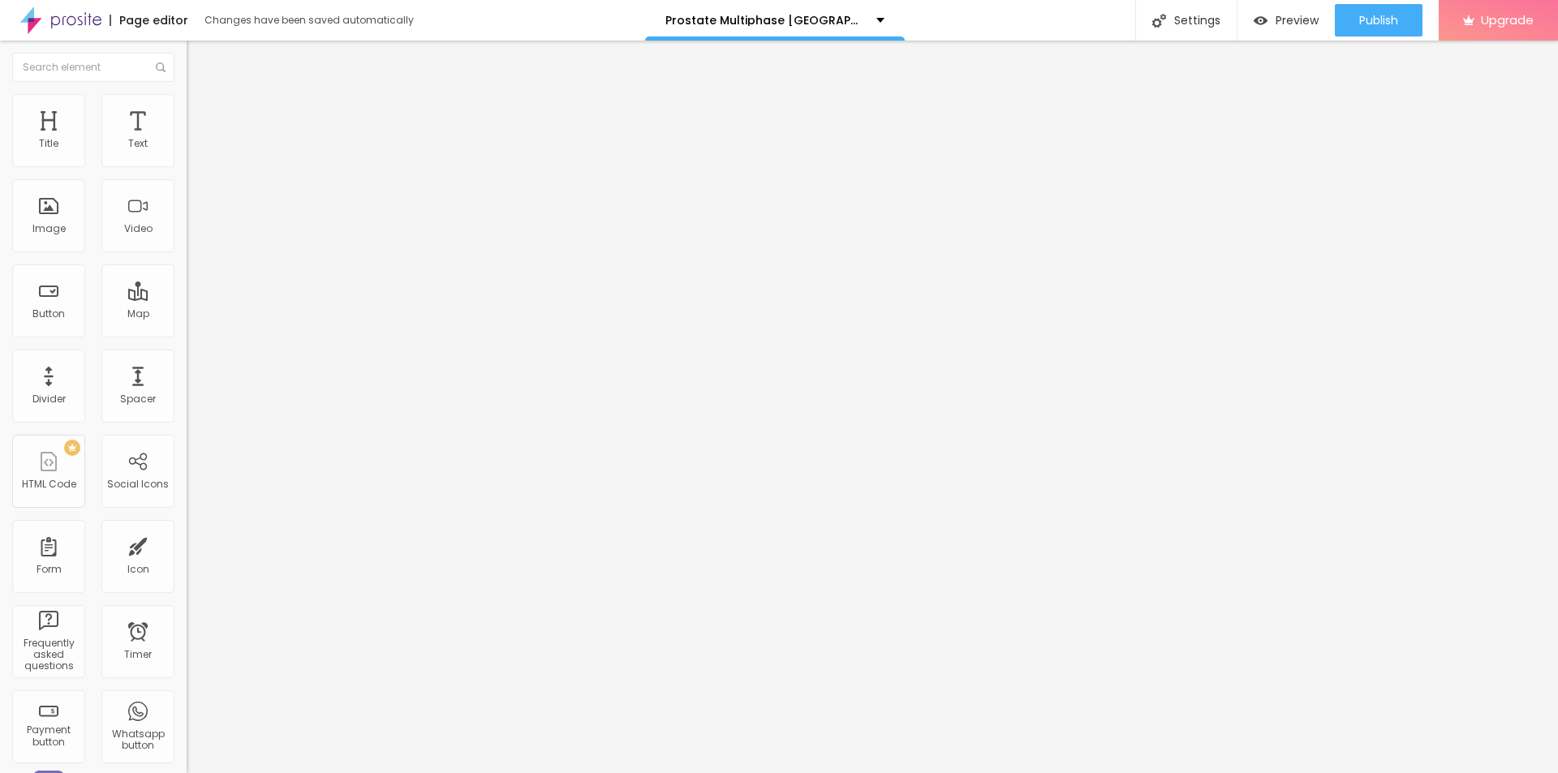
type input "13"
type input "8"
type input "7"
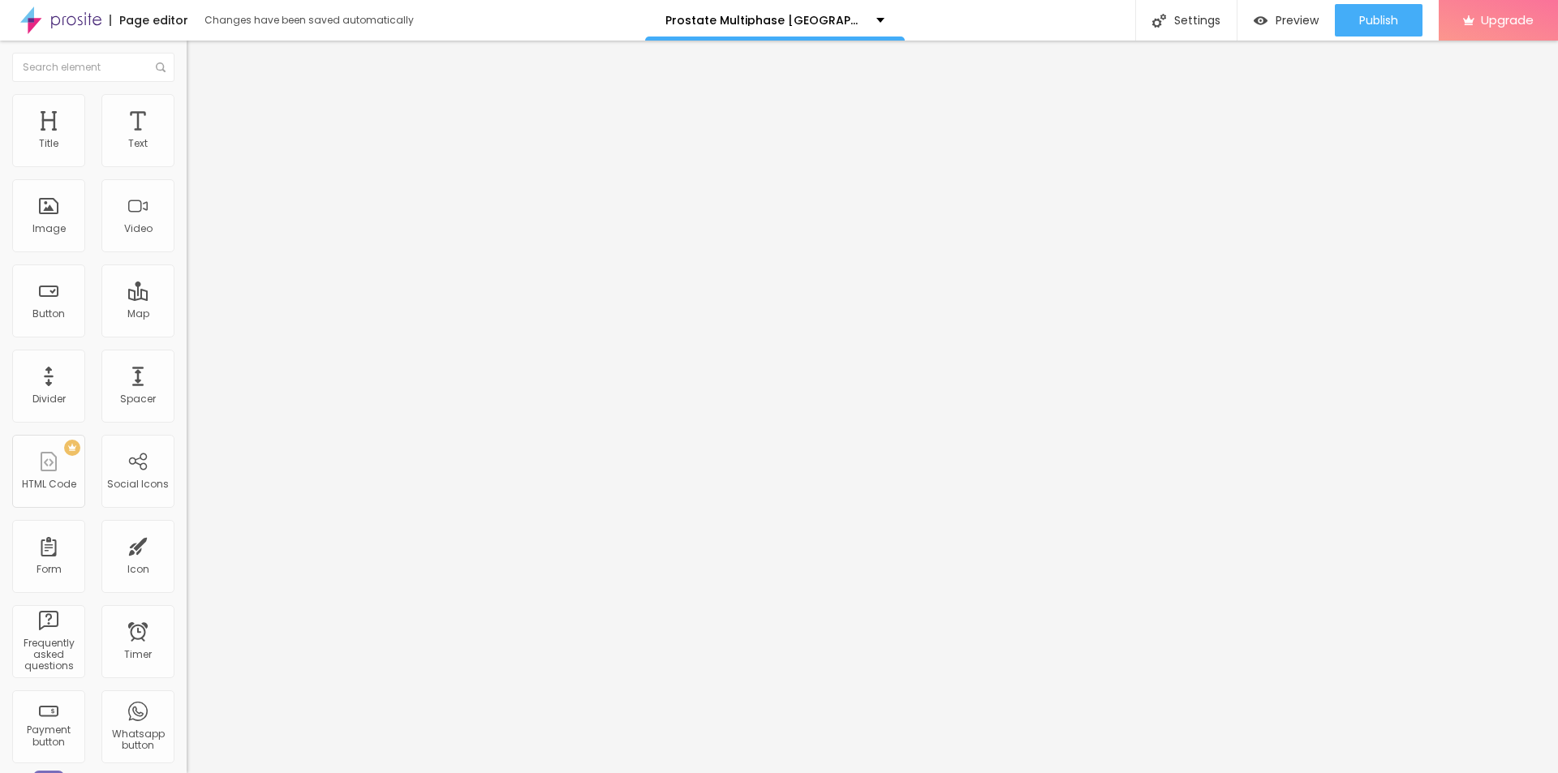
type input "7"
type input "5"
type input "3"
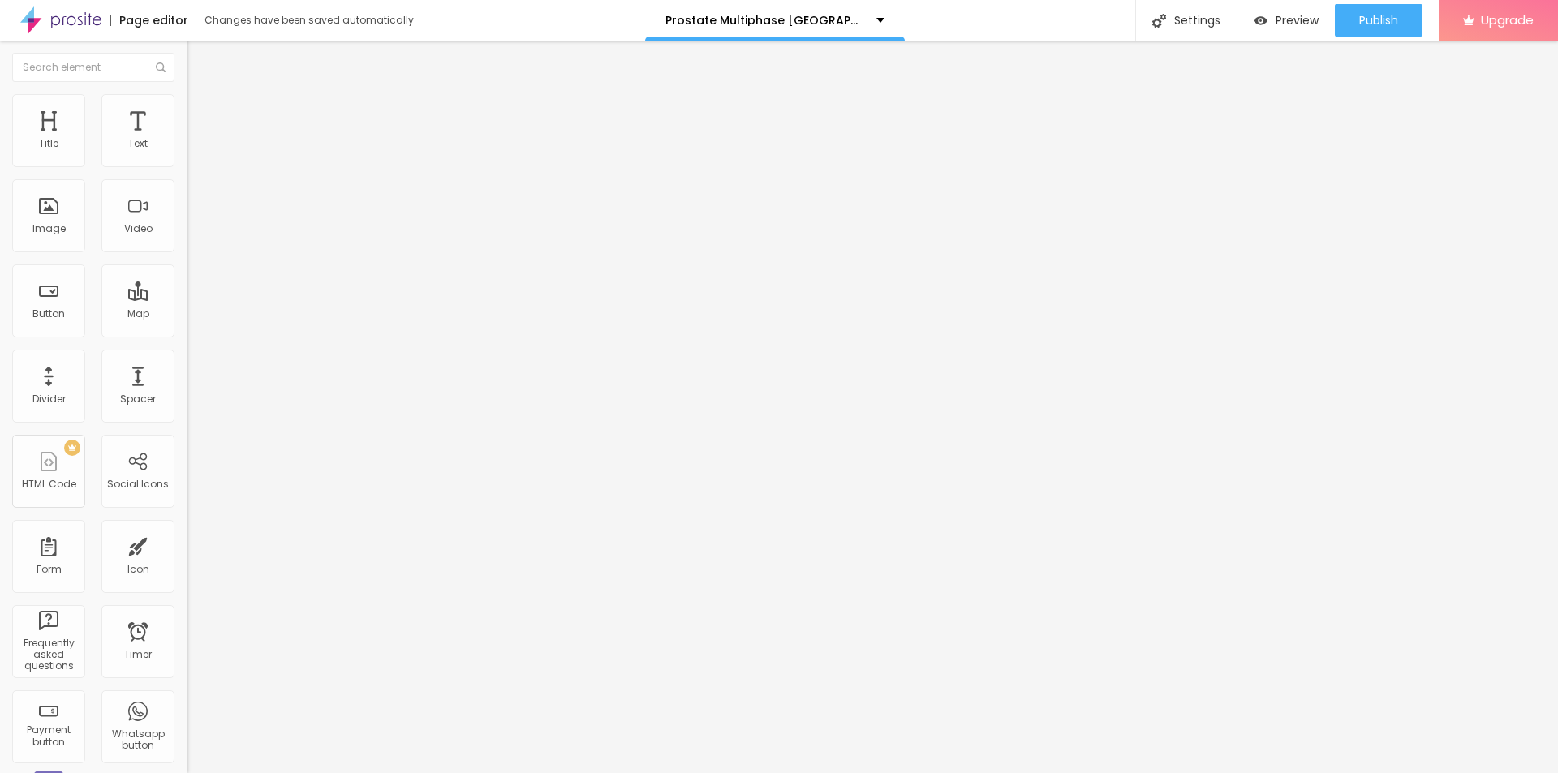
type input "2"
type input "0"
drag, startPoint x: 95, startPoint y: 204, endPoint x: 35, endPoint y: 205, distance: 60.1
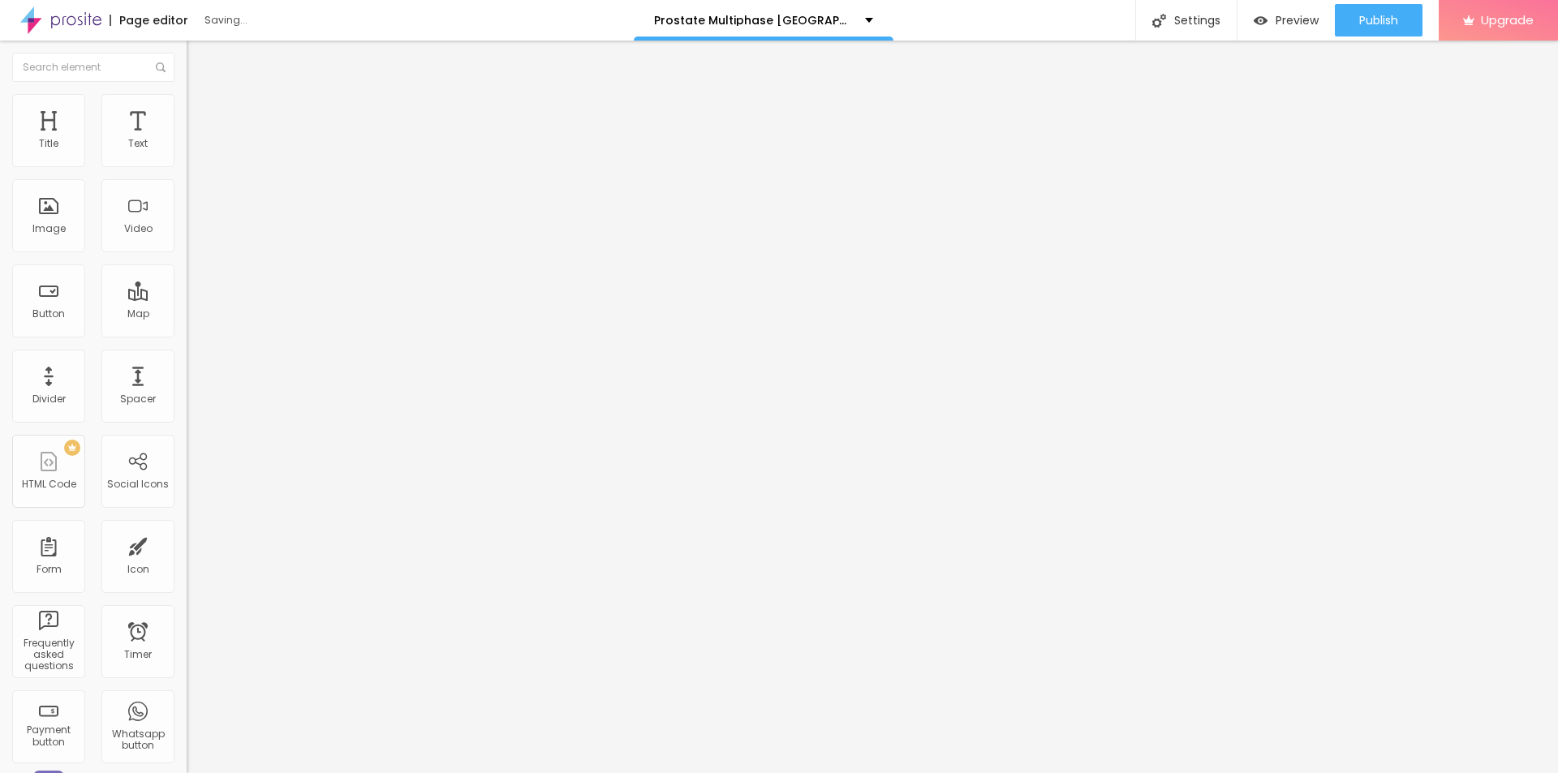
type input "0"
click at [187, 356] on input "range" at bounding box center [239, 362] width 105 height 13
click at [187, 110] on li "Advanced" at bounding box center [280, 118] width 187 height 16
type input "12"
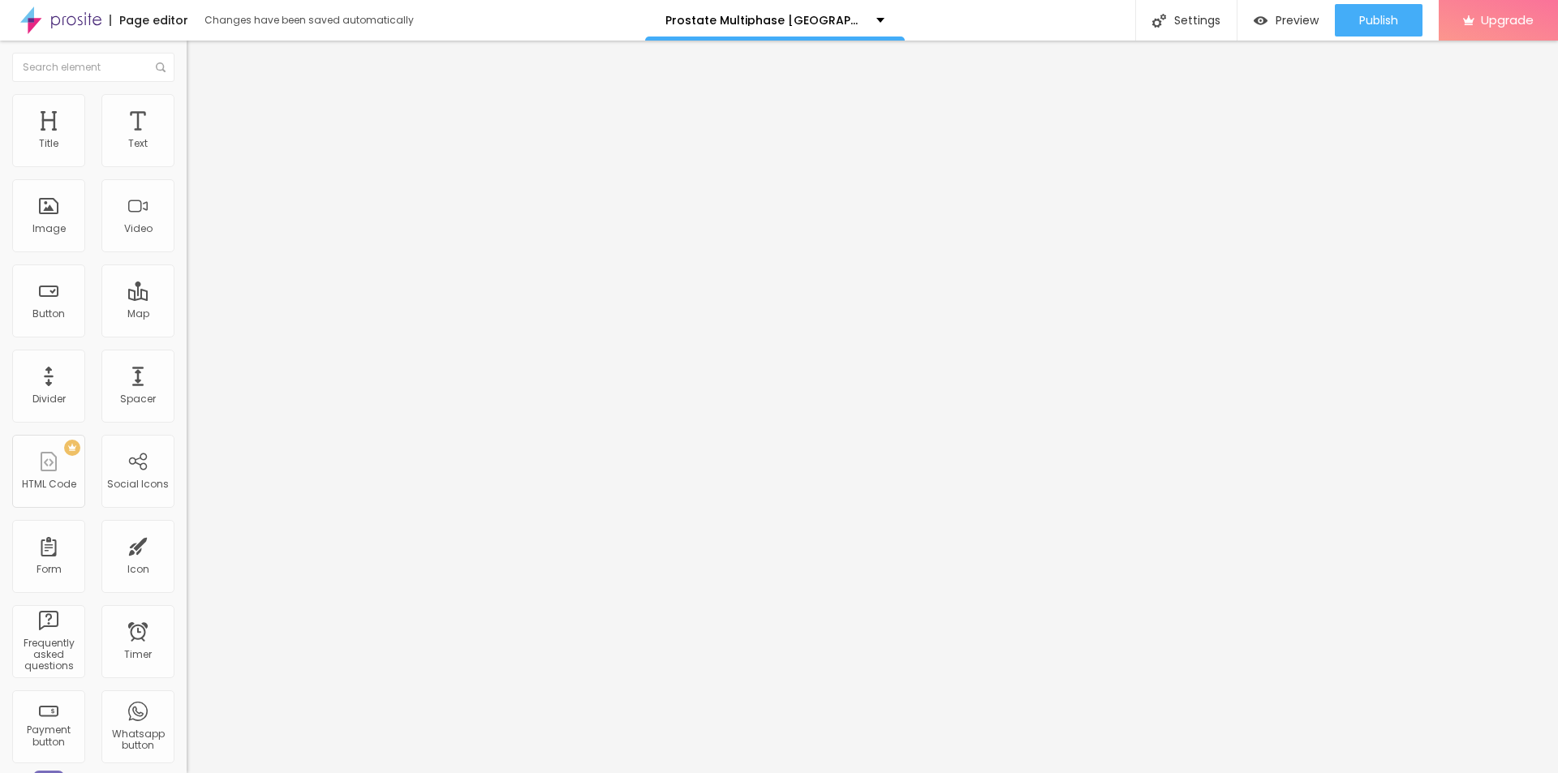
type input "20"
type input "21"
type input "22"
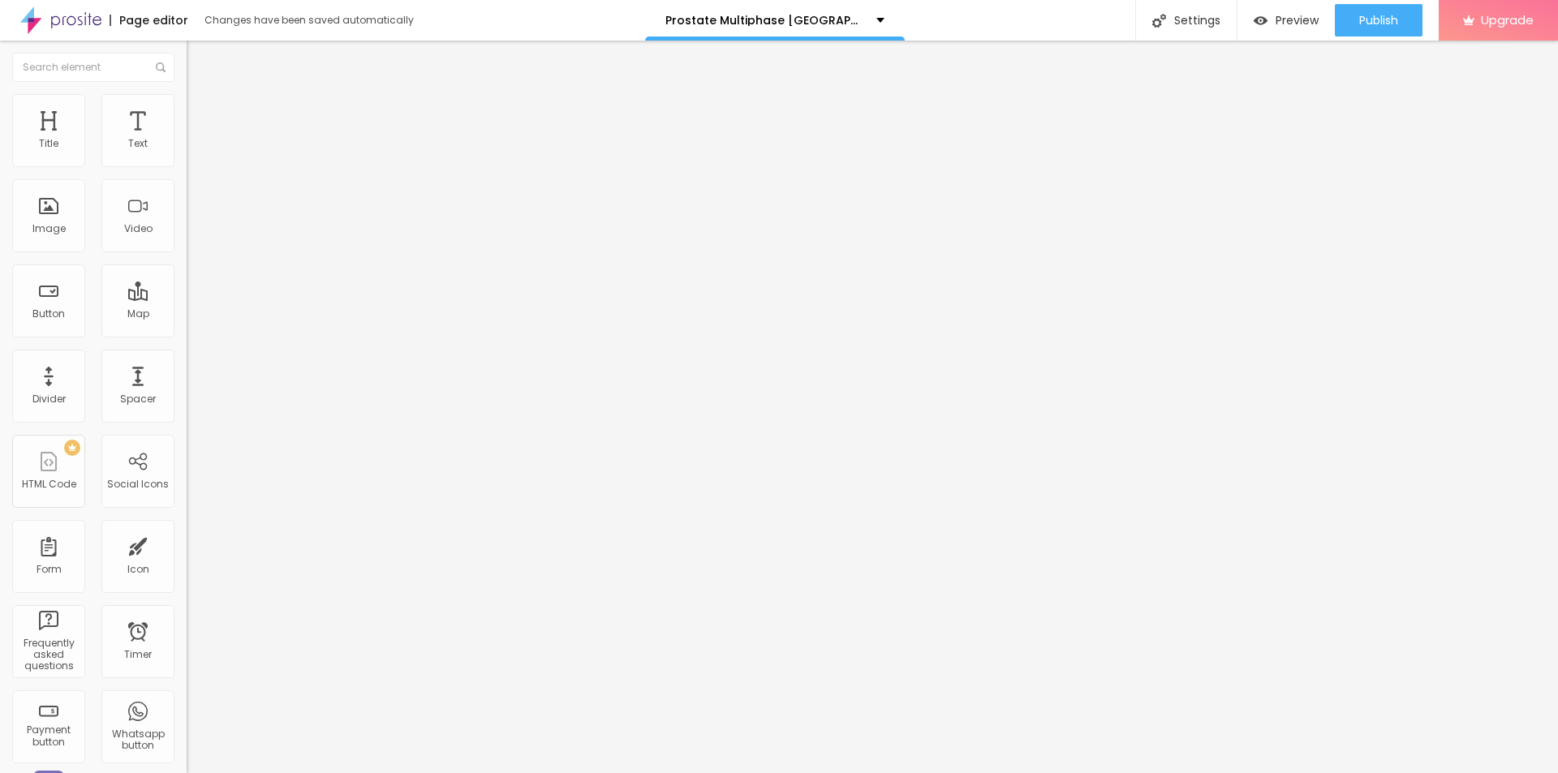
type input "22"
type input "23"
type input "25"
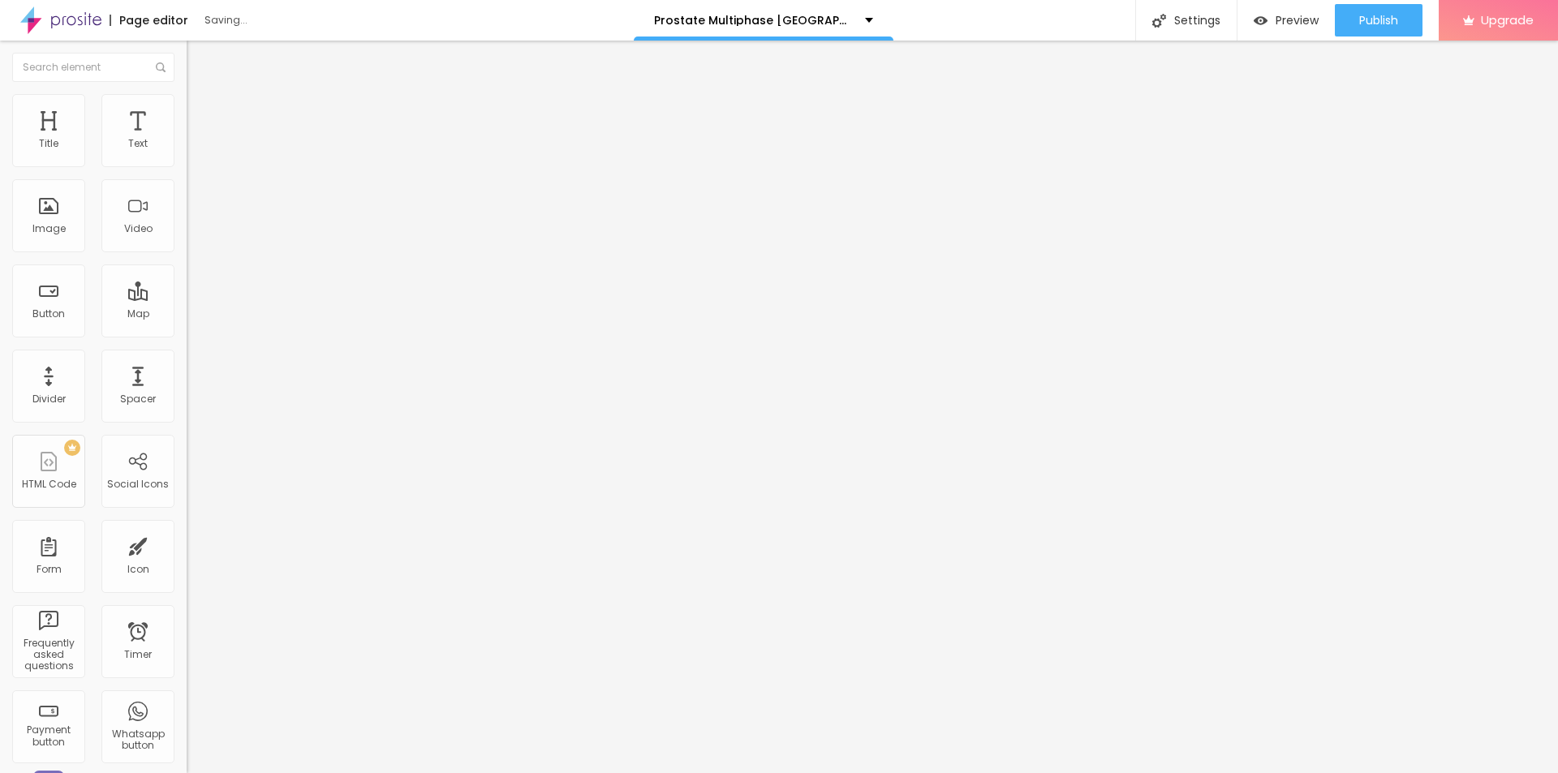
type input "28"
type input "29"
type input "30"
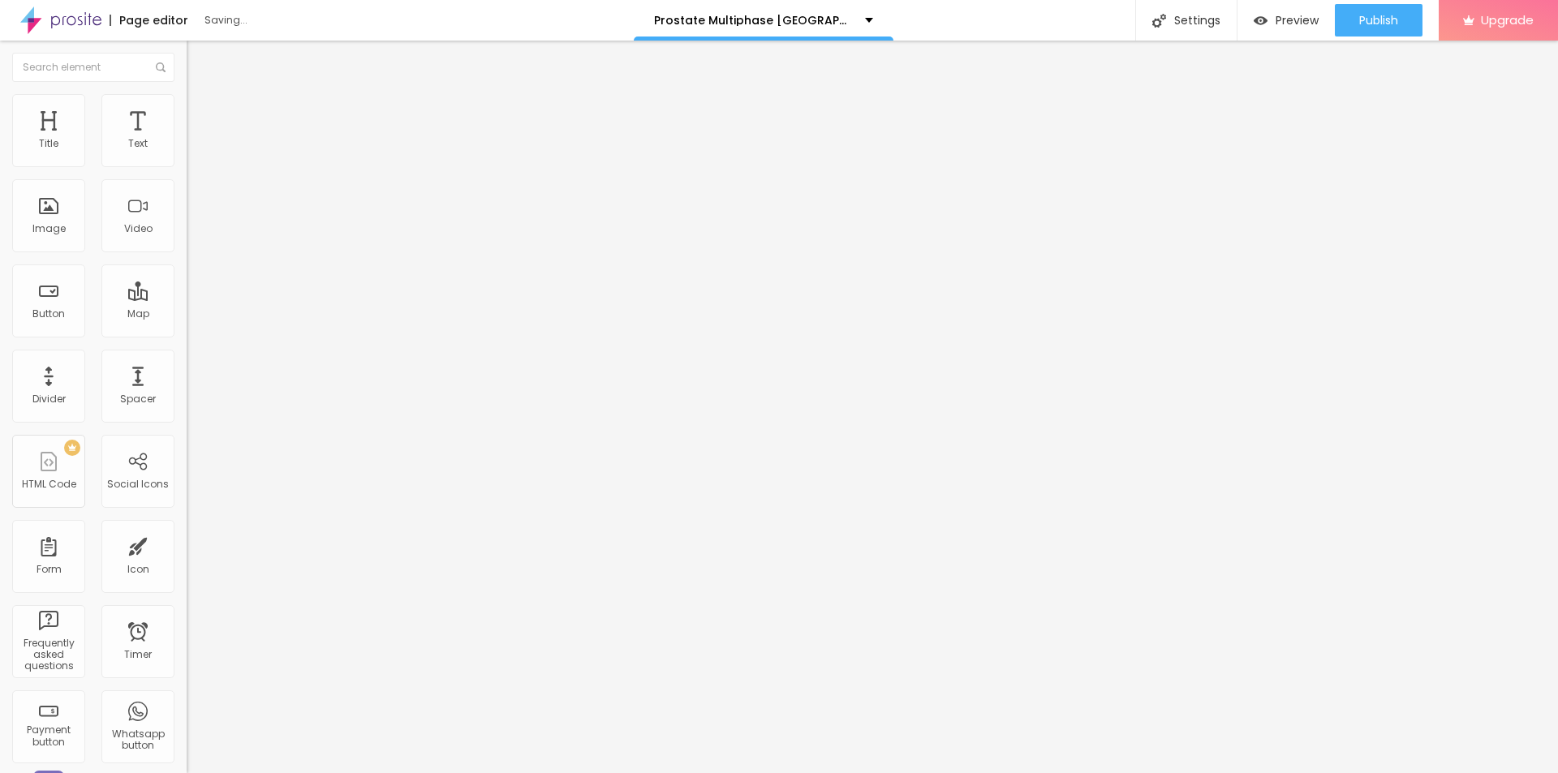
type input "30"
type input "31"
type input "32"
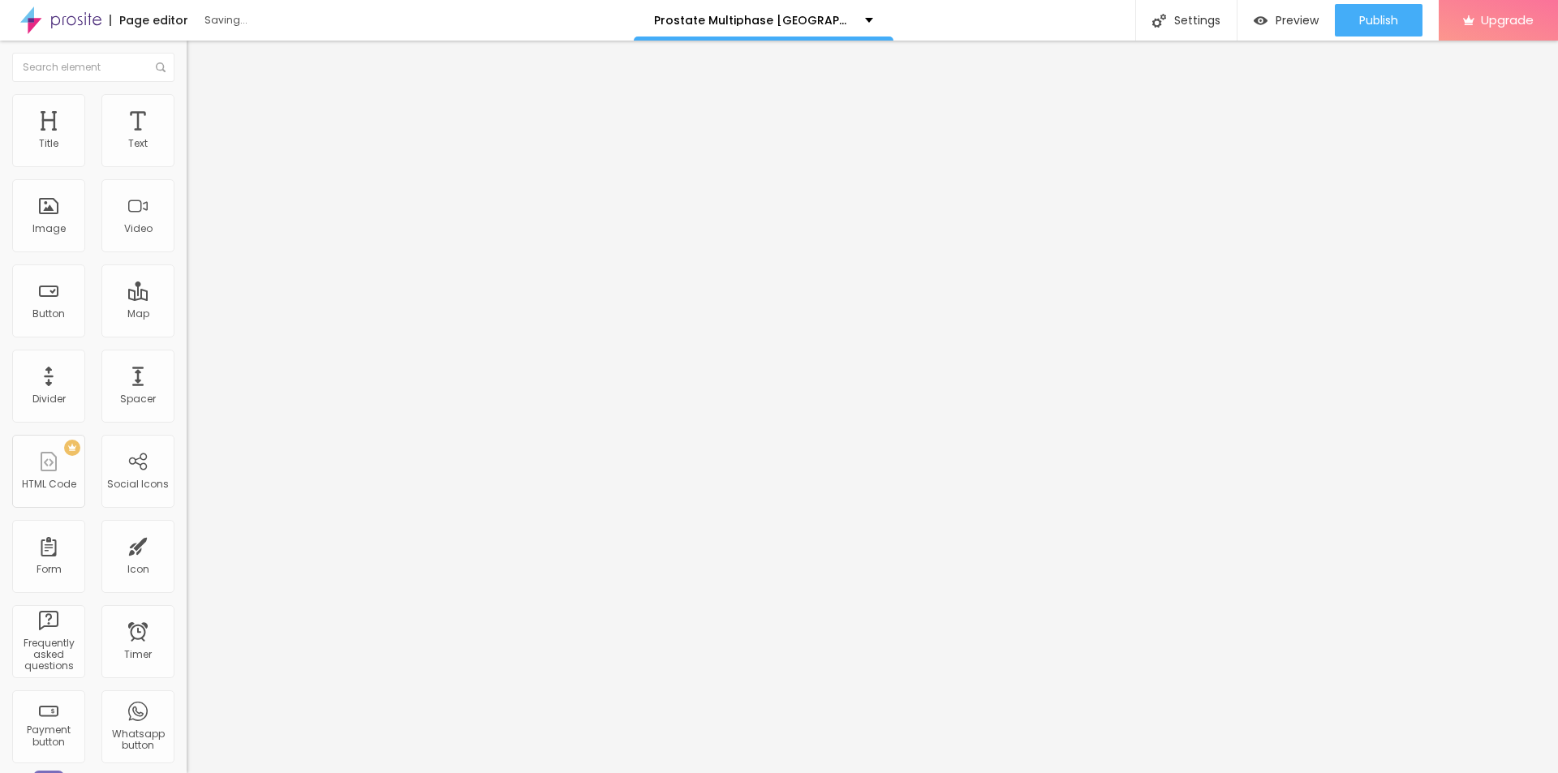
type input "30"
type input "28"
drag, startPoint x: 49, startPoint y: 161, endPoint x: 80, endPoint y: 161, distance: 30.0
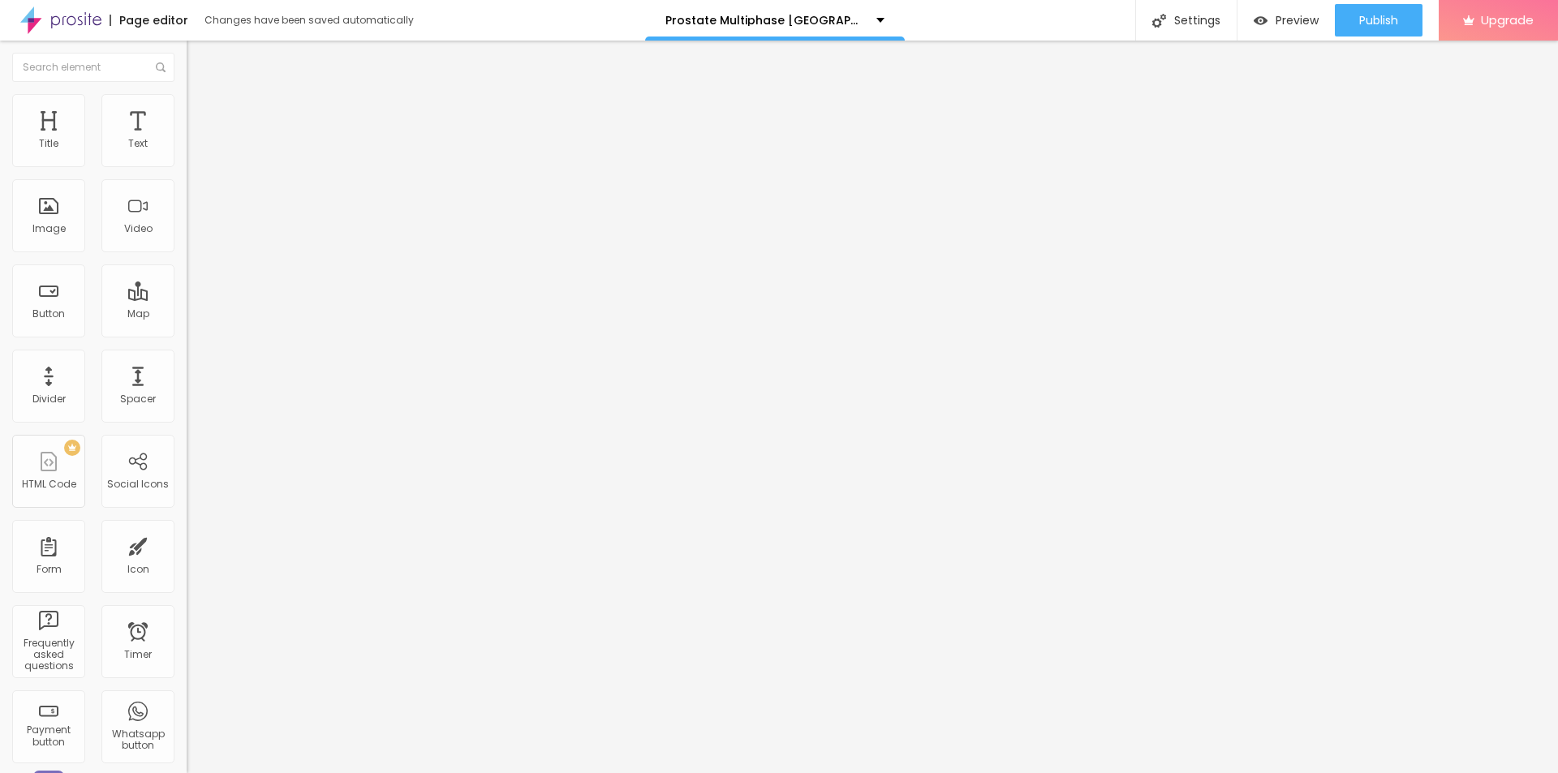
click at [187, 315] on input "range" at bounding box center [239, 321] width 105 height 13
click at [187, 596] on input "text" at bounding box center [284, 604] width 195 height 16
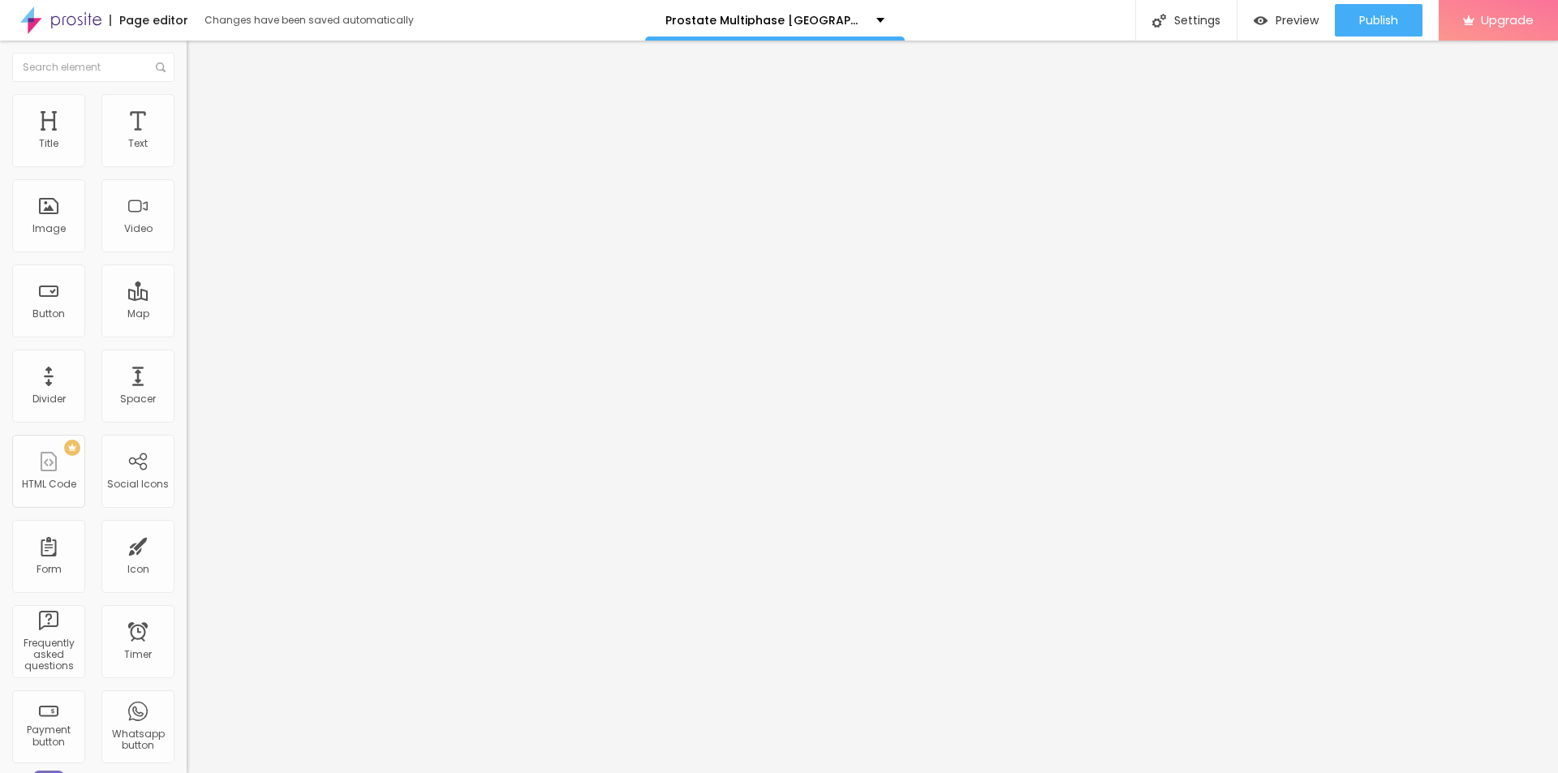
click at [187, 642] on input "text" at bounding box center [284, 650] width 195 height 16
click at [187, 596] on input "text" at bounding box center [284, 604] width 195 height 16
click at [45, 299] on div "Button" at bounding box center [48, 301] width 73 height 73
click at [187, 136] on div "Mode" at bounding box center [280, 132] width 187 height 10
click at [187, 173] on span "Full" at bounding box center [195, 166] width 16 height 14
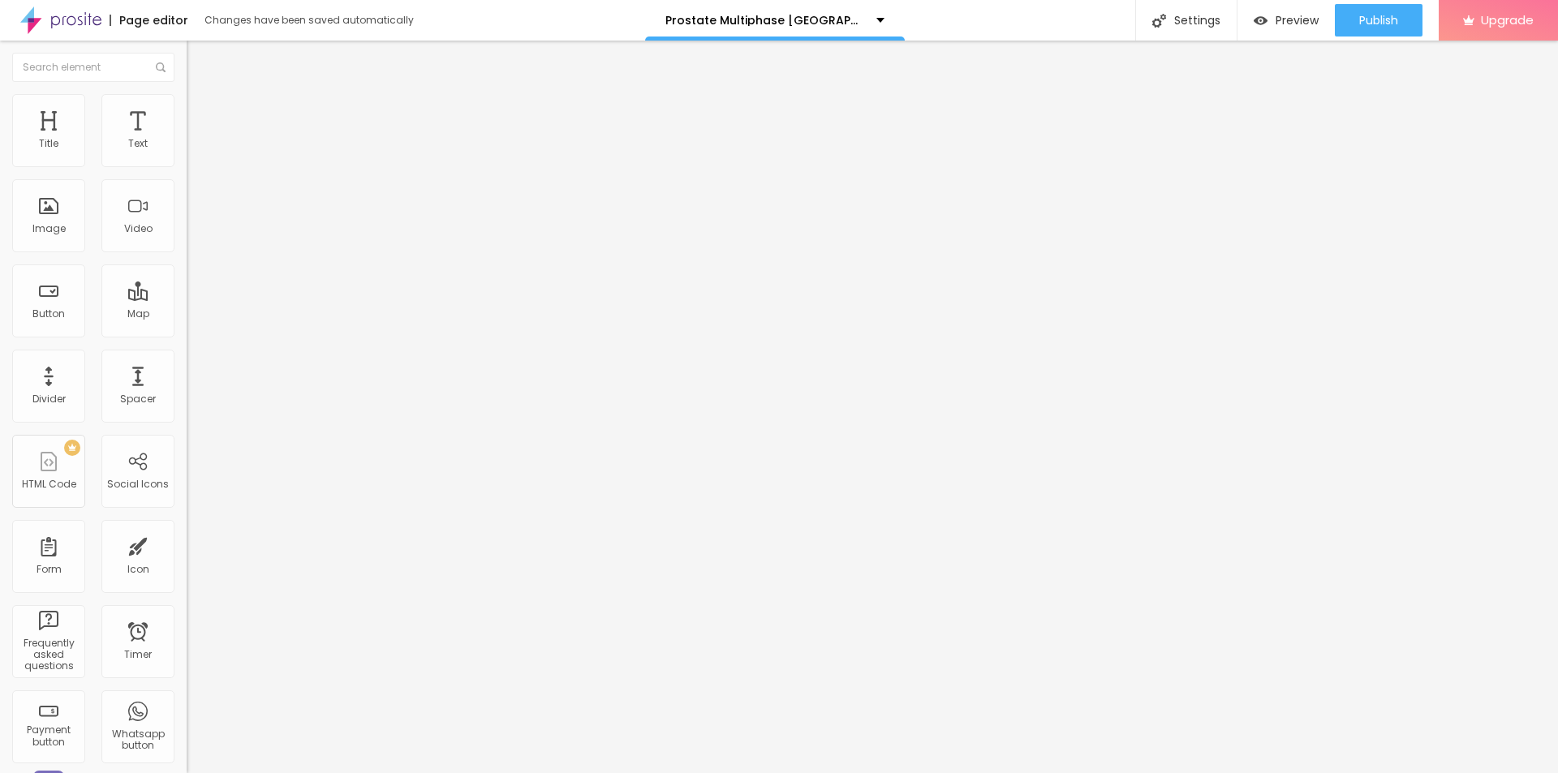
click at [187, 156] on div "Boxed" at bounding box center [280, 151] width 187 height 10
click at [187, 148] on div "Mode Boxed Boxed Full" at bounding box center [280, 149] width 187 height 45
click at [187, 148] on span "Boxed" at bounding box center [202, 141] width 31 height 14
click at [187, 173] on span "Full" at bounding box center [195, 166] width 16 height 14
click at [199, 59] on img "button" at bounding box center [205, 59] width 13 height 13
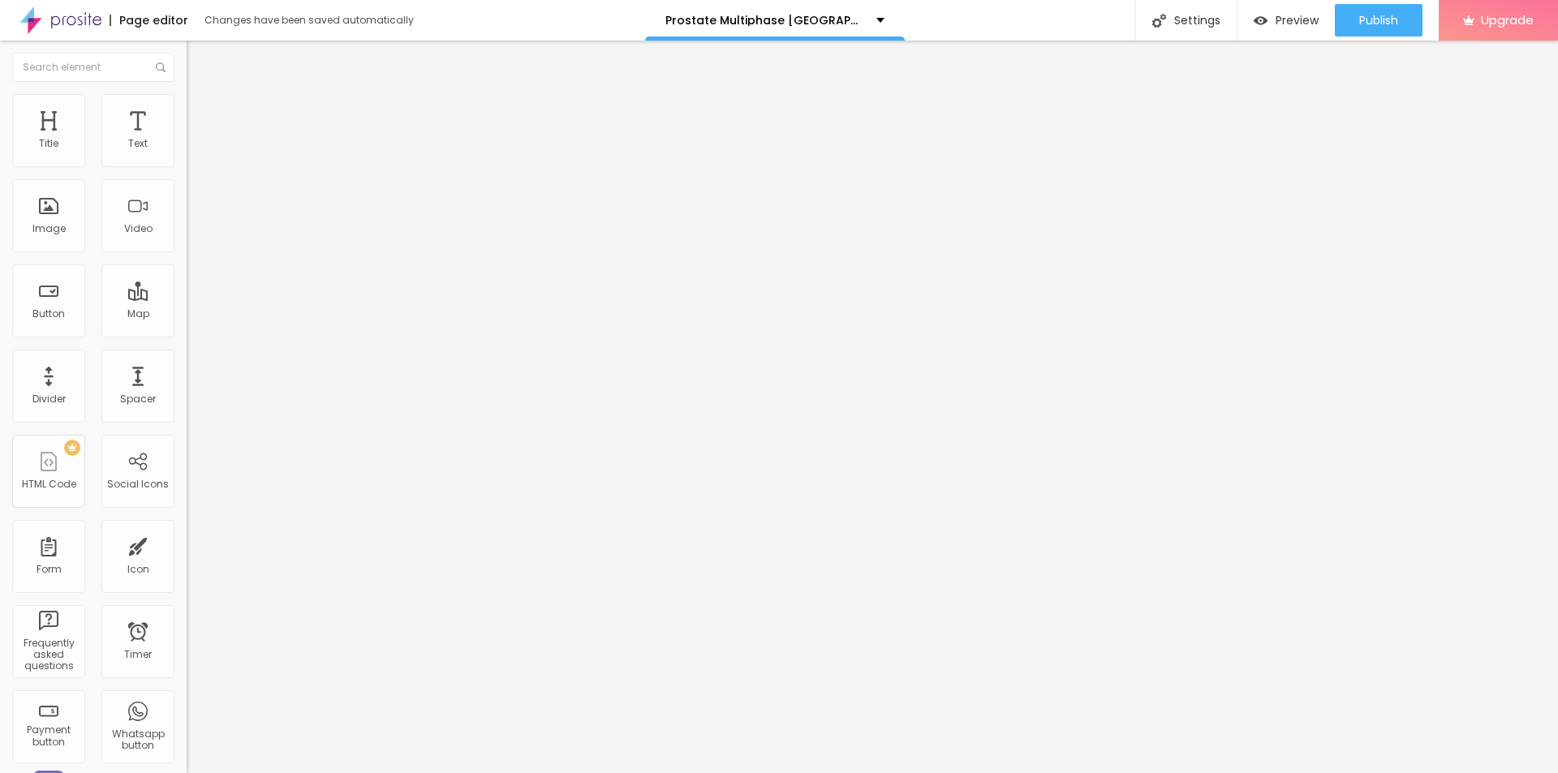
click at [519, 29] on div "Page editor Changes have been saved automatically Prostate Multiphase UK, [GEOG…" at bounding box center [779, 20] width 1558 height 41
click at [187, 311] on div "Edit Text Style Advanced Typography Reset to default Shadow DISABLED Reset to d…" at bounding box center [280, 407] width 187 height 733
click at [187, 140] on span "Add image" at bounding box center [220, 133] width 67 height 14
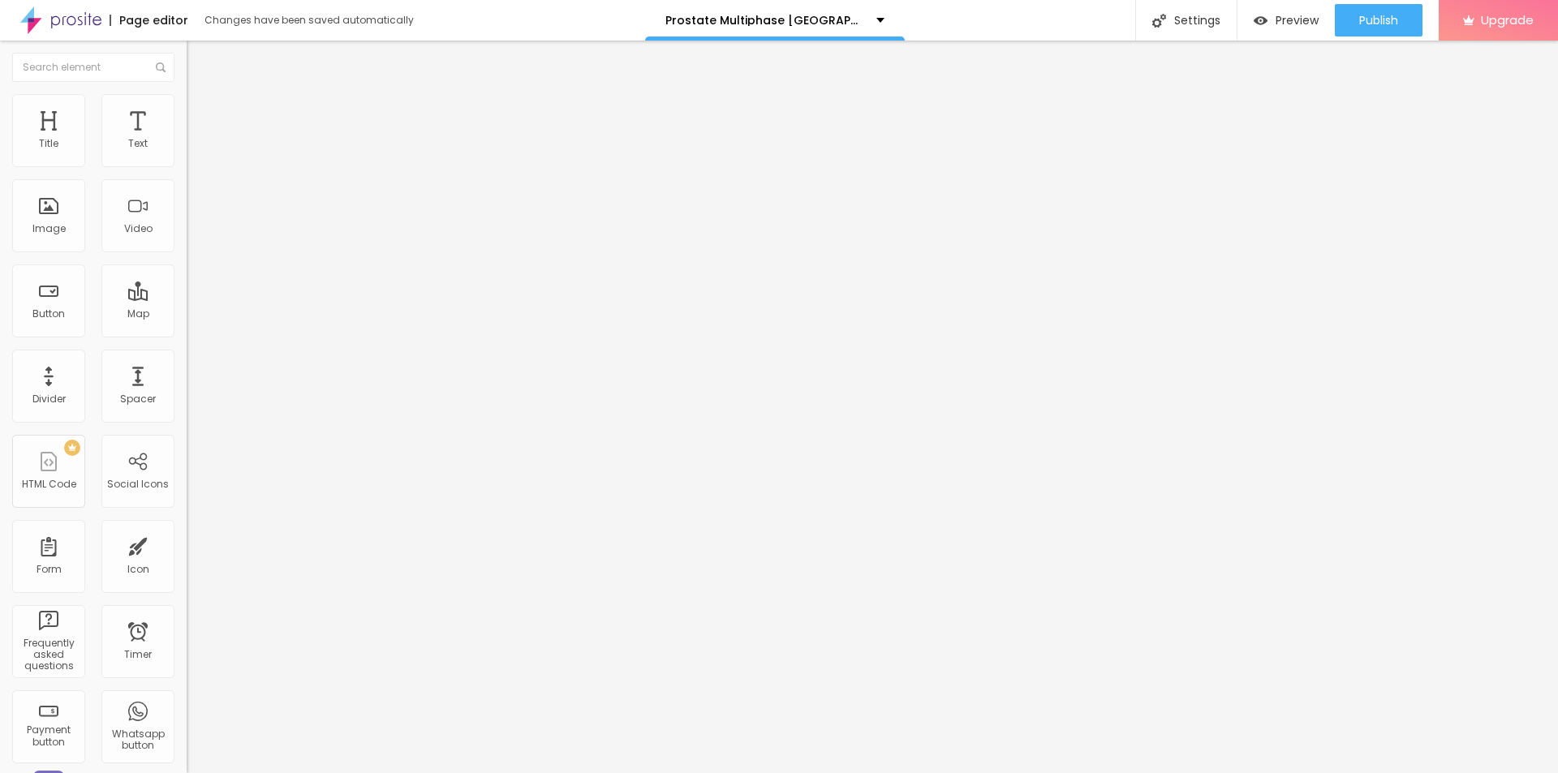
click at [187, 205] on img at bounding box center [192, 199] width 11 height 11
click at [187, 100] on li "Style" at bounding box center [280, 102] width 187 height 16
drag, startPoint x: 166, startPoint y: 173, endPoint x: 0, endPoint y: 173, distance: 166.3
click at [187, 166] on input "range" at bounding box center [239, 159] width 105 height 13
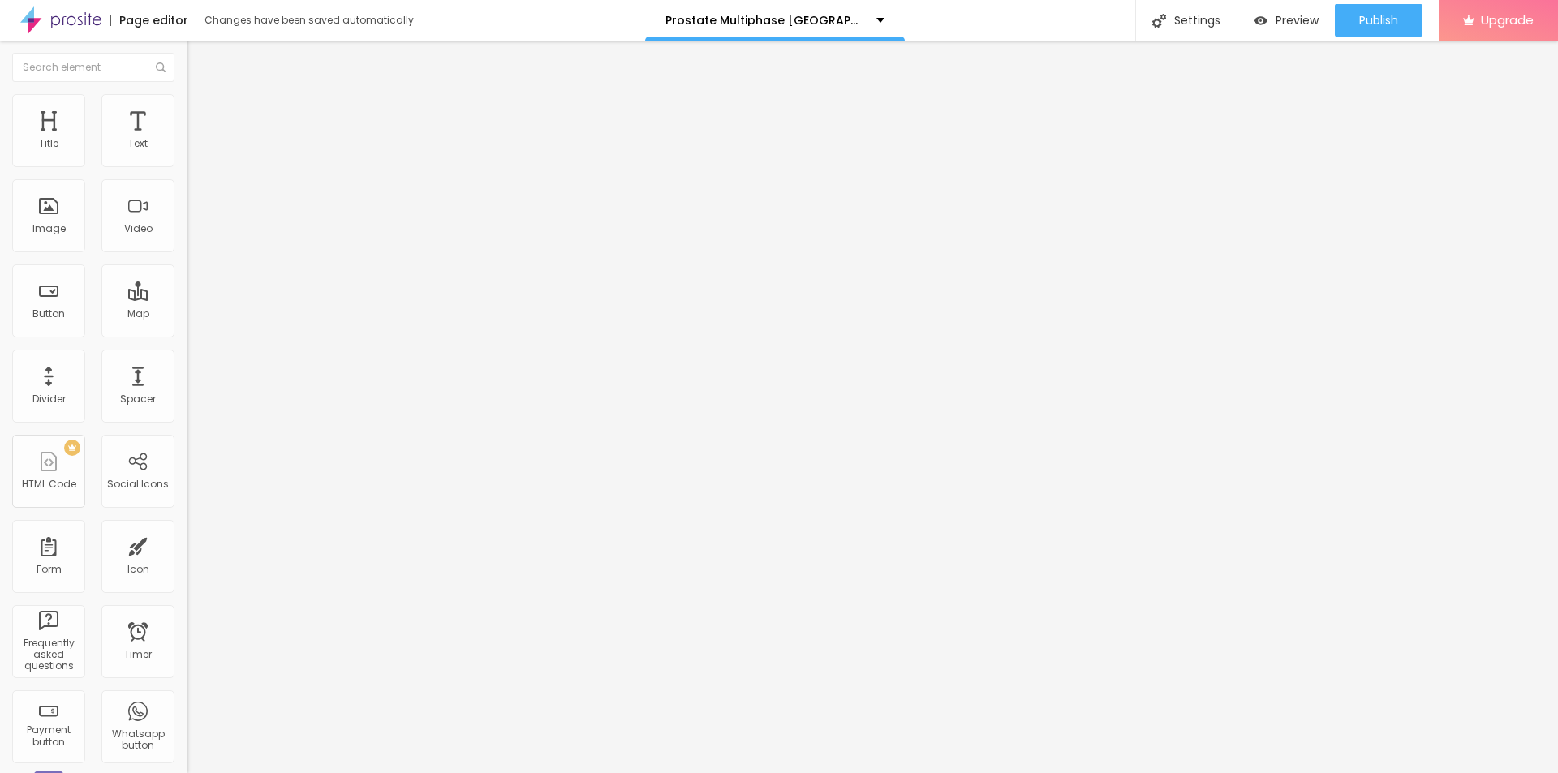
drag, startPoint x: 36, startPoint y: 203, endPoint x: 12, endPoint y: 228, distance: 34.4
click at [187, 356] on input "range" at bounding box center [239, 362] width 105 height 13
click at [187, 93] on img at bounding box center [194, 85] width 15 height 15
click at [187, 164] on input "text" at bounding box center [284, 156] width 195 height 16
paste input "[GEOGRAPHIC_DATA]"
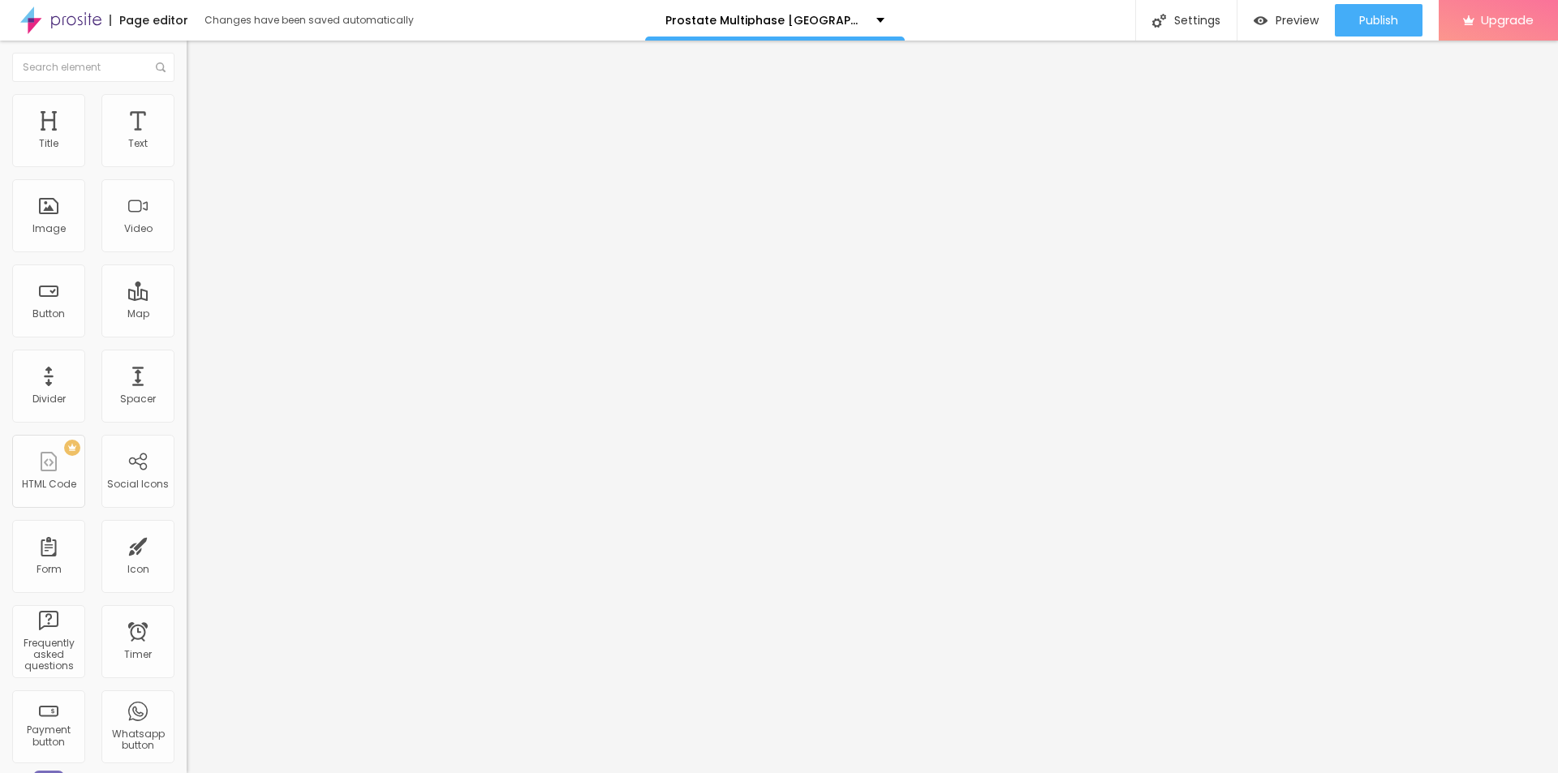
click at [187, 333] on input "https://" at bounding box center [284, 324] width 195 height 16
paste input "[DOMAIN_NAME][URL]"
click at [38, 208] on div "Image" at bounding box center [48, 215] width 73 height 73
click at [187, 140] on span "Add image" at bounding box center [220, 133] width 67 height 14
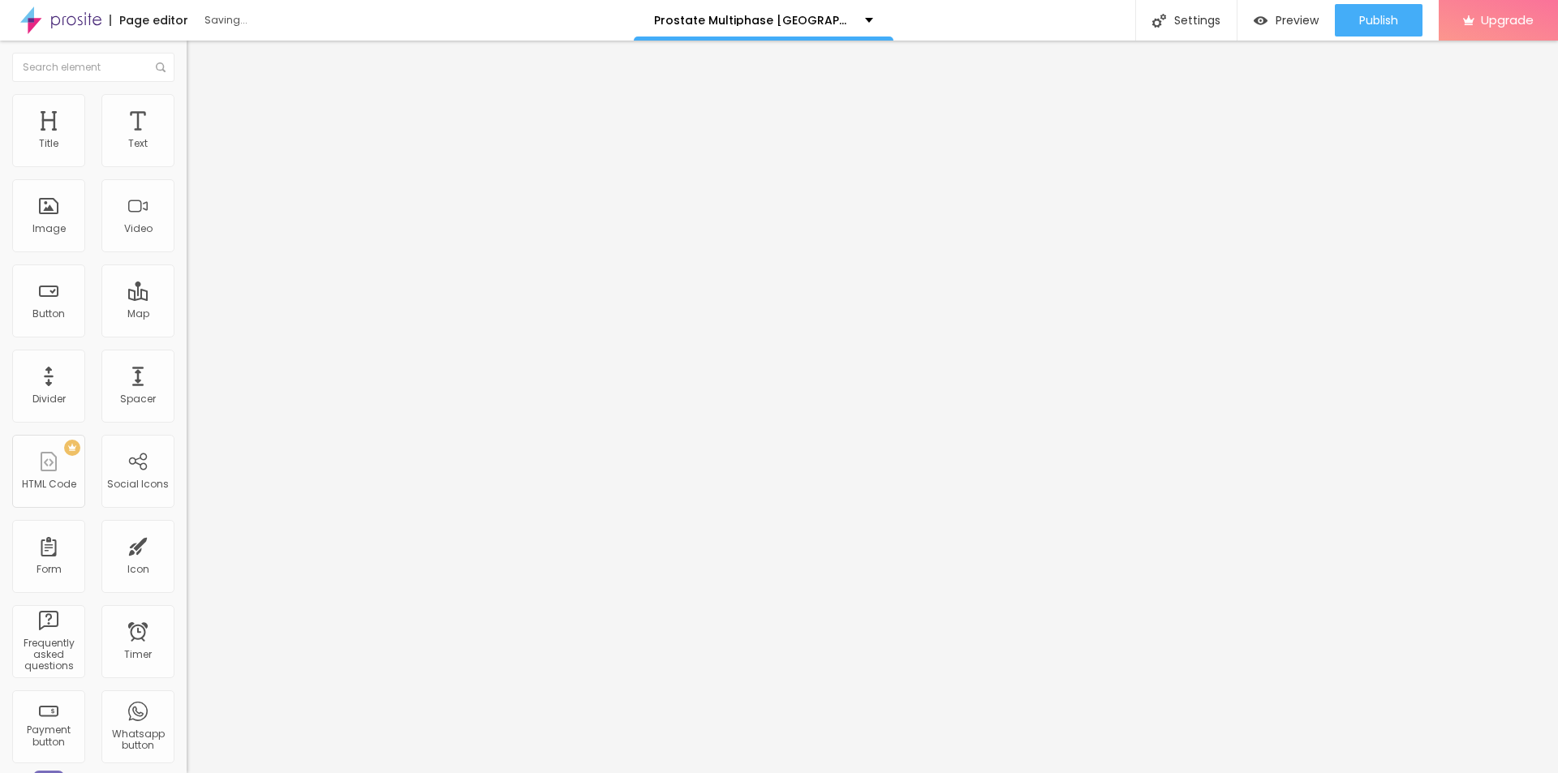
click at [187, 205] on img at bounding box center [192, 199] width 11 height 11
click at [187, 107] on li "Style" at bounding box center [280, 102] width 187 height 16
drag, startPoint x: 165, startPoint y: 179, endPoint x: 18, endPoint y: 179, distance: 146.9
click at [187, 166] on input "range" at bounding box center [239, 159] width 105 height 13
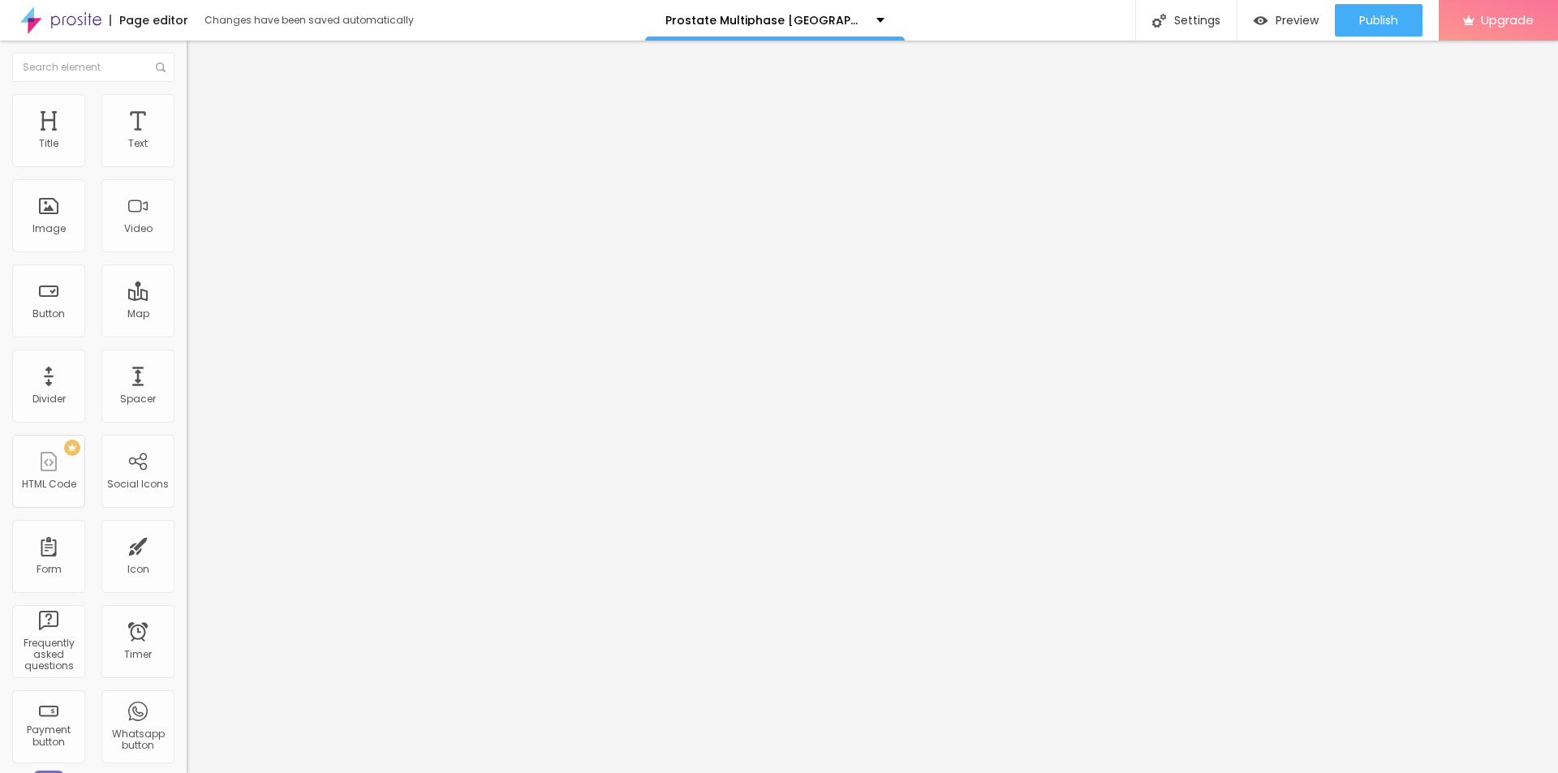
click at [187, 166] on input "range" at bounding box center [239, 159] width 105 height 13
click at [187, 334] on div "Edit Image Content Style Advanced Size 10 px % 0 Border radius Shadow DISABLED …" at bounding box center [280, 407] width 187 height 733
click at [187, 93] on li "Content" at bounding box center [280, 86] width 187 height 16
click at [187, 164] on input "text" at bounding box center [284, 156] width 195 height 16
click at [187, 333] on input "https://" at bounding box center [284, 324] width 195 height 16
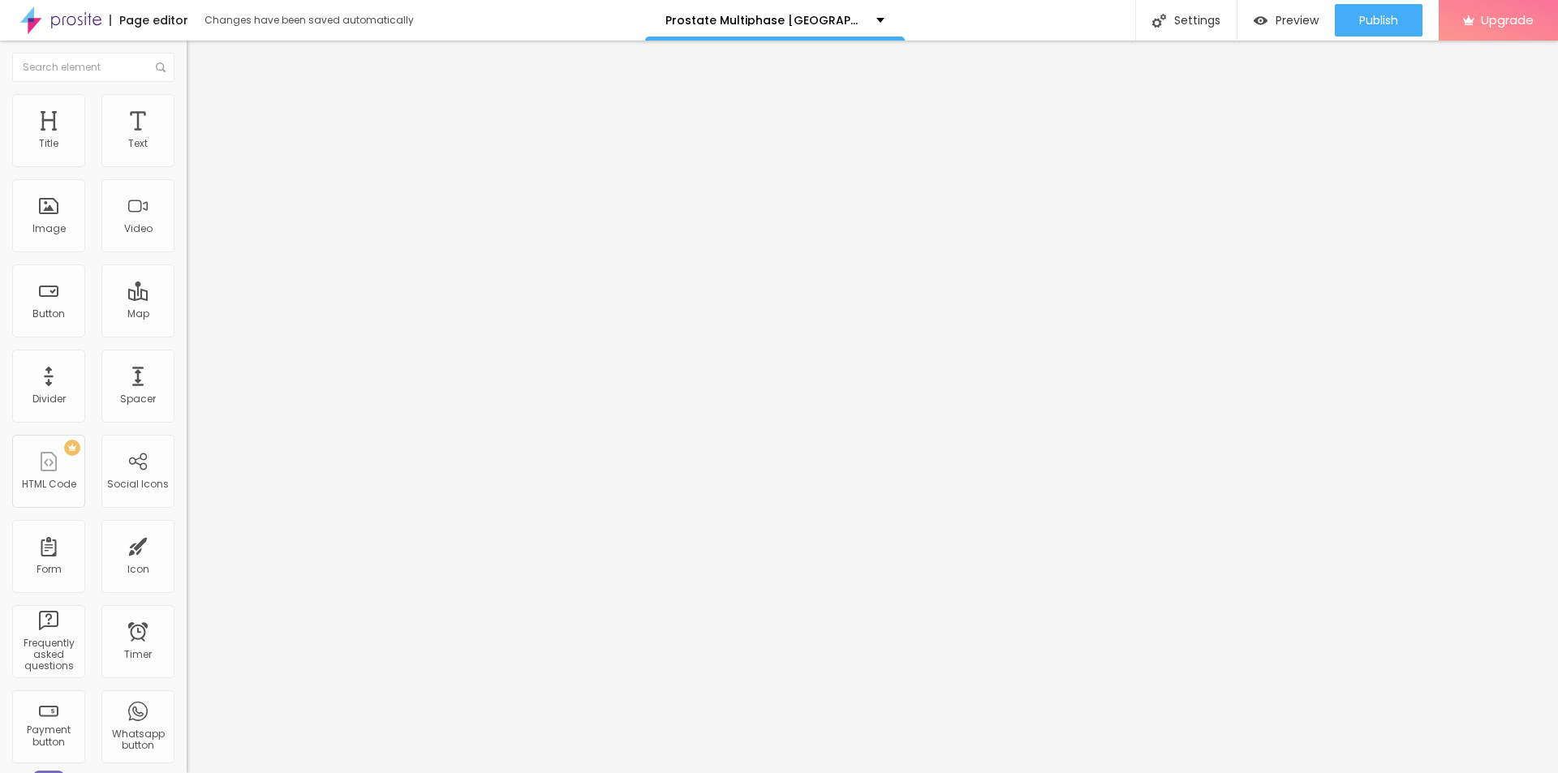
paste input "[DOMAIN_NAME][URL]"
click at [187, 164] on input "text" at bounding box center [284, 156] width 195 height 16
paste input "[GEOGRAPHIC_DATA]"
click at [187, 523] on div "Edit Image Content Style Advanced Change image Image description (Alt) [GEOGRAP…" at bounding box center [280, 407] width 187 height 733
click at [187, 164] on input "[GEOGRAPHIC_DATA]" at bounding box center [284, 156] width 195 height 16
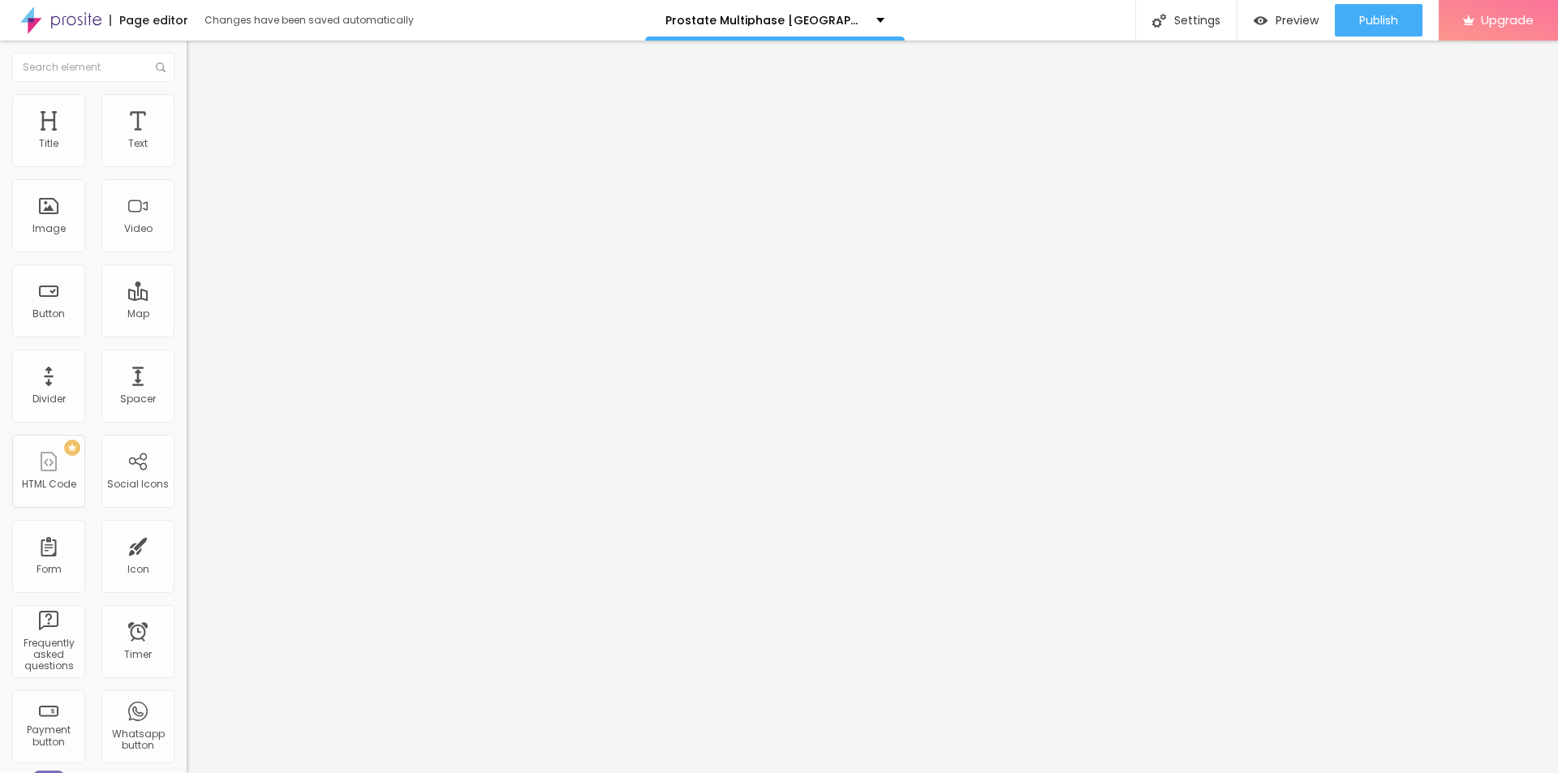
paste input "Prostate Multiphase"
click at [187, 371] on div "Change image Image description (Alt) Prostate Multiphase United Kingdom Align A…" at bounding box center [280, 249] width 187 height 244
click at [199, 55] on img "button" at bounding box center [205, 59] width 13 height 13
click at [187, 140] on span "Add image" at bounding box center [220, 133] width 67 height 14
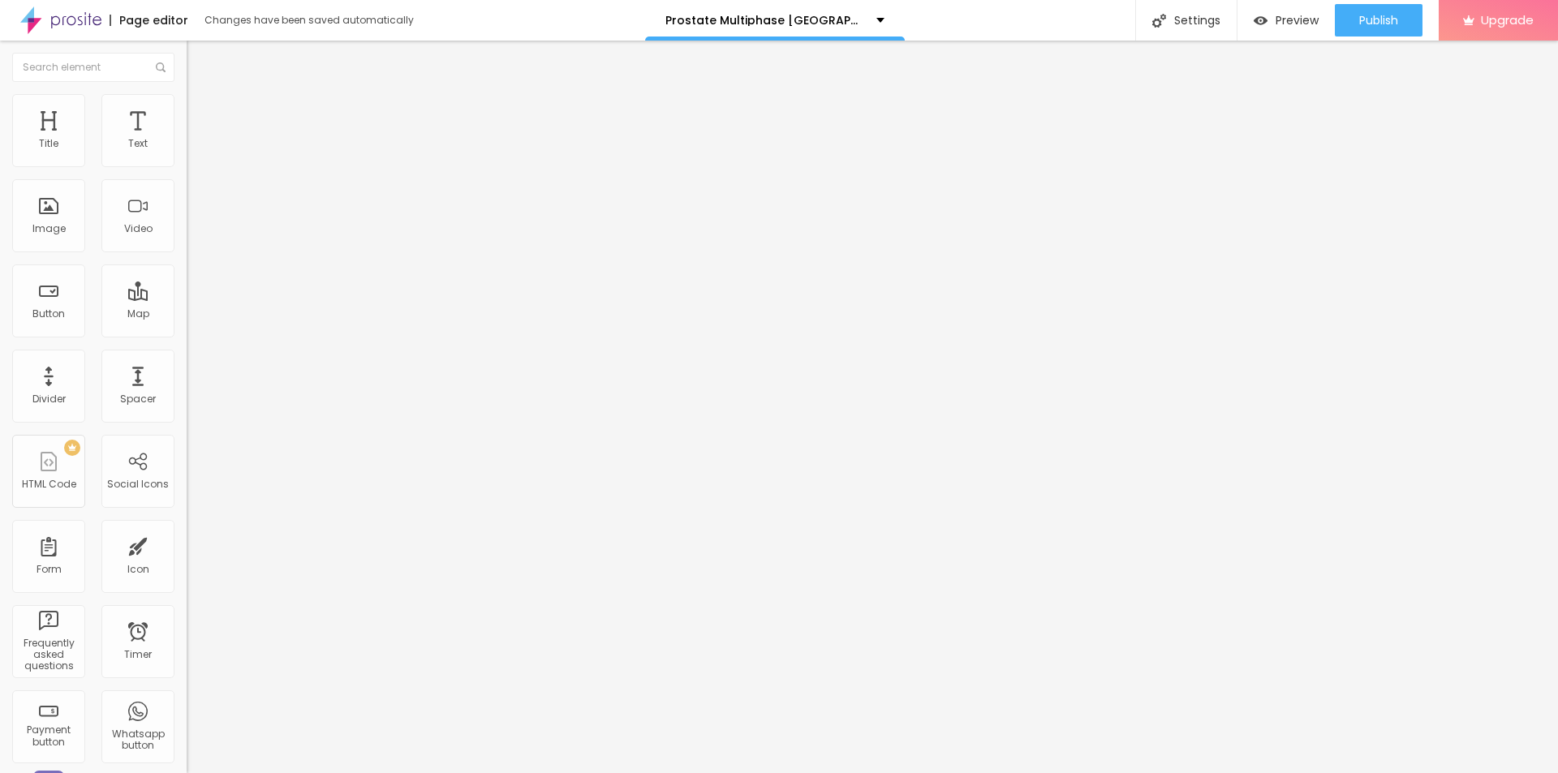
click at [187, 164] on input "text" at bounding box center [284, 156] width 195 height 16
paste input "Prostate Multiphase [GEOGRAPHIC_DATA]"
click at [187, 164] on input "Prostate Multiphase [GEOGRAPHIC_DATA]" at bounding box center [284, 156] width 195 height 16
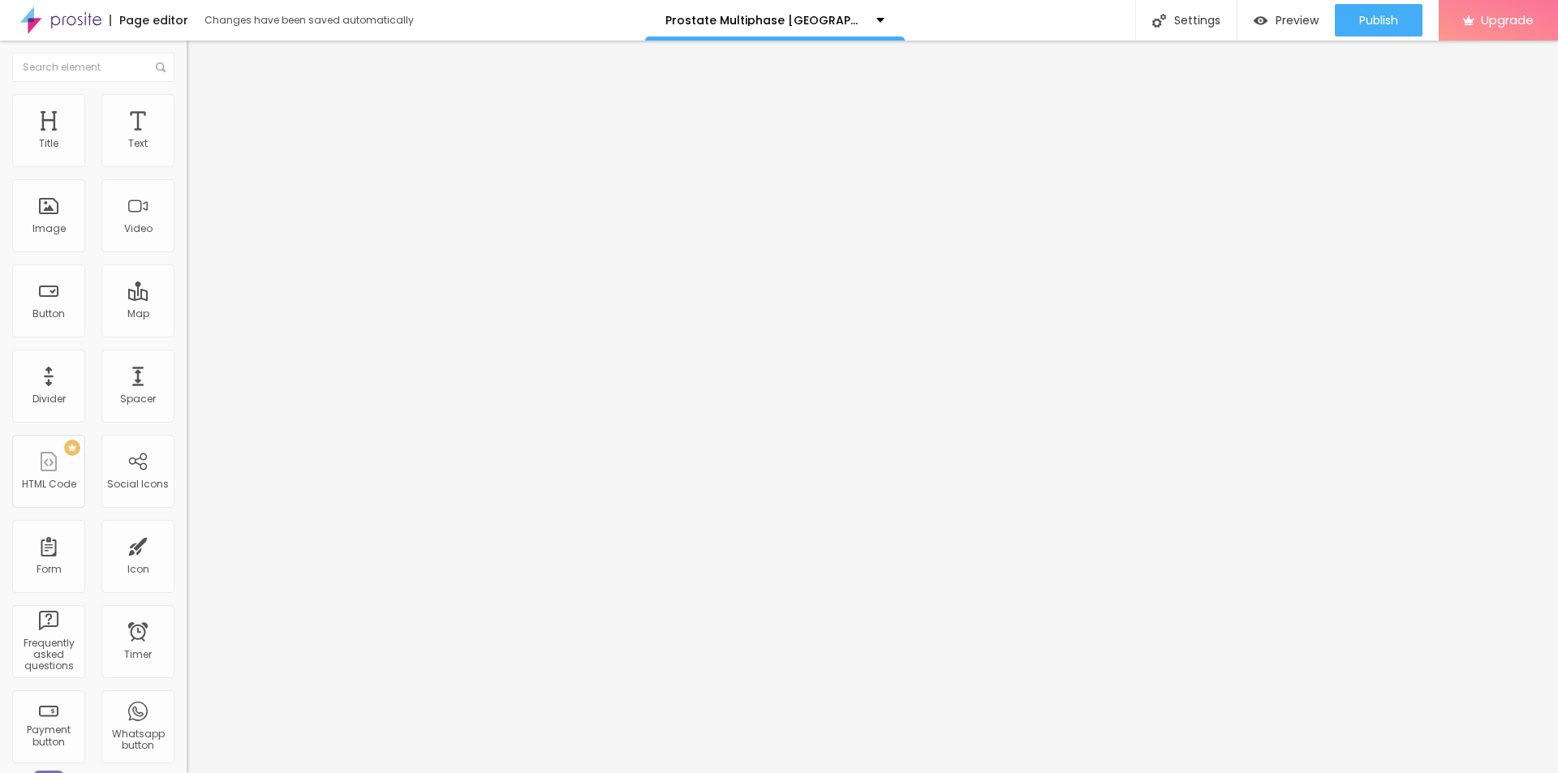
paste input "[GEOGRAPHIC_DATA]"
click at [187, 164] on input "Prostate Multiphase [GEOGRAPHIC_DATA]" at bounding box center [284, 156] width 195 height 16
paste input "[URL][DOMAIN_NAME]"
click at [187, 205] on img at bounding box center [192, 199] width 11 height 11
click at [187, 333] on input "https://" at bounding box center [284, 324] width 195 height 16
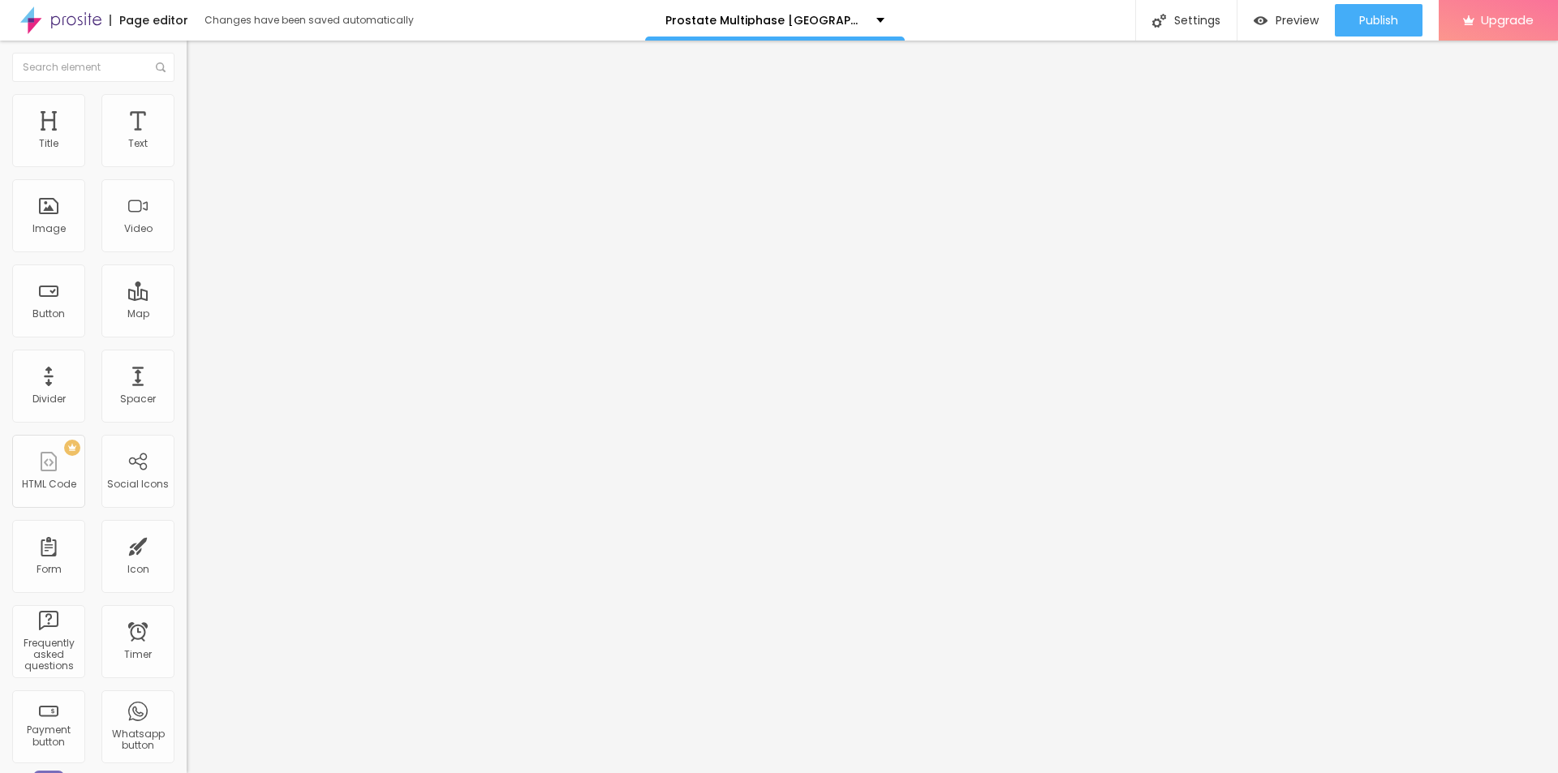
paste input "[DOMAIN_NAME][URL]"
click at [187, 164] on input "[URL][DOMAIN_NAME]" at bounding box center [284, 156] width 195 height 16
paste input "Prostate Multiphase [GEOGRAPHIC_DATA]"
click at [201, 109] on span "Style" at bounding box center [213, 105] width 24 height 14
drag, startPoint x: 160, startPoint y: 174, endPoint x: 22, endPoint y: 176, distance: 138.0
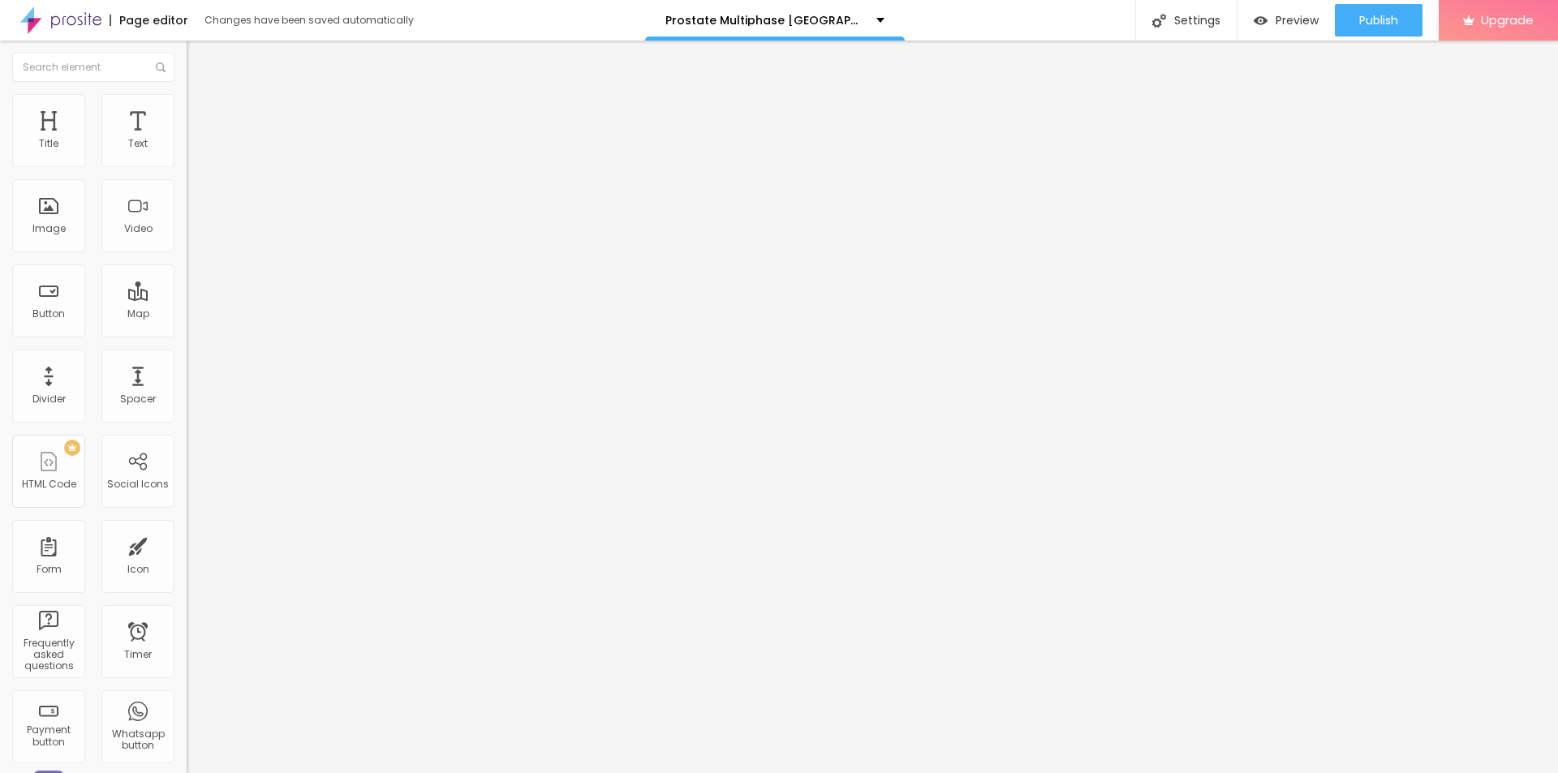
click at [187, 166] on input "range" at bounding box center [239, 159] width 105 height 13
click at [187, 312] on div "Edit Image Content Style Advanced Size 10 px % 0 Border radius Shadow DISABLED …" at bounding box center [280, 407] width 187 height 733
click at [201, 118] on span "Advanced" at bounding box center [227, 121] width 53 height 14
drag, startPoint x: 48, startPoint y: 160, endPoint x: 36, endPoint y: 196, distance: 37.7
click at [187, 315] on input "range" at bounding box center [239, 321] width 105 height 13
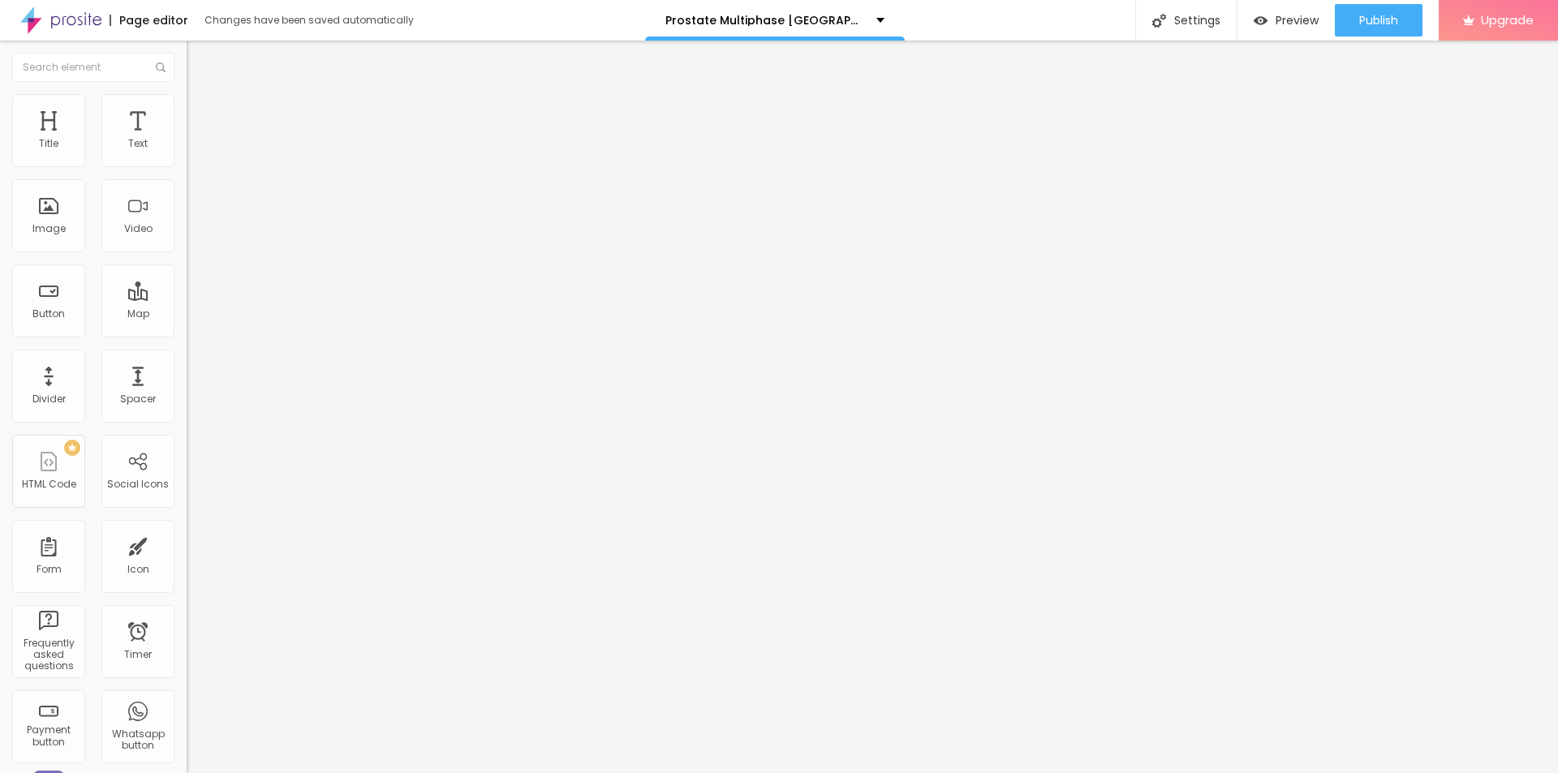
drag, startPoint x: 49, startPoint y: 192, endPoint x: 31, endPoint y: 220, distance: 33.5
click at [187, 544] on input "range" at bounding box center [239, 550] width 105 height 13
click at [187, 93] on img at bounding box center [194, 85] width 15 height 15
click at [187, 218] on img at bounding box center [192, 212] width 11 height 11
click at [187, 231] on img at bounding box center [192, 225] width 11 height 11
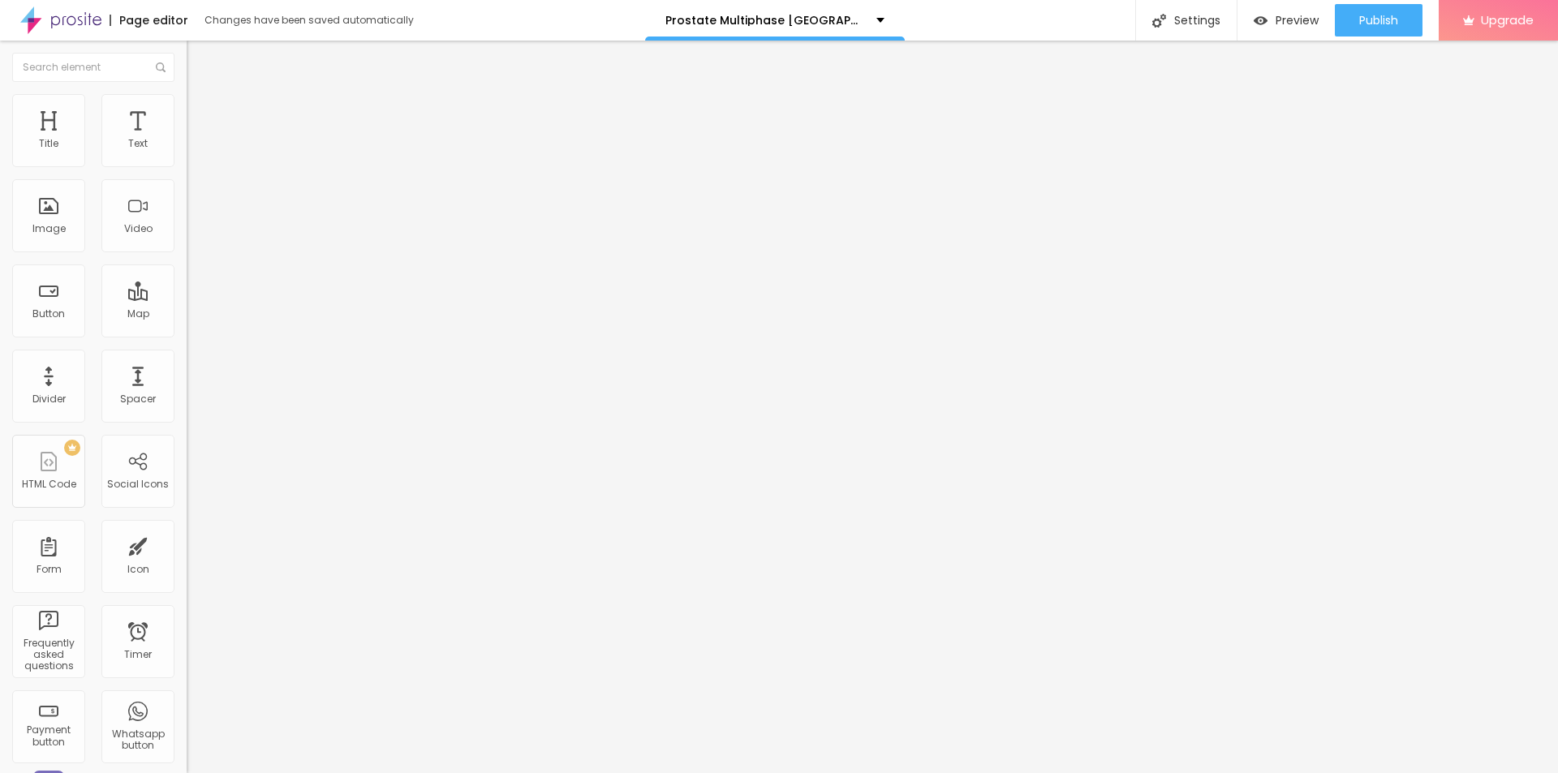
click at [187, 220] on div at bounding box center [280, 213] width 187 height 13
click at [187, 136] on img at bounding box center [192, 132] width 10 height 10
click at [201, 110] on span "Style" at bounding box center [213, 105] width 24 height 14
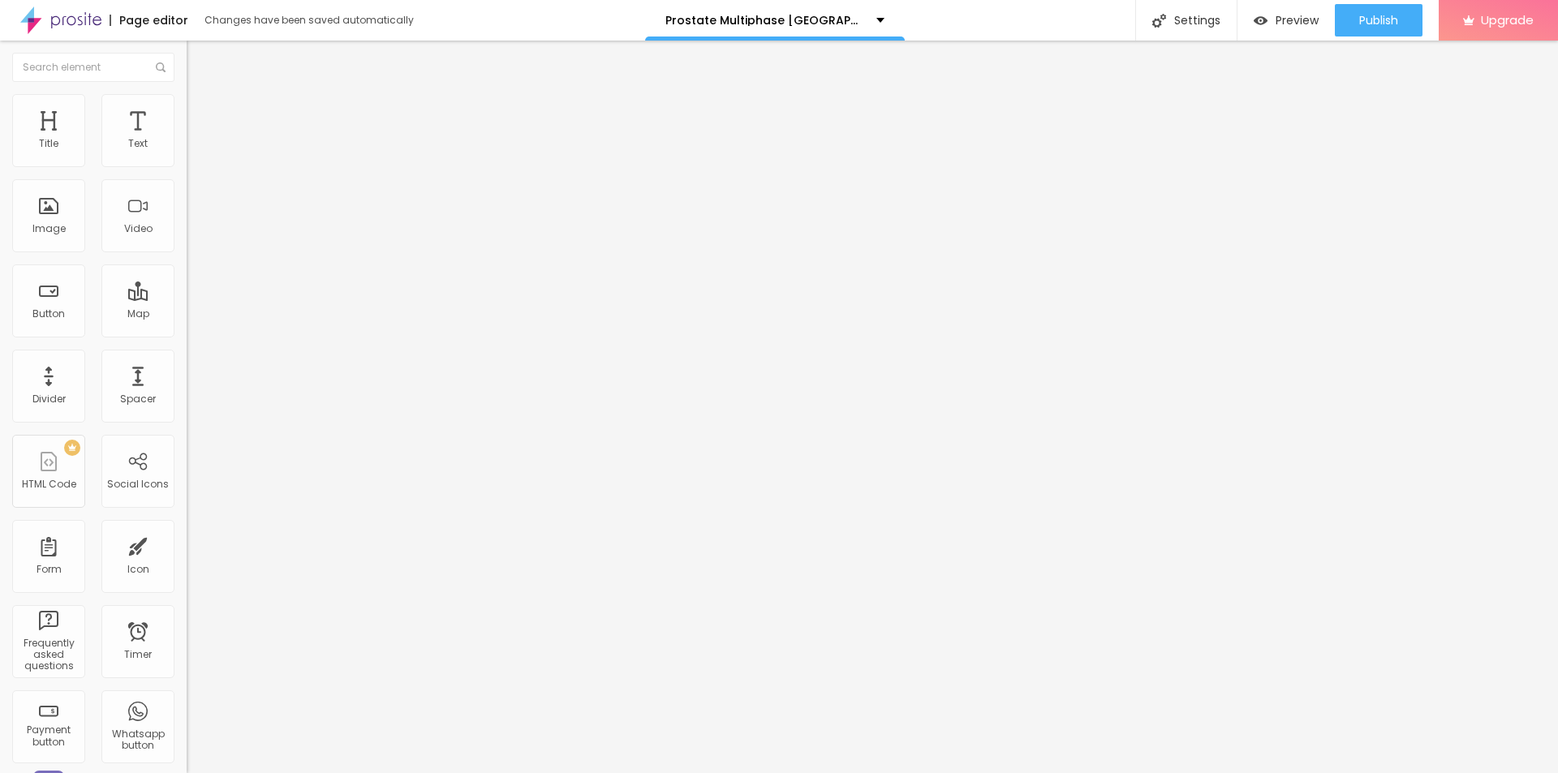
drag, startPoint x: 168, startPoint y: 175, endPoint x: 11, endPoint y: 179, distance: 156.6
click at [187, 166] on input "range" at bounding box center [239, 159] width 105 height 13
click at [187, 94] on li "Content" at bounding box center [280, 86] width 187 height 16
click at [187, 164] on input "text" at bounding box center [284, 156] width 195 height 16
paste input "Prostate Multiphase [GEOGRAPHIC_DATA]"
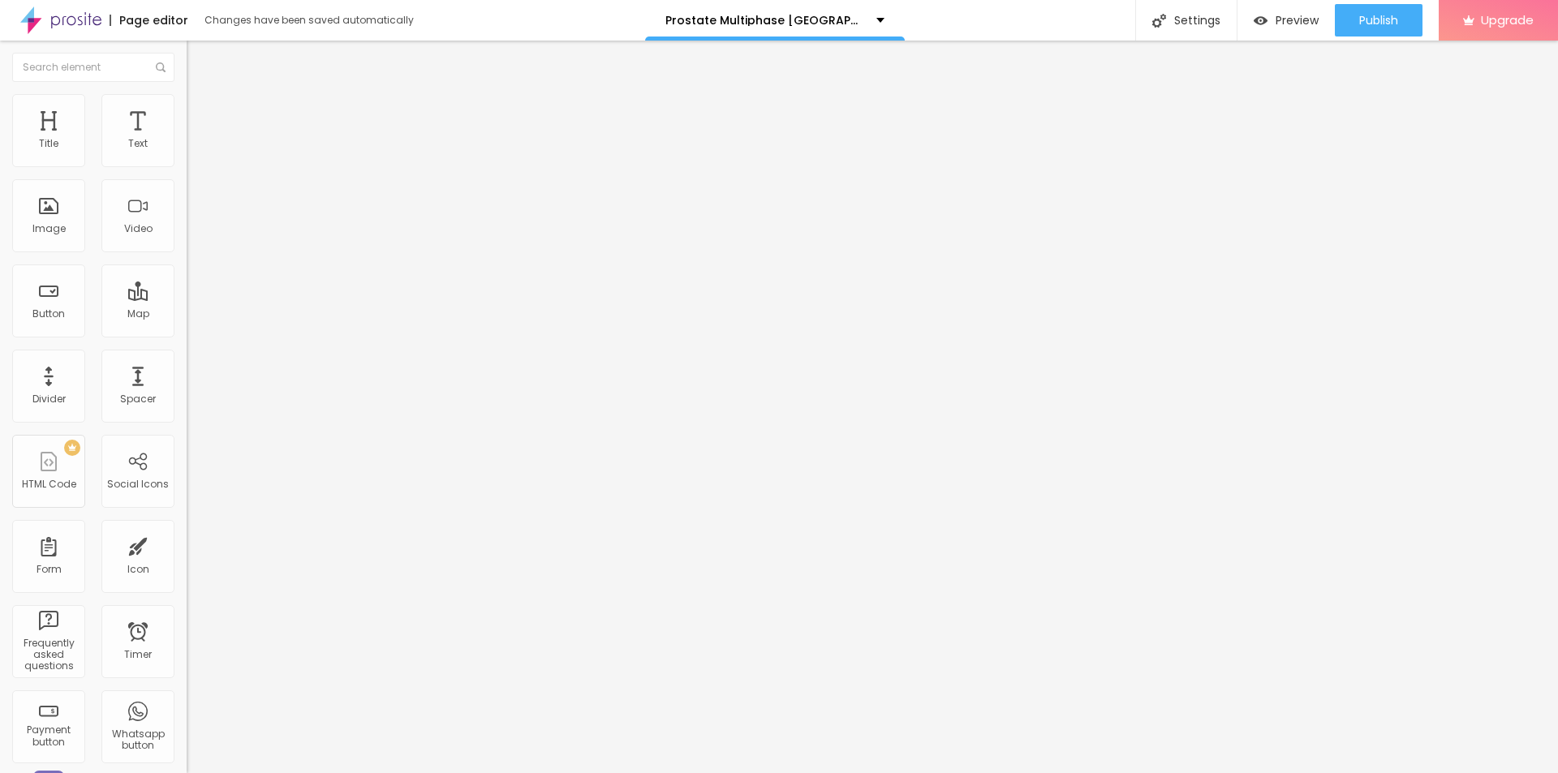
click at [187, 333] on input "https://" at bounding box center [284, 324] width 195 height 16
paste input "[DOMAIN_NAME][URL]"
click at [187, 233] on div at bounding box center [280, 213] width 187 height 39
click at [187, 194] on div "Align" at bounding box center [280, 189] width 187 height 10
click at [187, 205] on img at bounding box center [192, 199] width 11 height 11
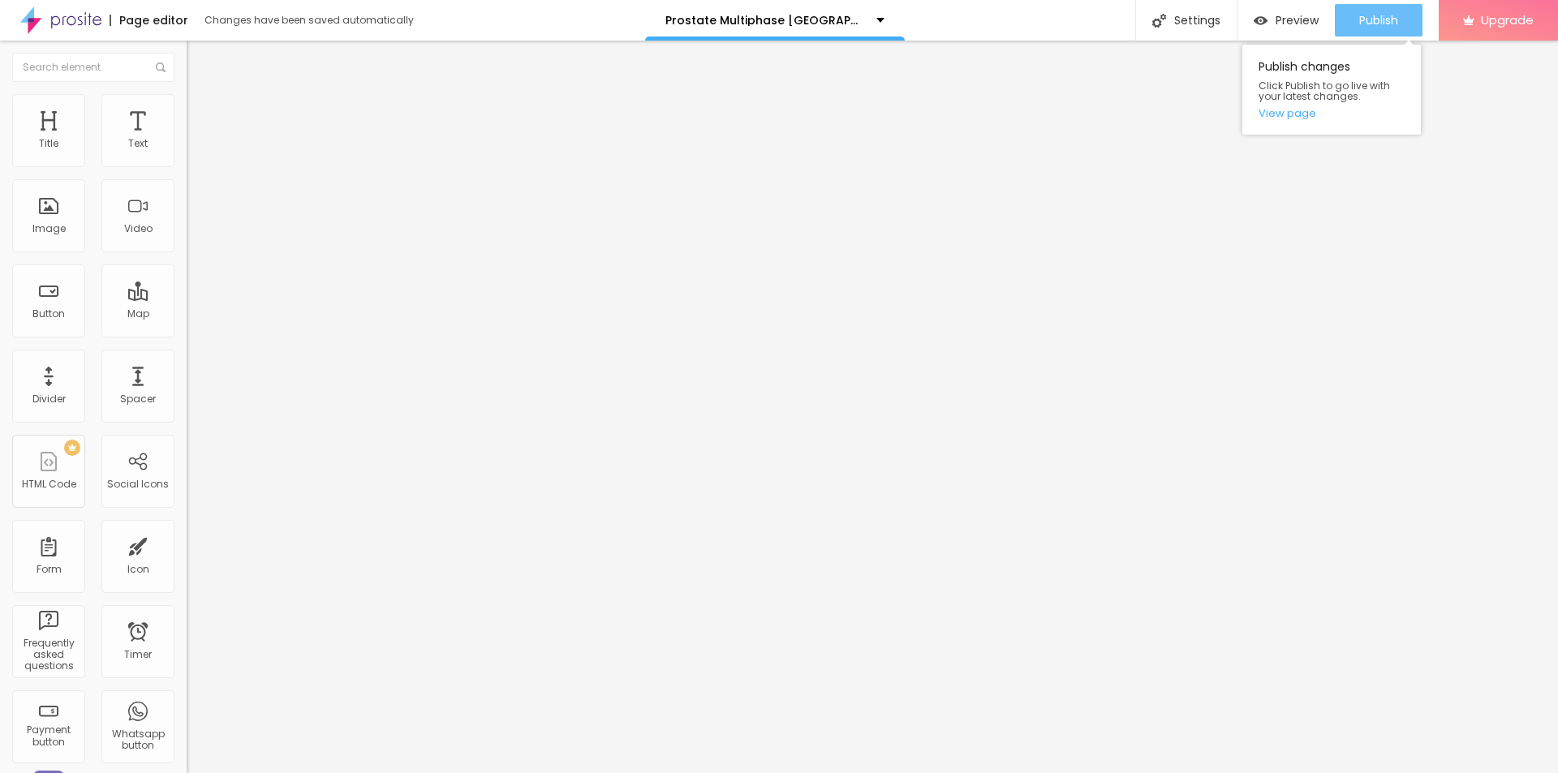
click at [1371, 14] on span "Publish" at bounding box center [1378, 20] width 39 height 13
click at [1293, 113] on link "View page" at bounding box center [1332, 113] width 146 height 11
